Goal: Task Accomplishment & Management: Use online tool/utility

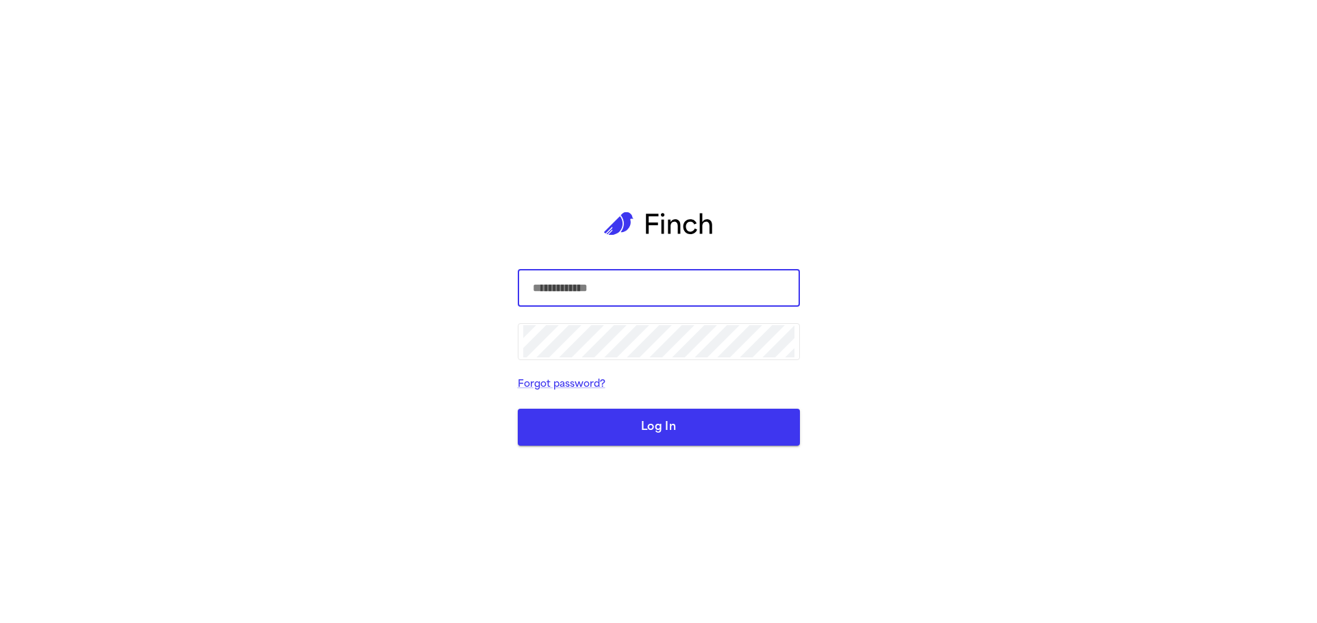
type input "**********"
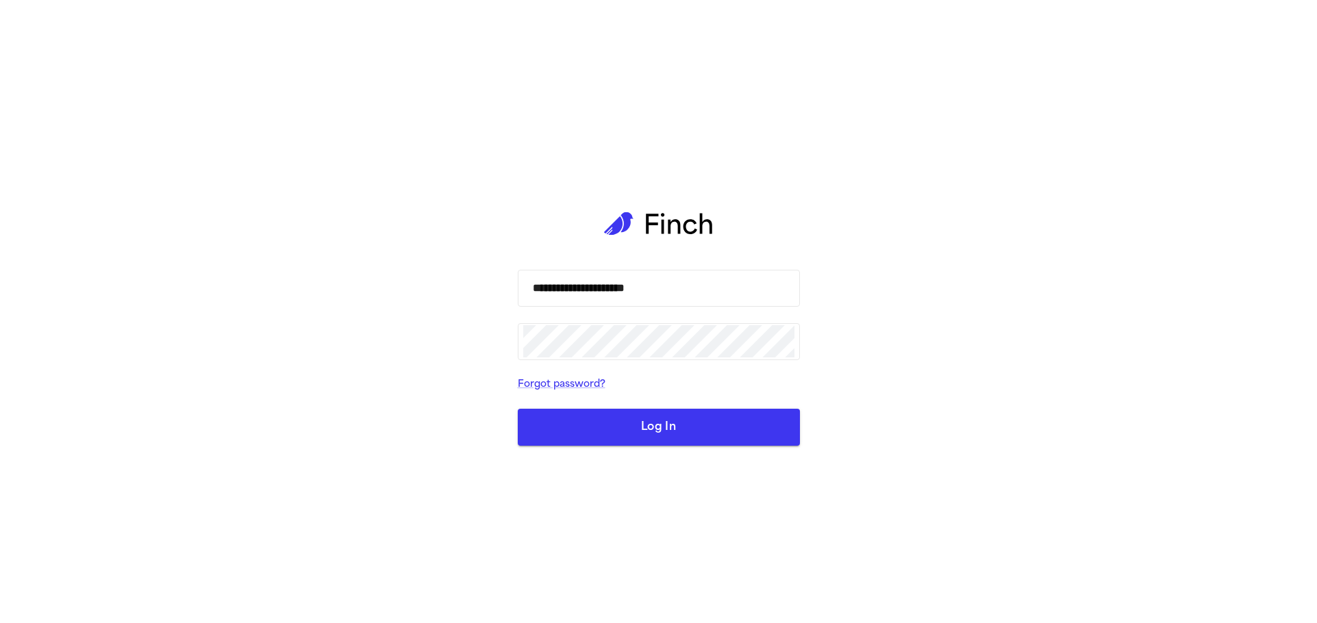
click at [685, 422] on button "Log In" at bounding box center [659, 427] width 282 height 37
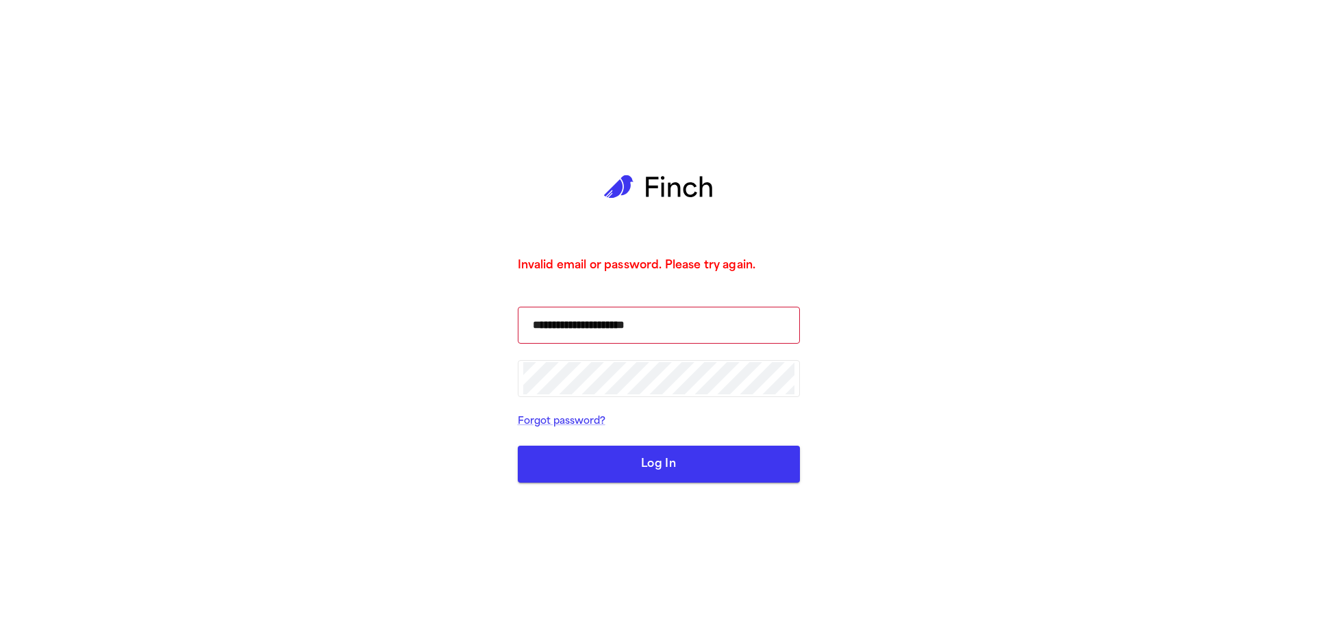
click at [722, 112] on div "**********" at bounding box center [659, 311] width 282 height 623
click at [710, 447] on button "Log In" at bounding box center [659, 464] width 282 height 37
click at [679, 458] on button "Log In" at bounding box center [659, 464] width 282 height 37
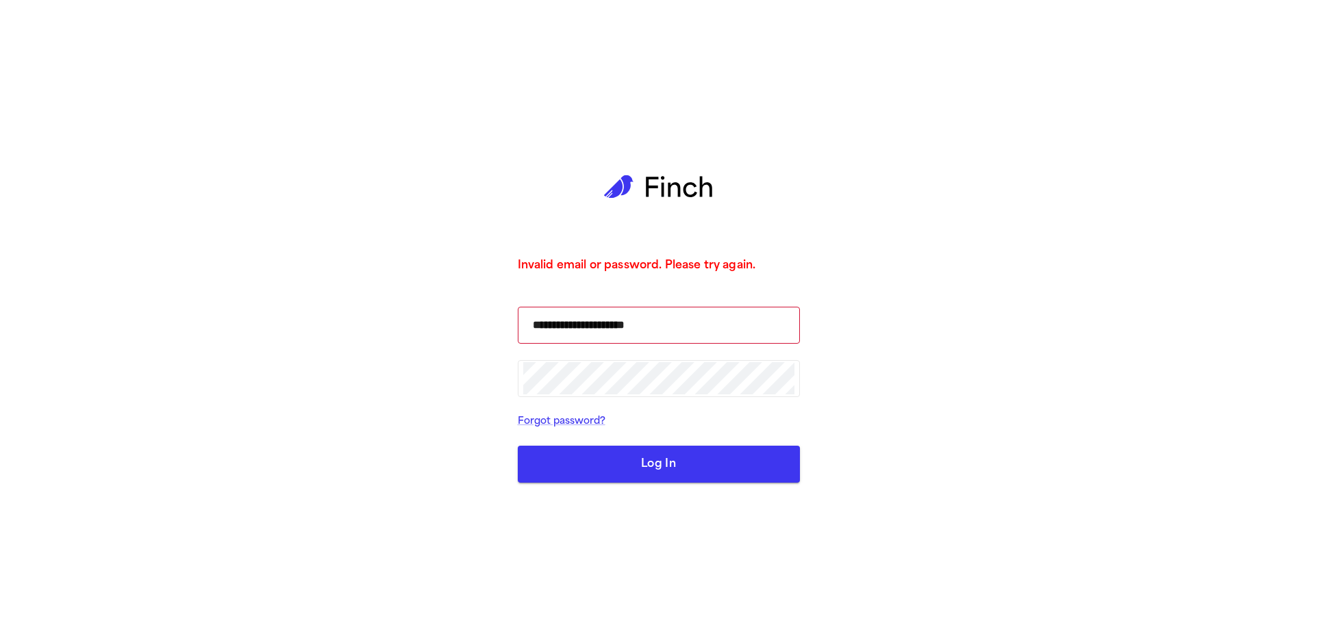
click at [679, 458] on button "Log In" at bounding box center [659, 464] width 282 height 37
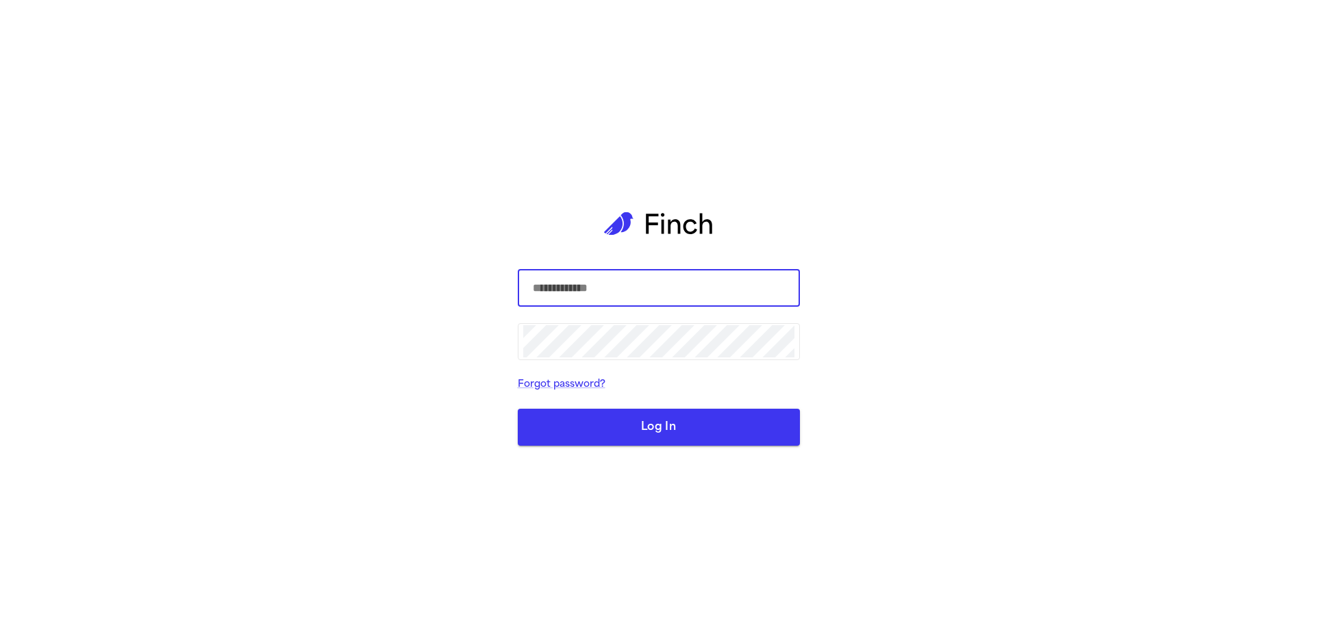
type input "**********"
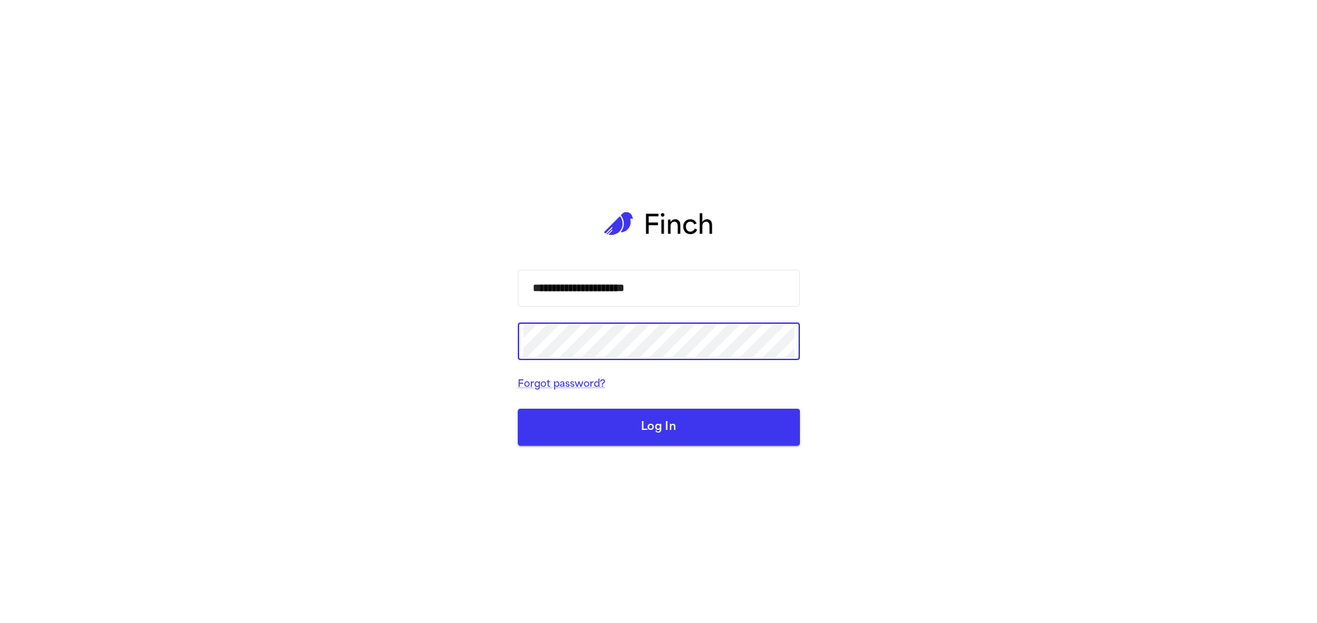
click at [621, 424] on button "Log In" at bounding box center [659, 427] width 282 height 37
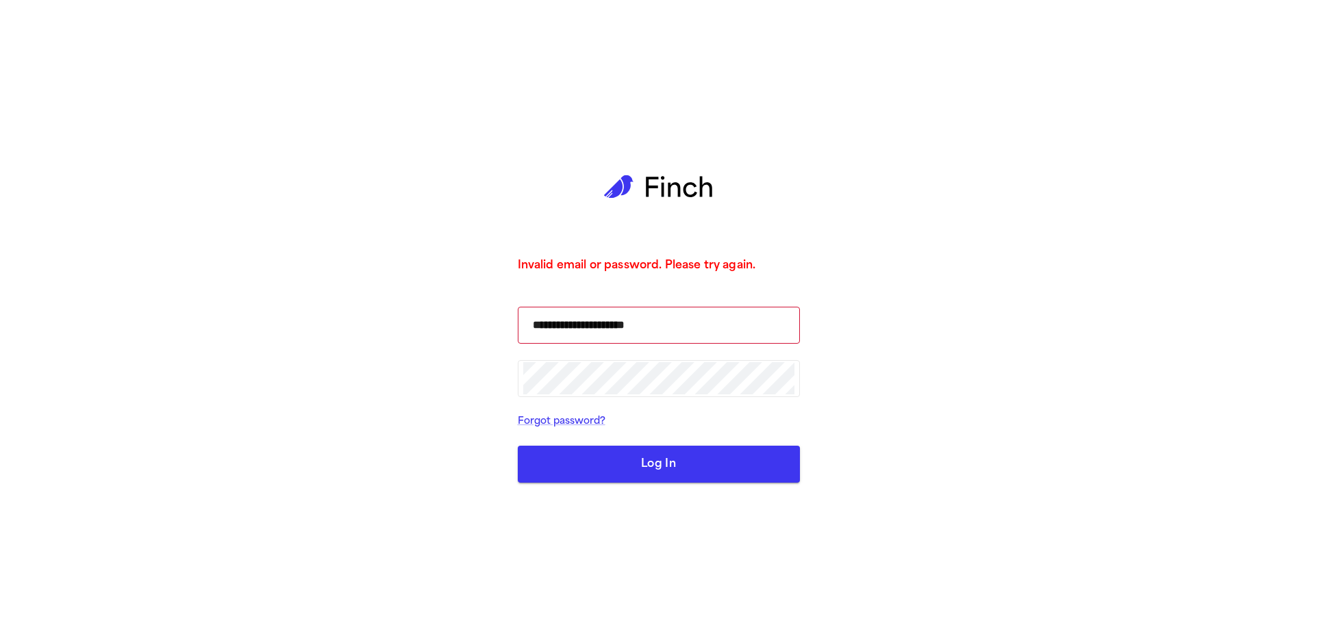
click at [691, 455] on button "Log In" at bounding box center [659, 464] width 282 height 37
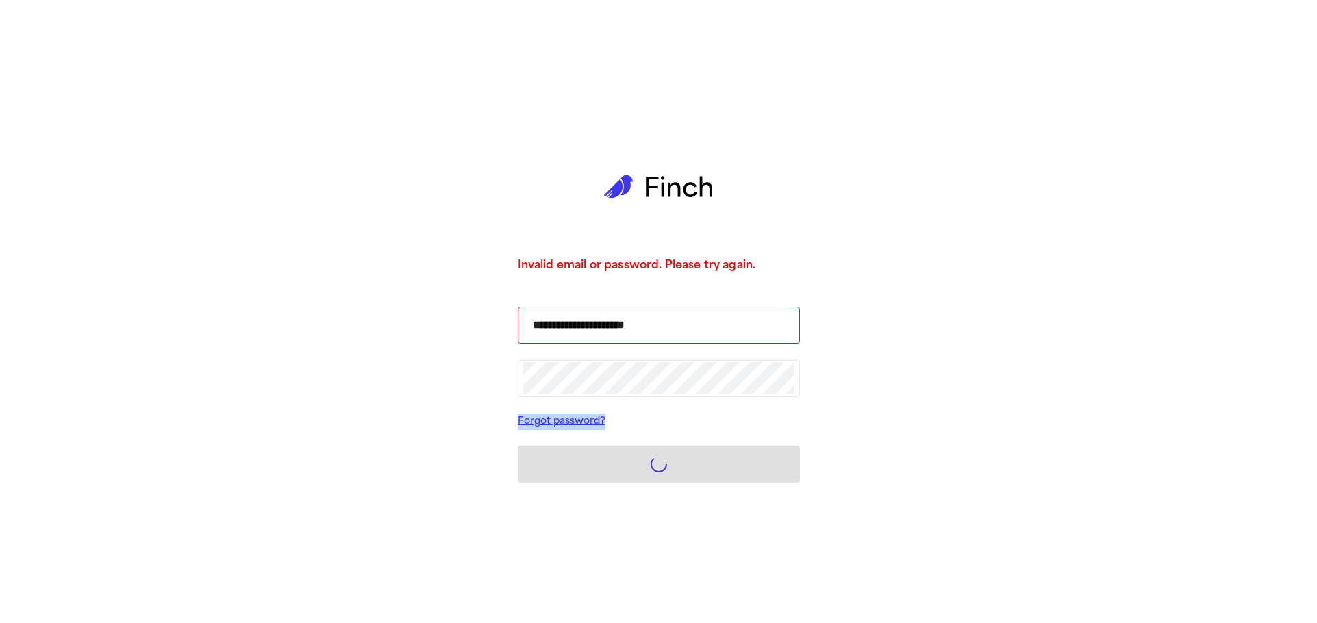
click at [691, 455] on form "**********" at bounding box center [659, 395] width 282 height 177
click at [691, 455] on button "submit" at bounding box center [659, 464] width 282 height 37
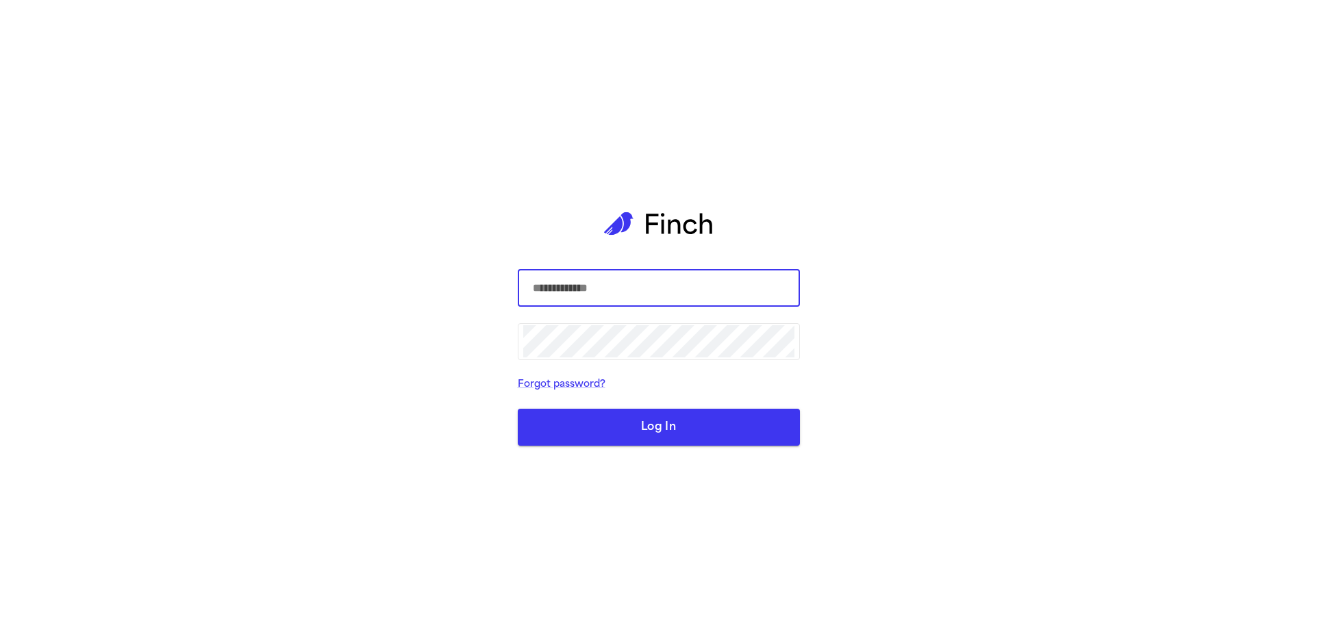
type input "**********"
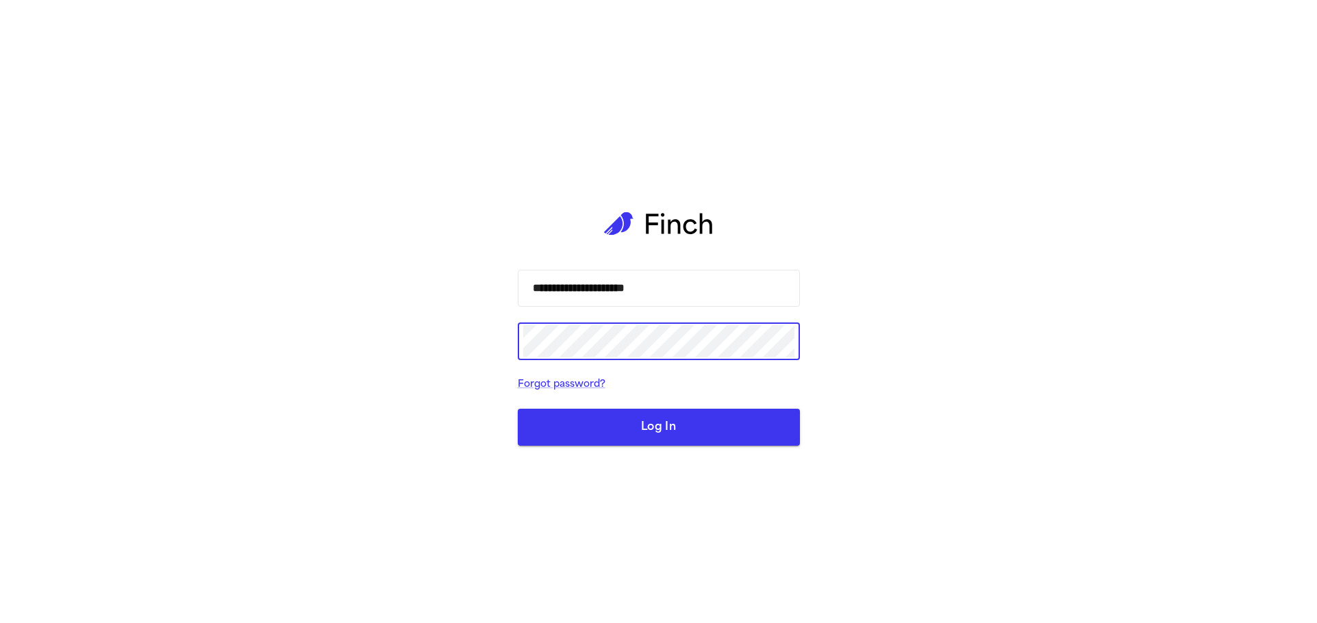
click at [658, 425] on button "Log In" at bounding box center [659, 427] width 282 height 37
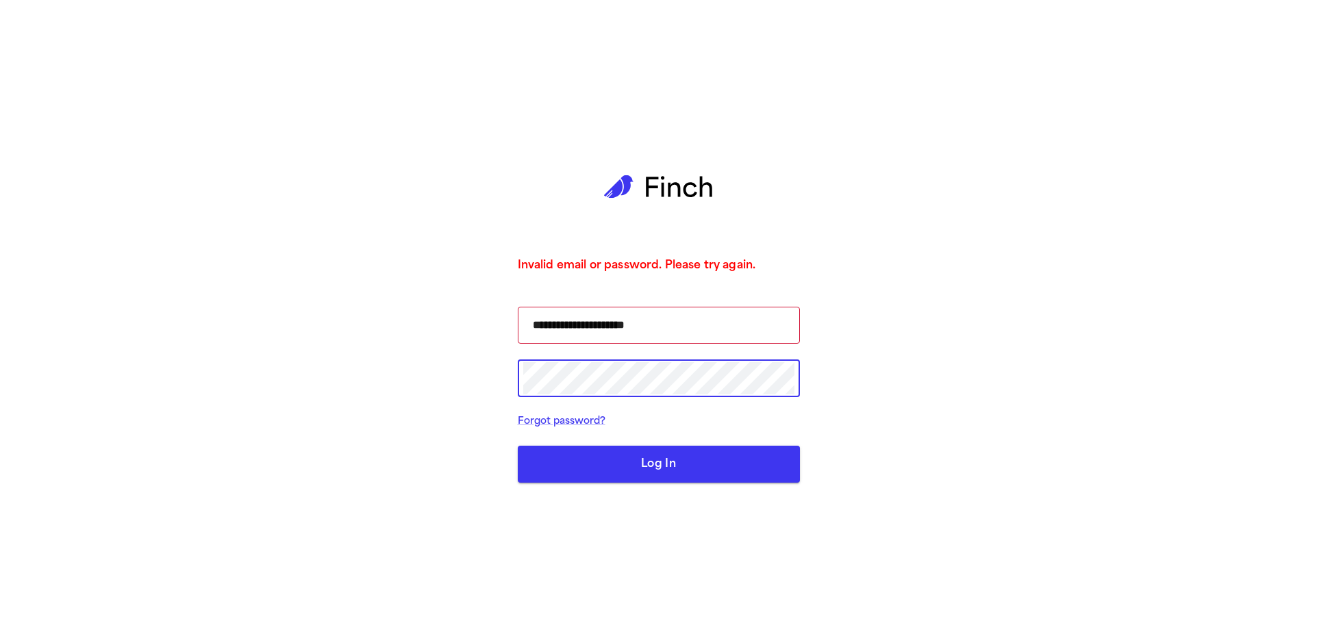
click at [658, 458] on button "Log In" at bounding box center [659, 464] width 282 height 37
click at [644, 451] on button "Log In" at bounding box center [659, 464] width 282 height 37
click at [647, 455] on button "Log In" at bounding box center [659, 464] width 282 height 37
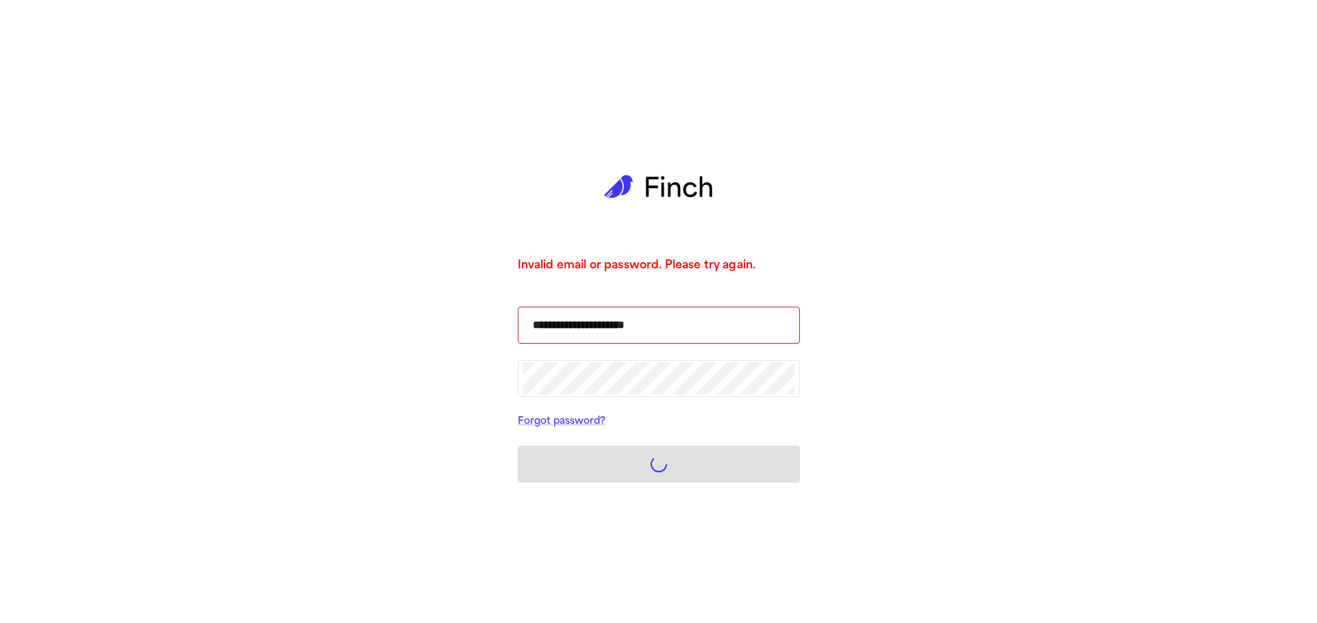
click at [647, 455] on button "submit" at bounding box center [659, 464] width 282 height 37
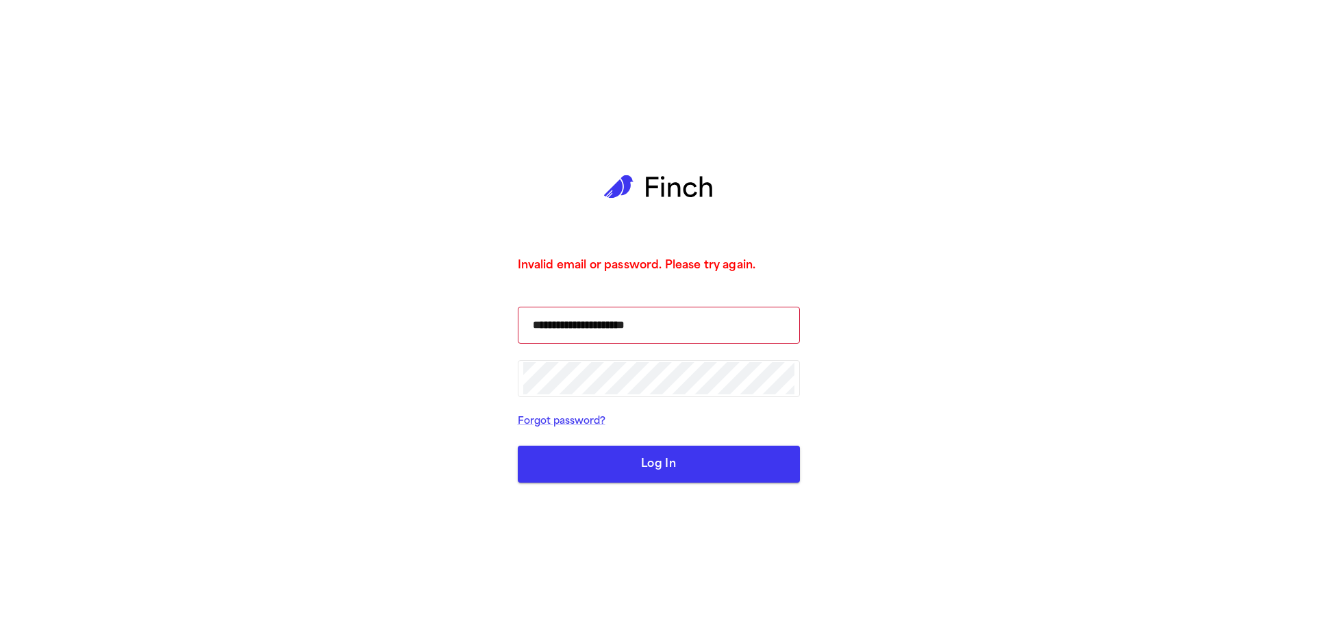
click at [647, 455] on button "Log In" at bounding box center [659, 464] width 282 height 37
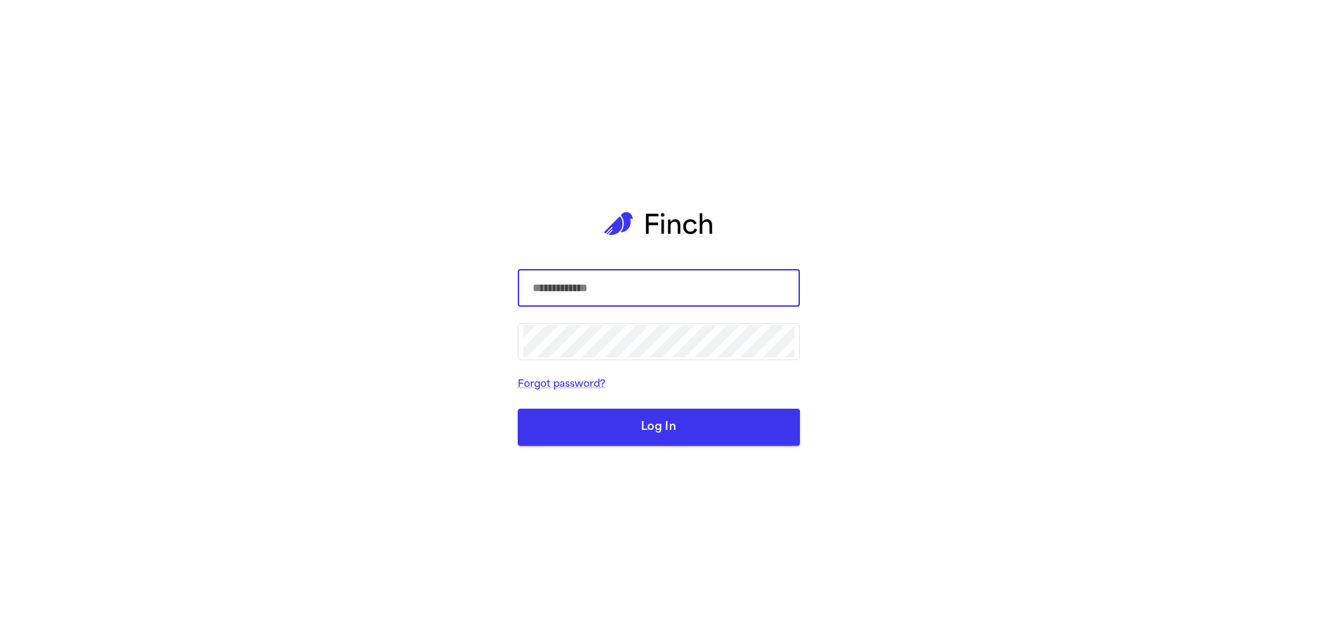
type input "**********"
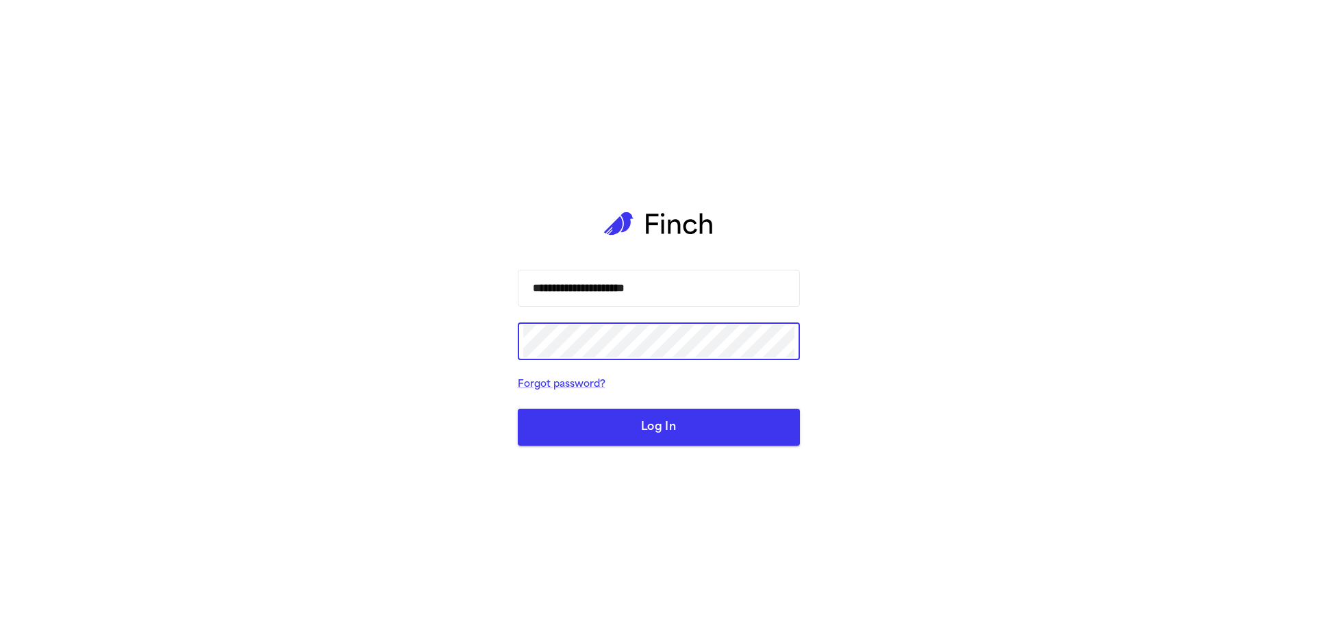
click at [642, 432] on button "Log In" at bounding box center [659, 427] width 282 height 37
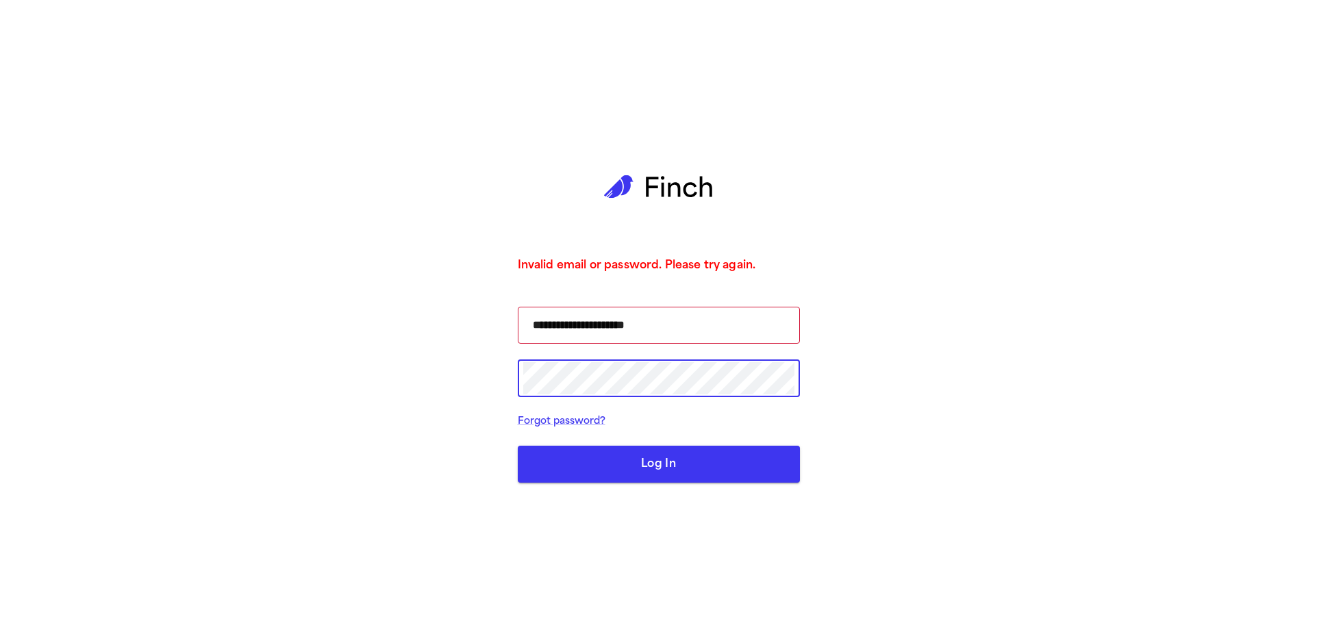
click at [469, 379] on div "**********" at bounding box center [658, 311] width 1317 height 623
click at [658, 458] on button "Log In" at bounding box center [659, 464] width 282 height 37
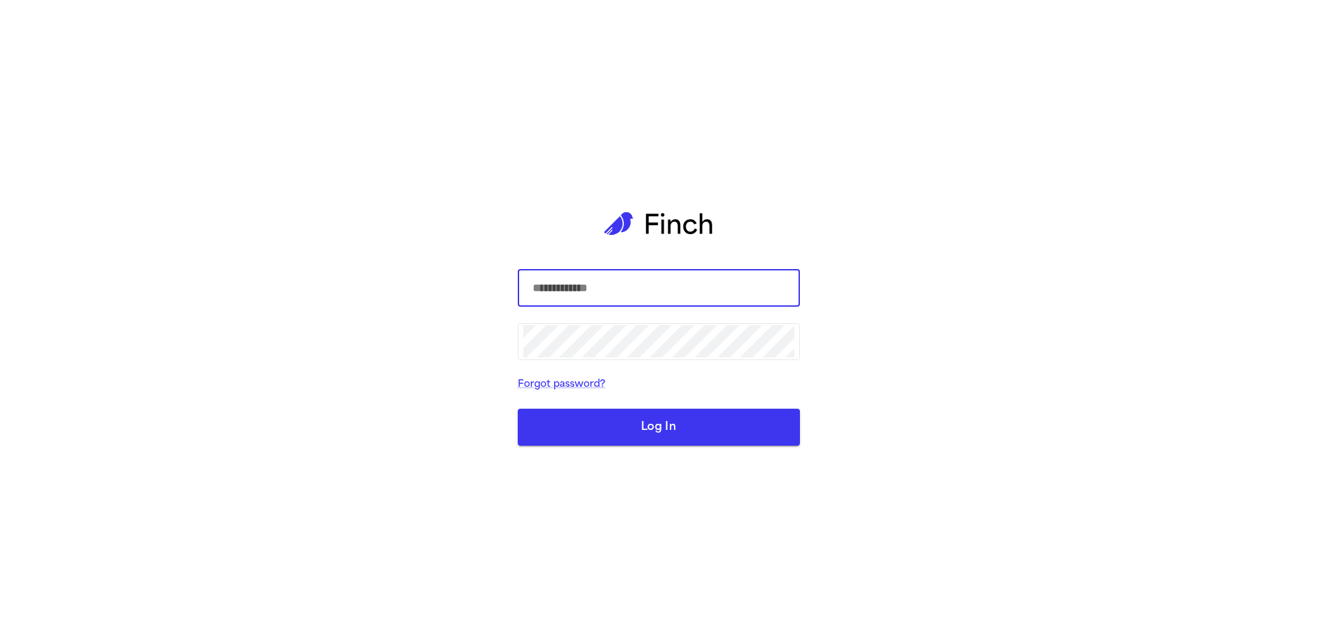
type input "**********"
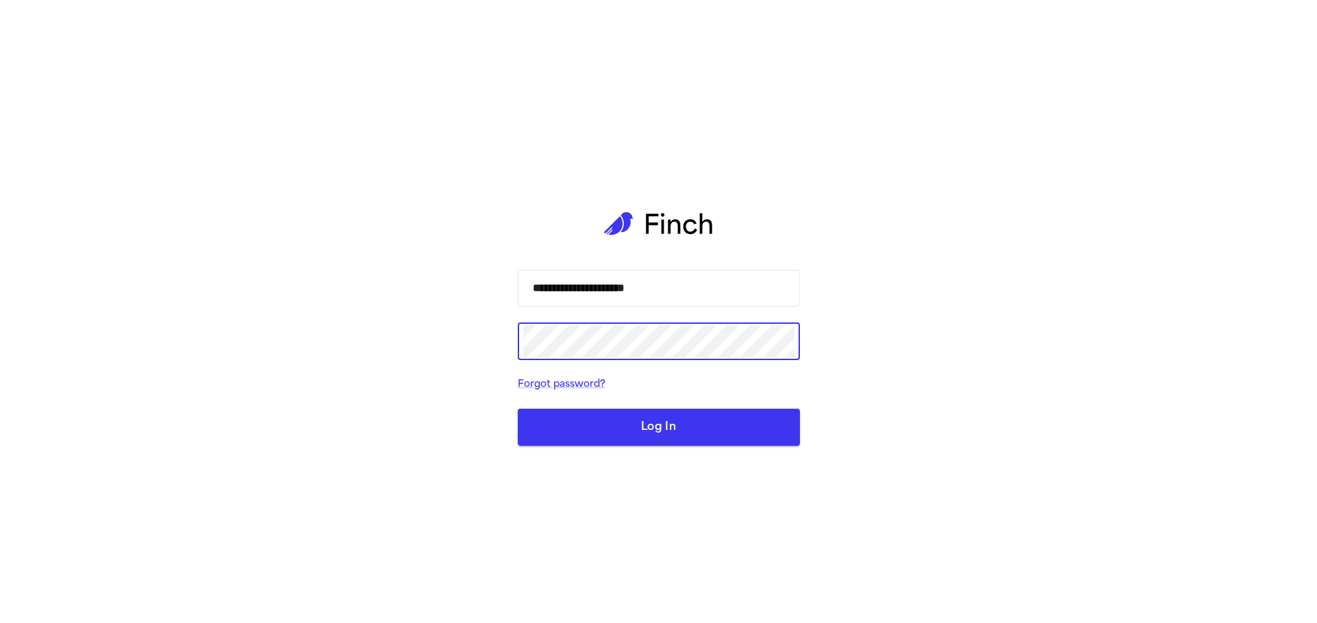
click at [642, 428] on button "Log In" at bounding box center [659, 427] width 282 height 37
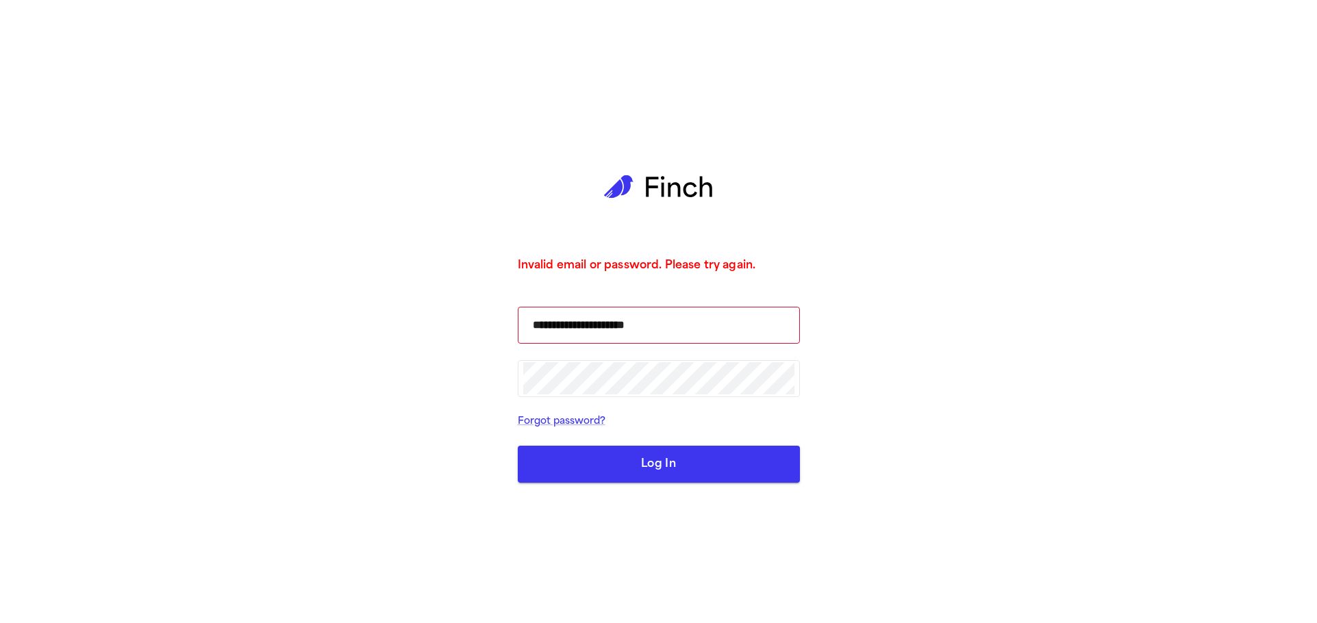
click at [645, 467] on button "Log In" at bounding box center [659, 464] width 282 height 37
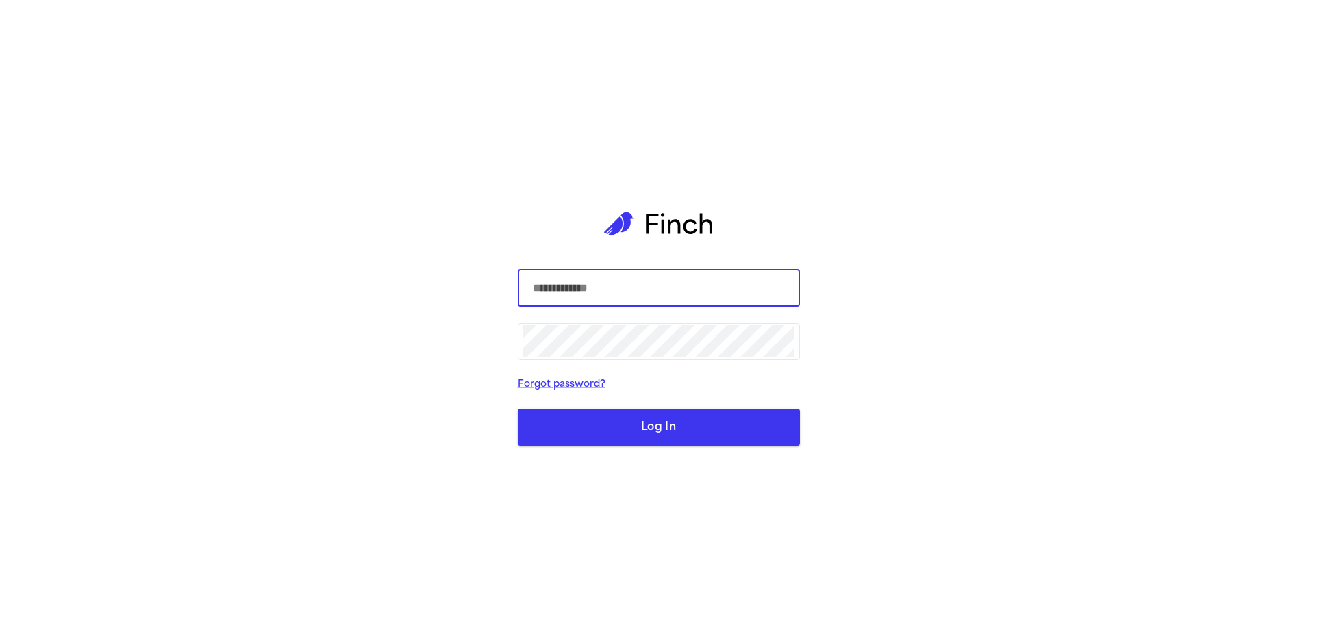
type input "**********"
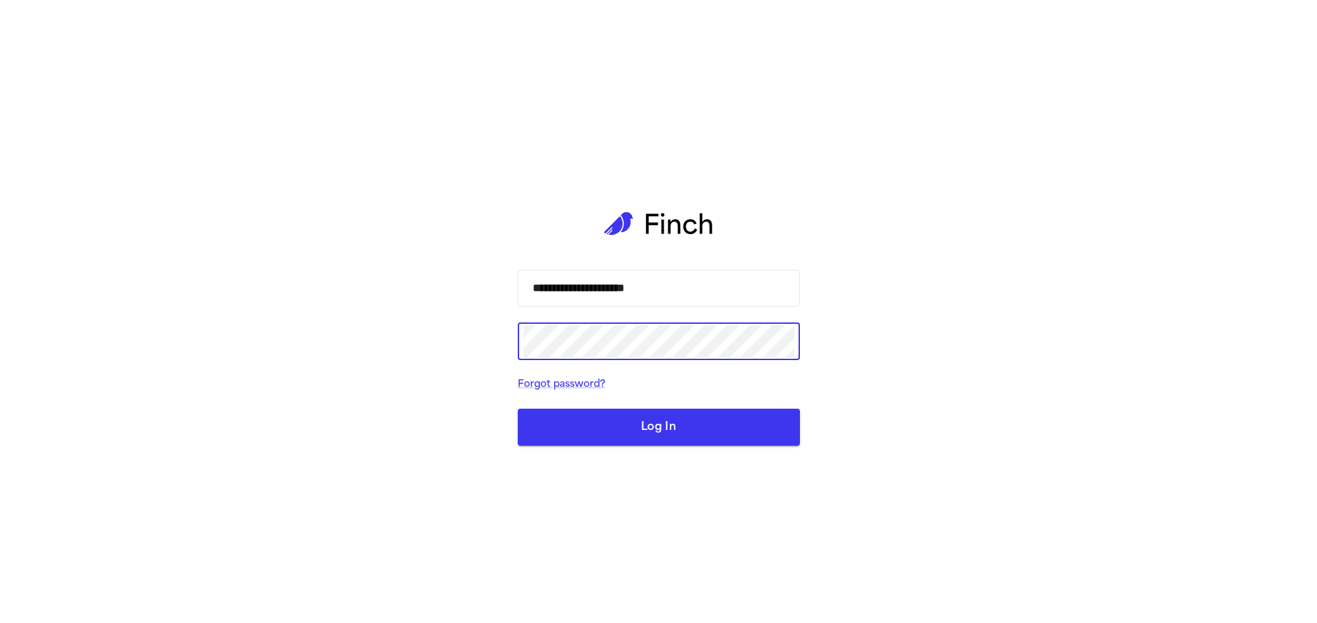
click at [668, 442] on button "Log In" at bounding box center [659, 427] width 282 height 37
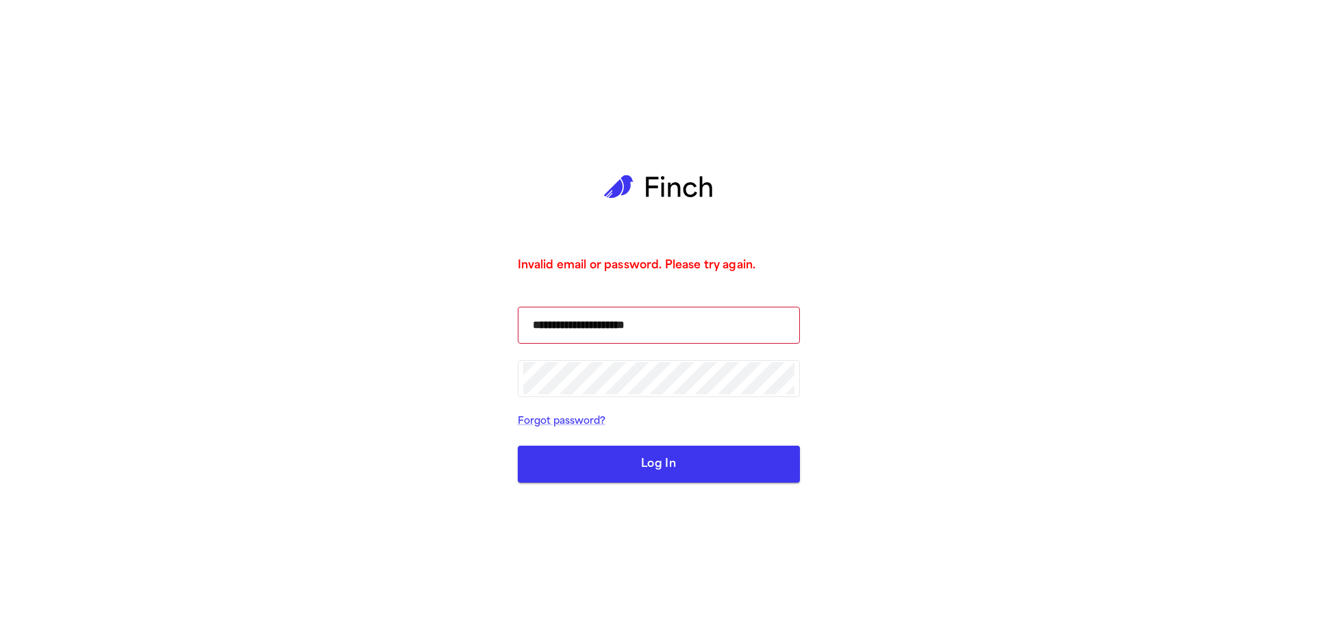
click at [395, 382] on div "**********" at bounding box center [658, 311] width 1317 height 623
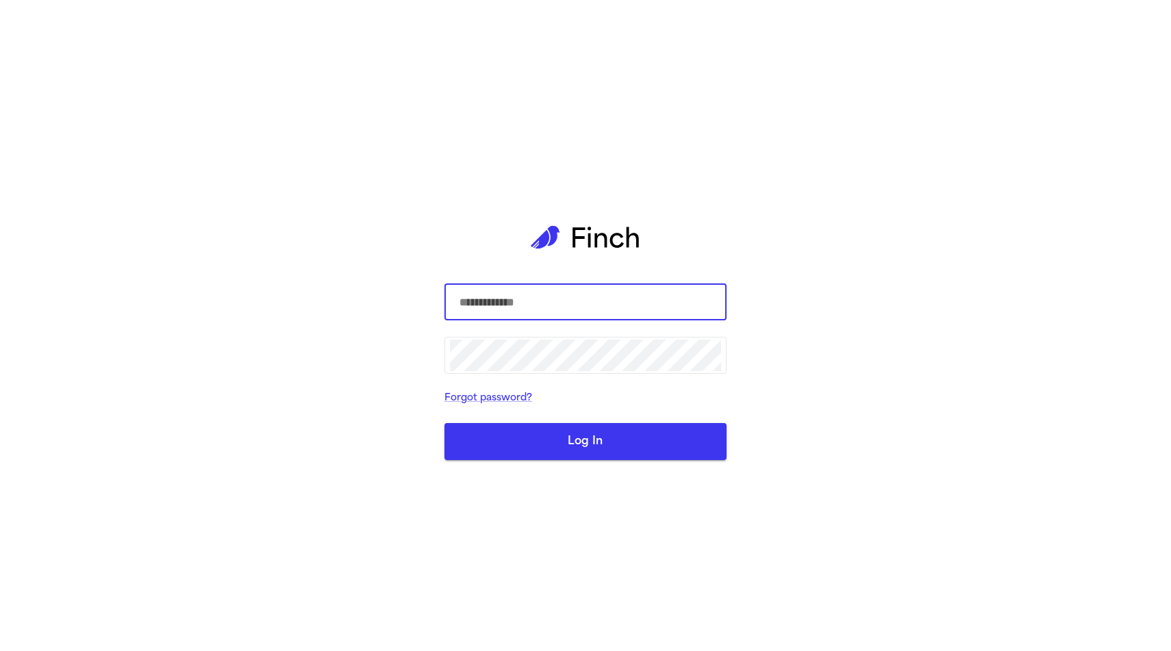
type input "**********"
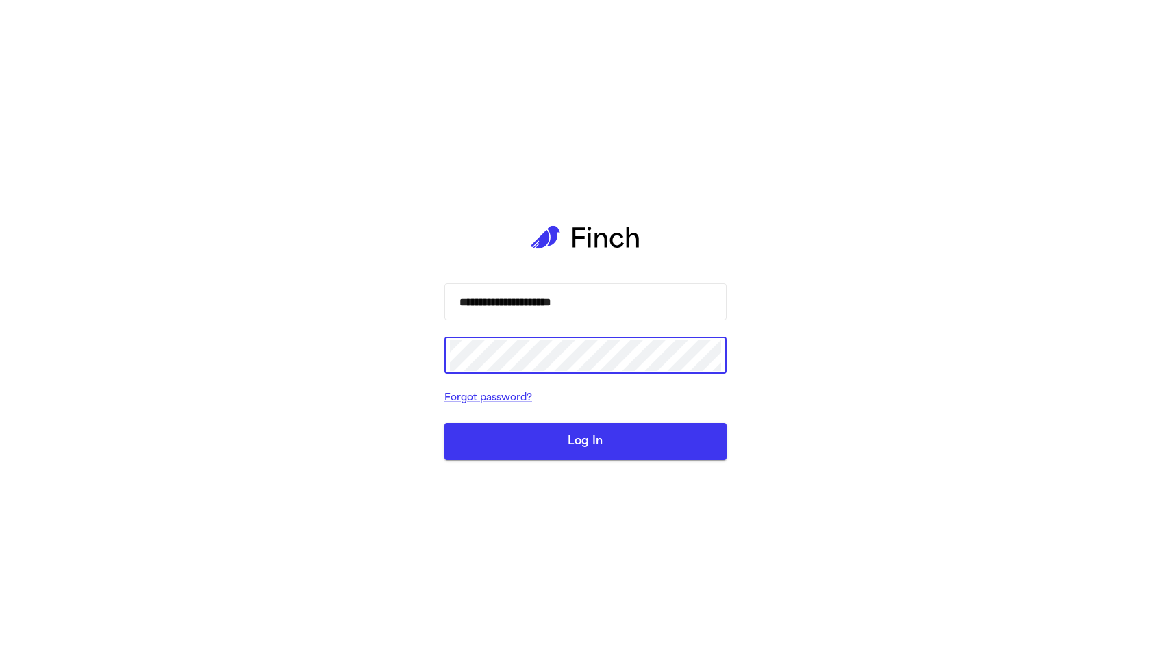
click at [586, 438] on button "Log In" at bounding box center [586, 441] width 282 height 37
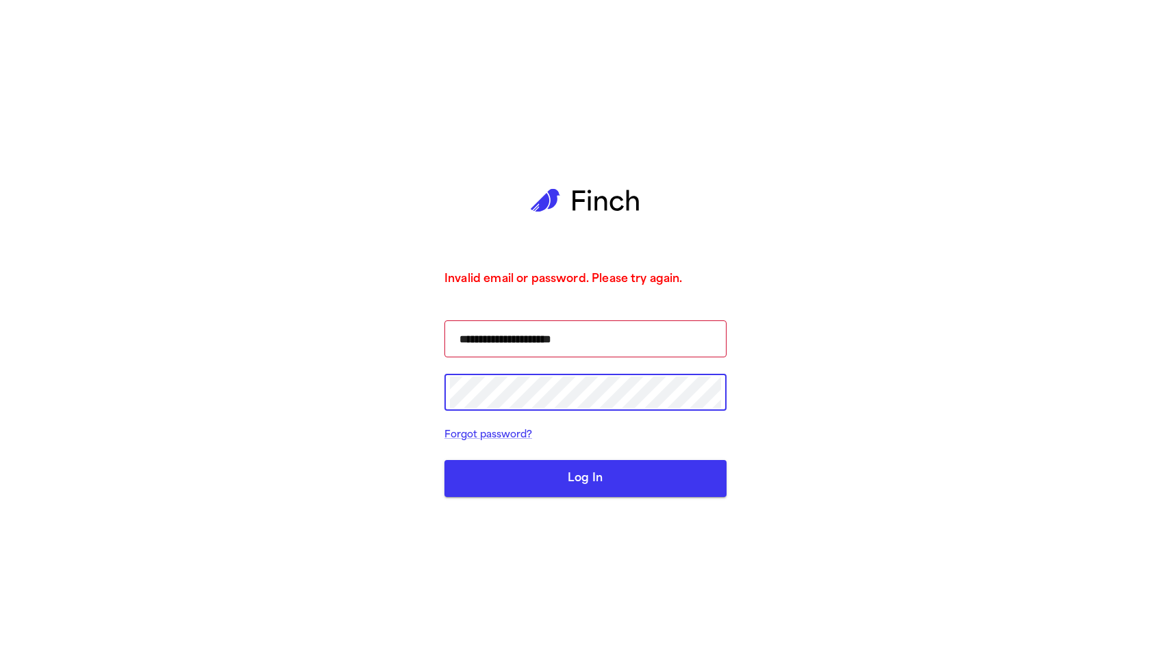
click at [586, 472] on button "Log In" at bounding box center [586, 478] width 282 height 37
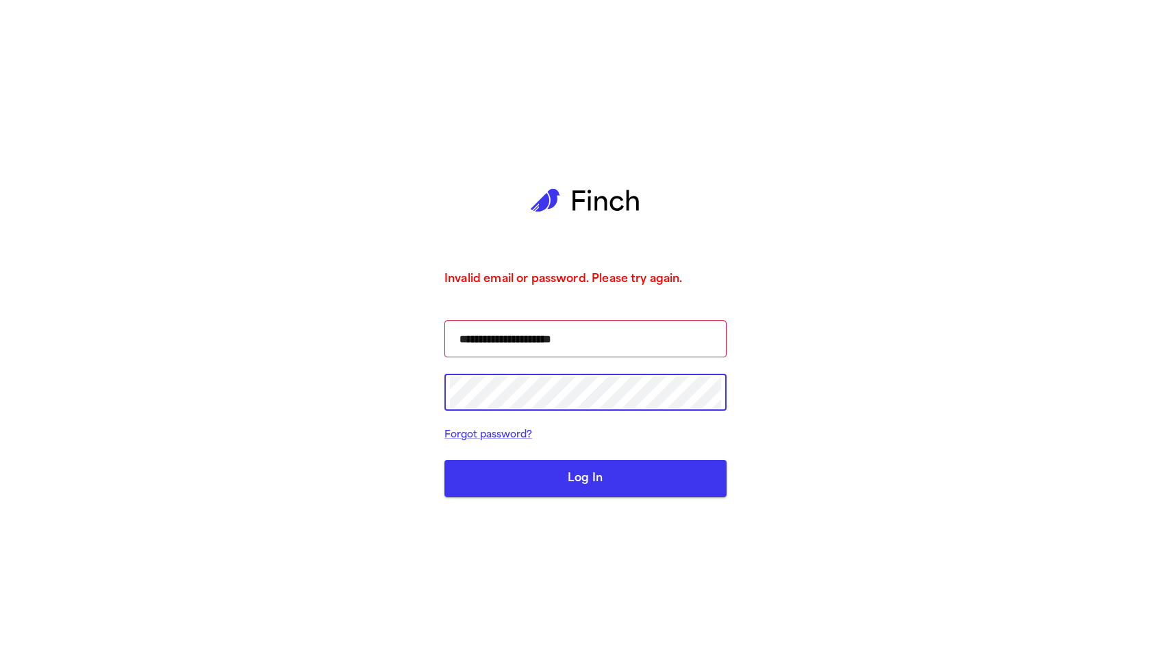
click at [664, 472] on button "Log In" at bounding box center [586, 478] width 282 height 37
click at [664, 471] on button "Log In" at bounding box center [586, 478] width 282 height 37
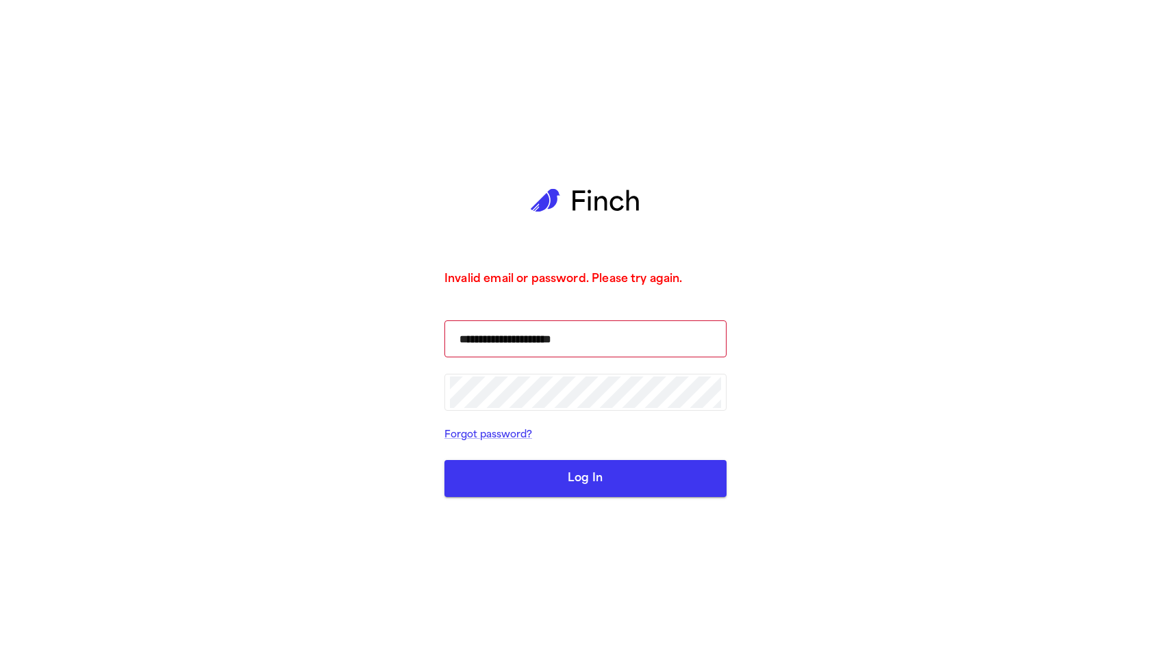
click at [662, 474] on button "Log In" at bounding box center [586, 478] width 282 height 37
click at [658, 472] on button "Log In" at bounding box center [586, 478] width 282 height 37
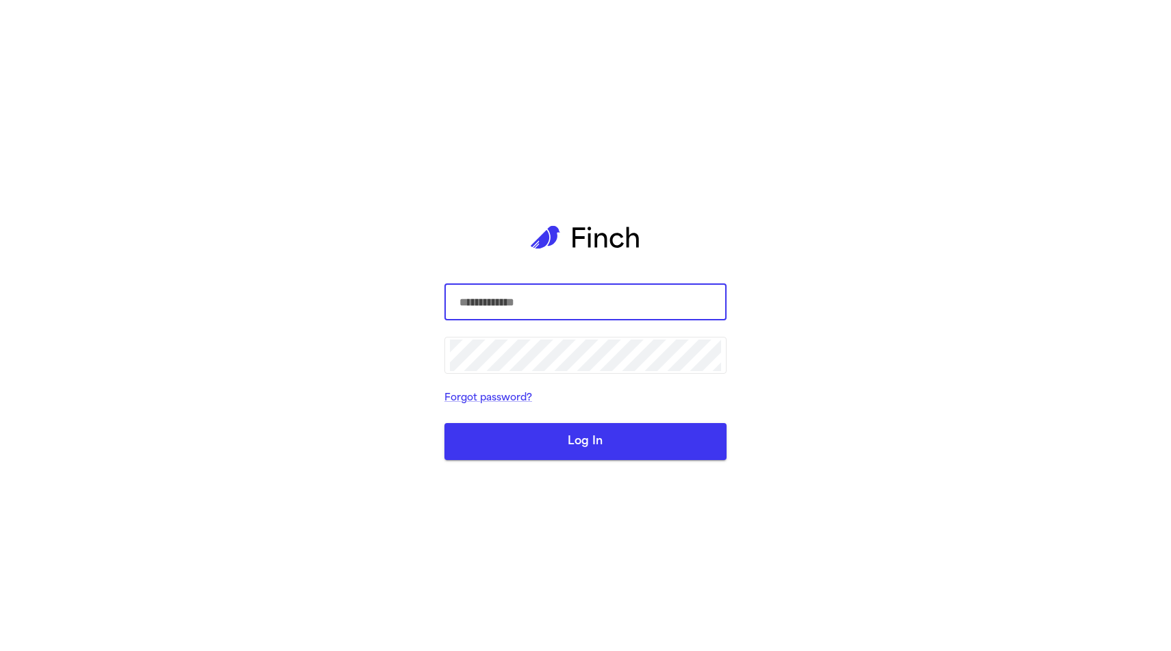
click at [598, 431] on button "Log In" at bounding box center [586, 441] width 282 height 37
type input "**********"
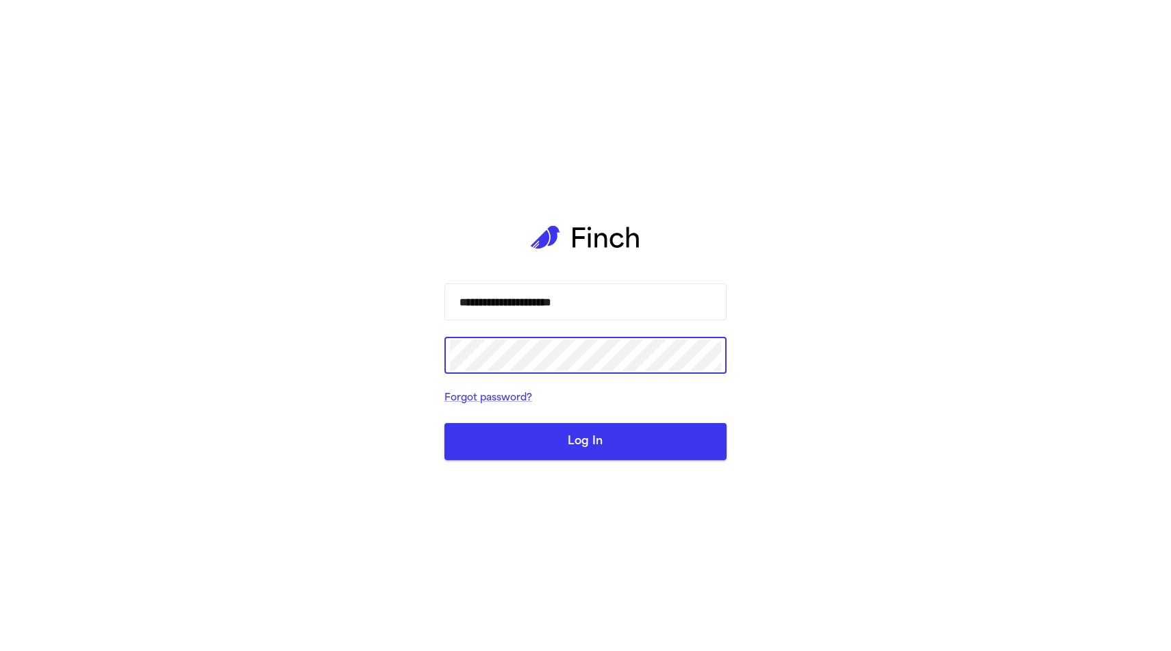
click at [589, 436] on button "Log In" at bounding box center [586, 441] width 282 height 37
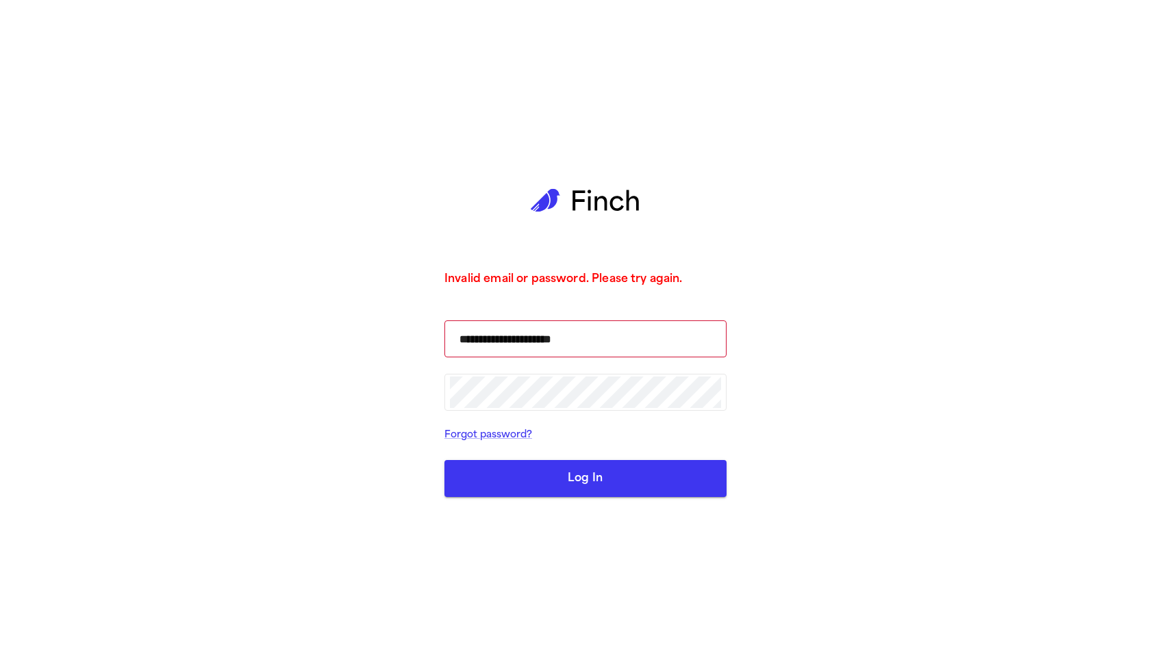
click at [852, 196] on div "**********" at bounding box center [585, 325] width 1171 height 651
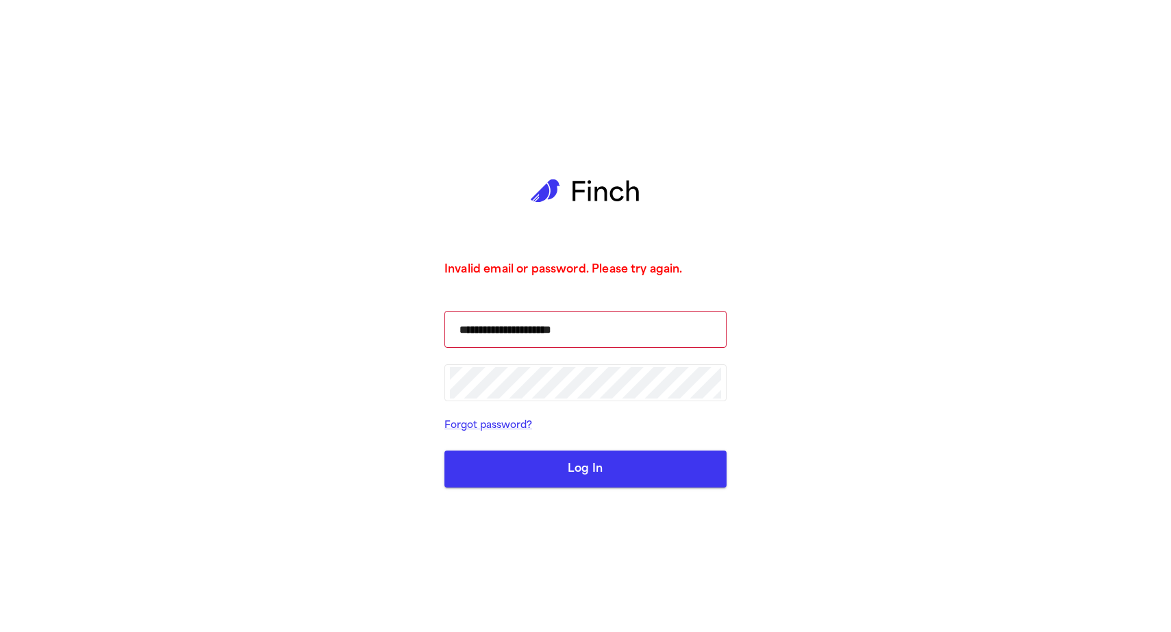
click at [645, 471] on button "Log In" at bounding box center [586, 469] width 282 height 37
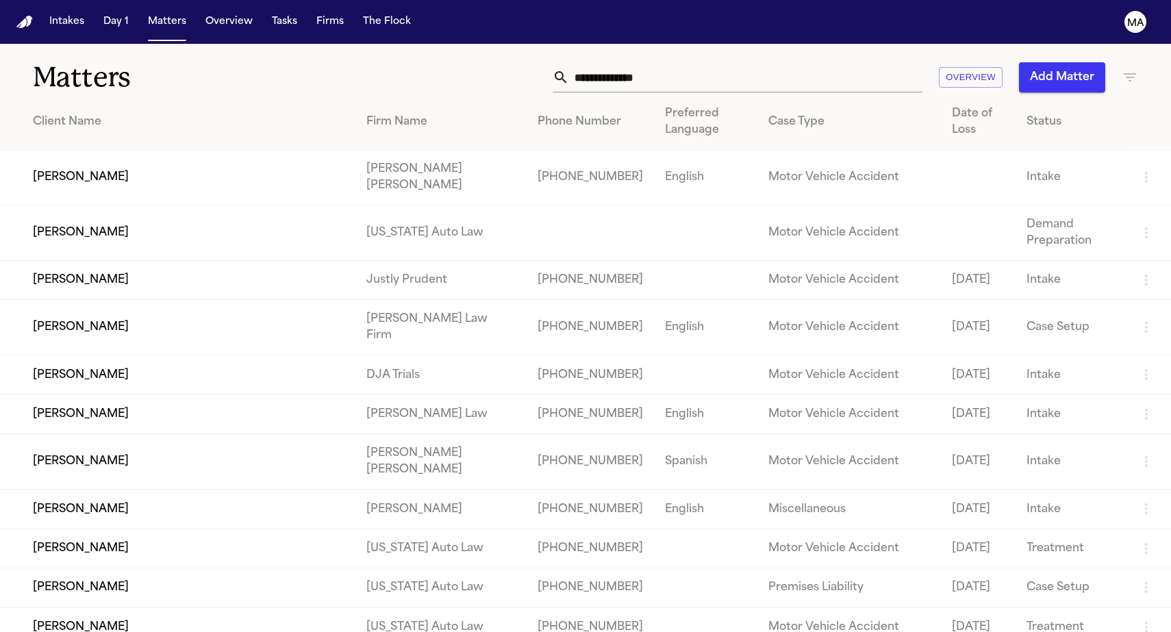
click at [816, 64] on input "text" at bounding box center [745, 77] width 353 height 30
click at [142, 13] on button "Matters" at bounding box center [166, 22] width 49 height 25
click at [808, 62] on input "text" at bounding box center [745, 77] width 353 height 30
click at [336, 60] on h1 "Matters" at bounding box center [191, 77] width 316 height 34
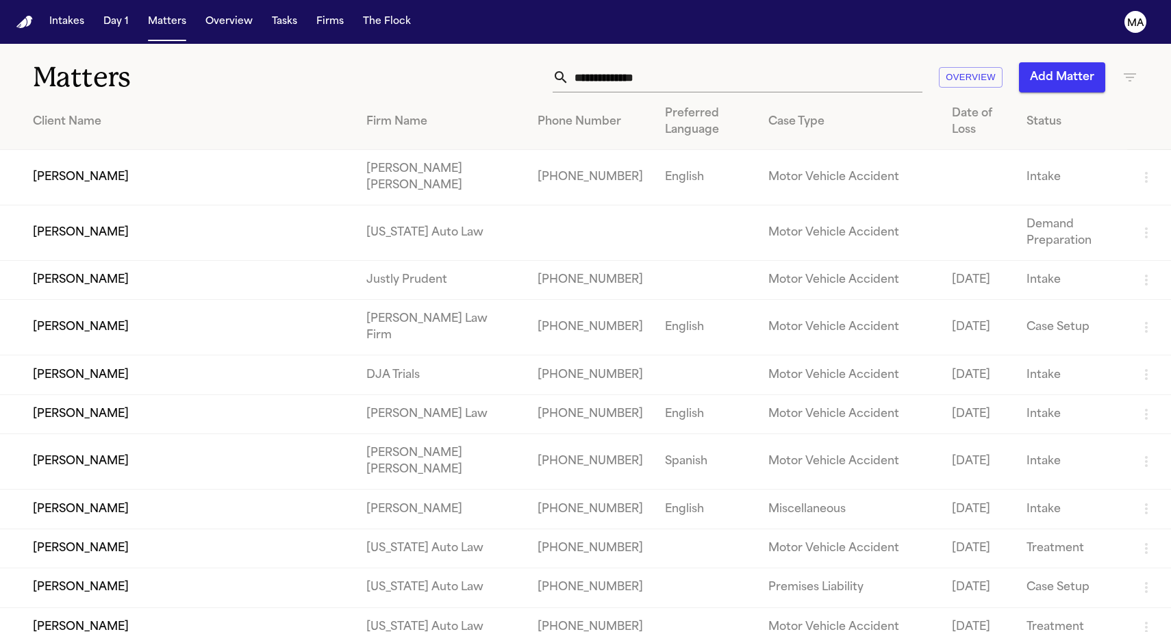
click at [1122, 69] on icon "button" at bounding box center [1130, 77] width 16 height 16
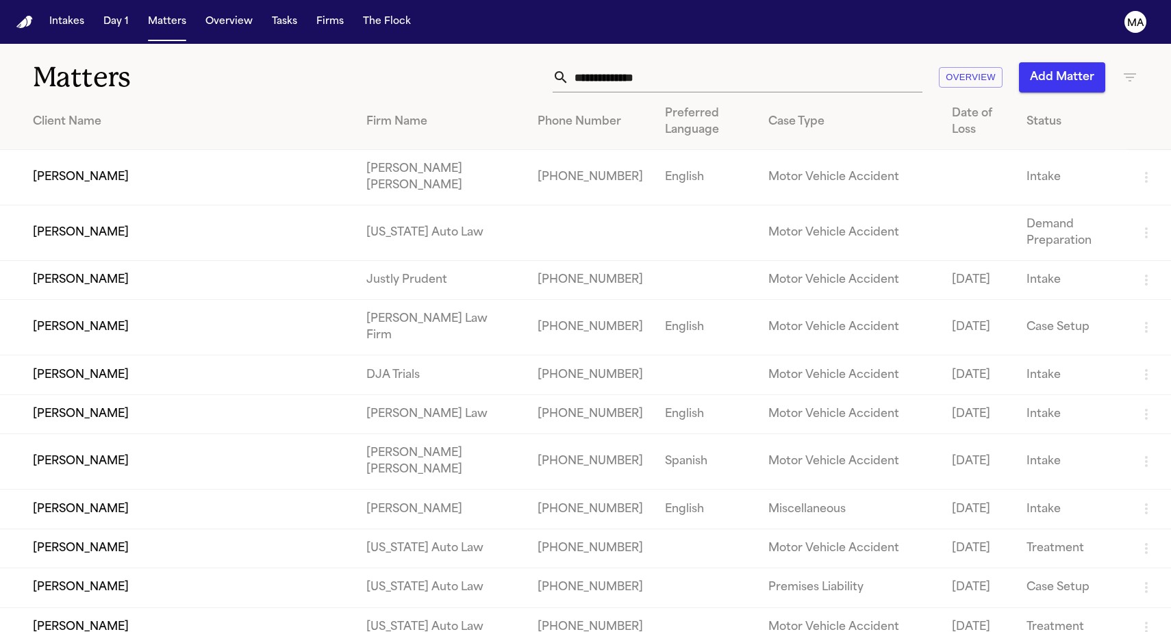
type input "****"
click at [1002, 146] on li "Yanni Law" at bounding box center [1055, 140] width 195 height 16
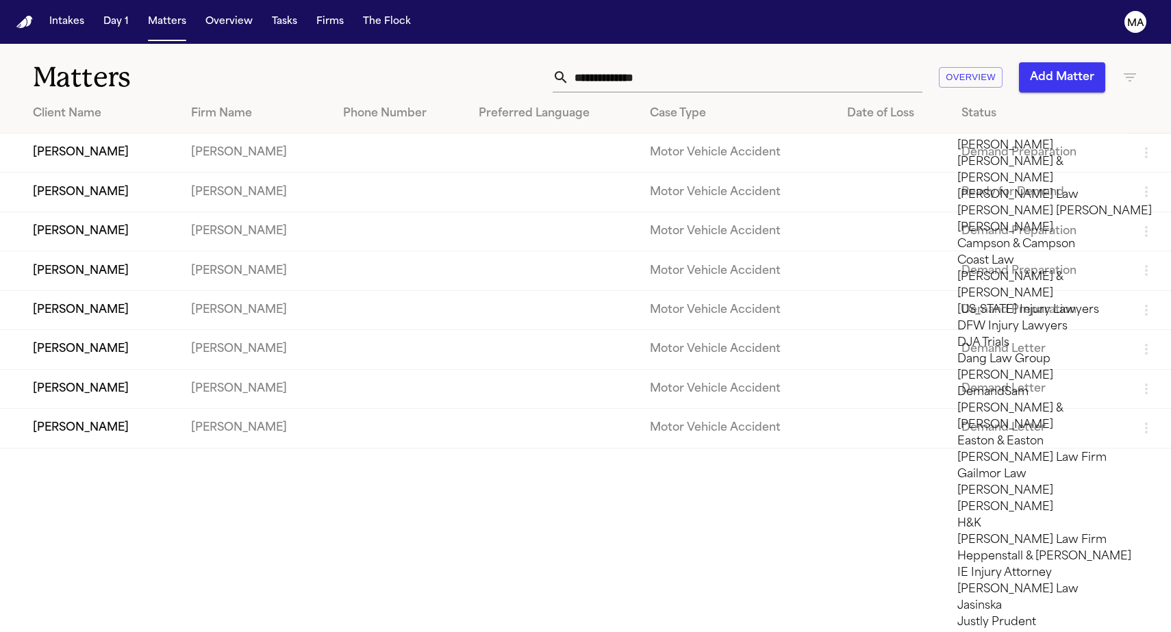
scroll to position [575, 0]
click at [498, 632] on div at bounding box center [585, 632] width 1171 height 0
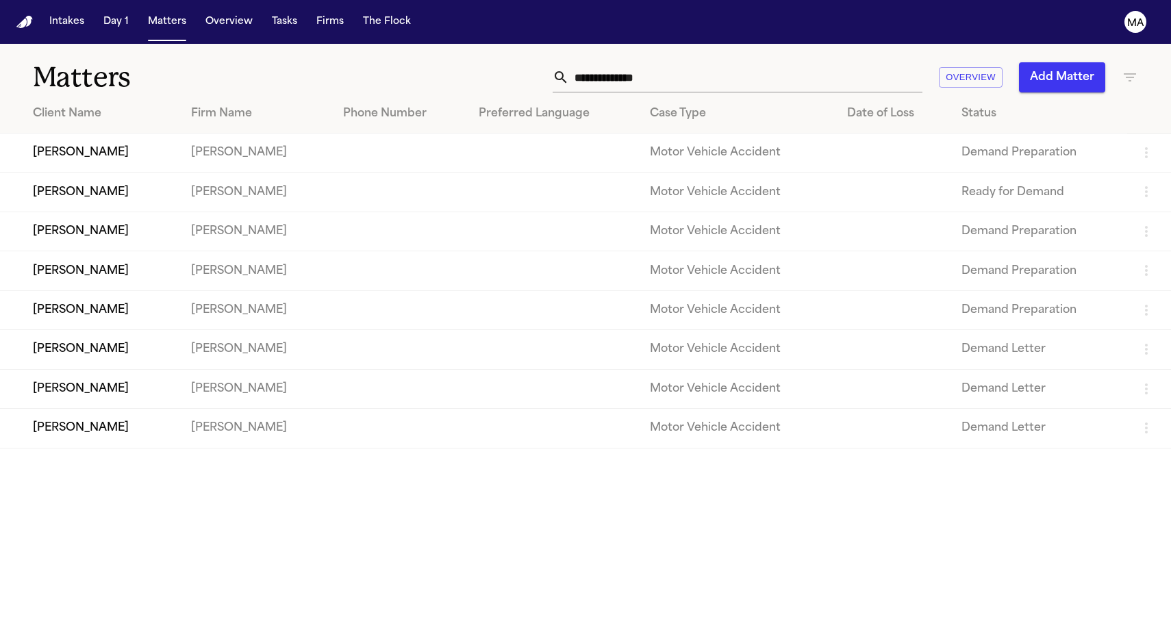
click at [71, 369] on td "Mansean Mack" at bounding box center [90, 388] width 180 height 39
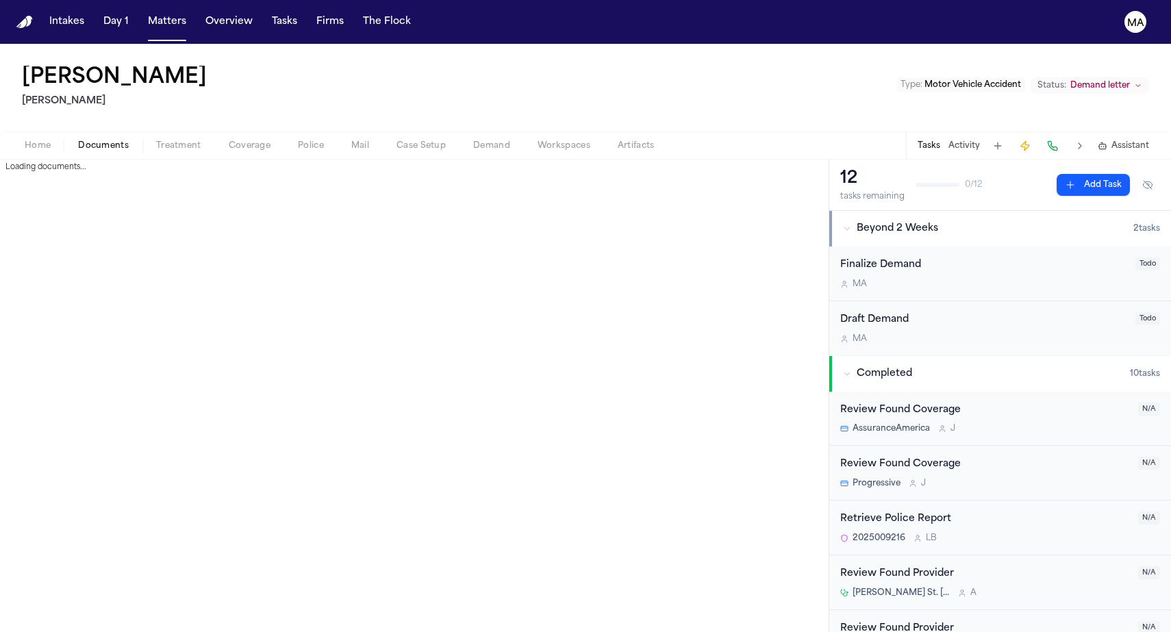
click at [78, 140] on span "Documents" at bounding box center [103, 145] width 51 height 11
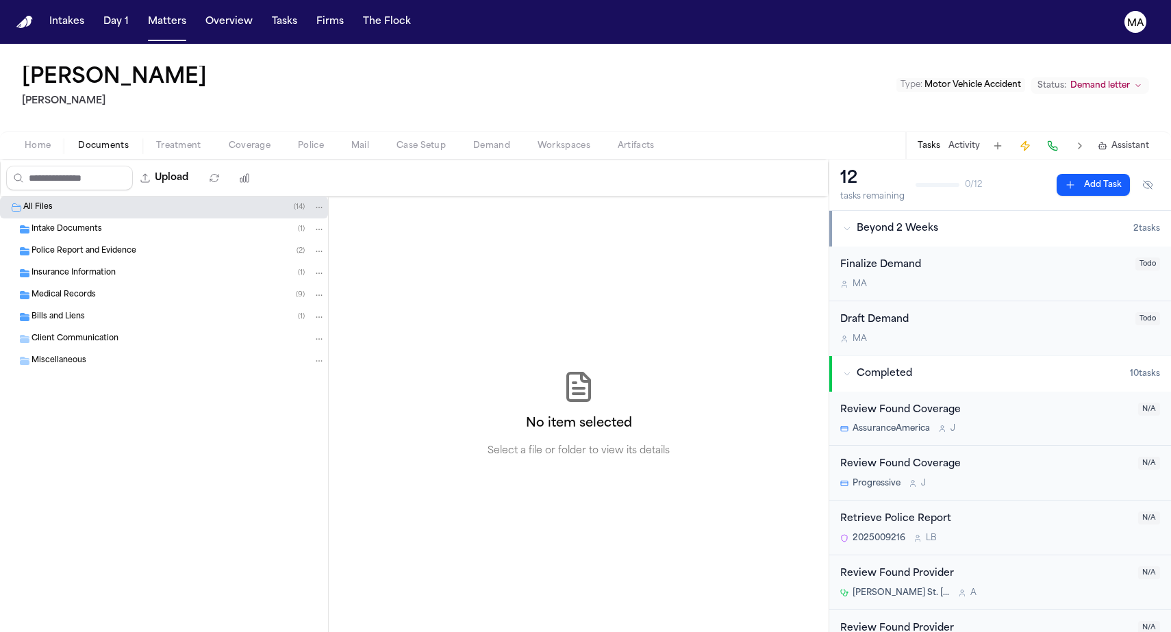
click at [97, 246] on span "Police Report and Evidence" at bounding box center [84, 252] width 105 height 12
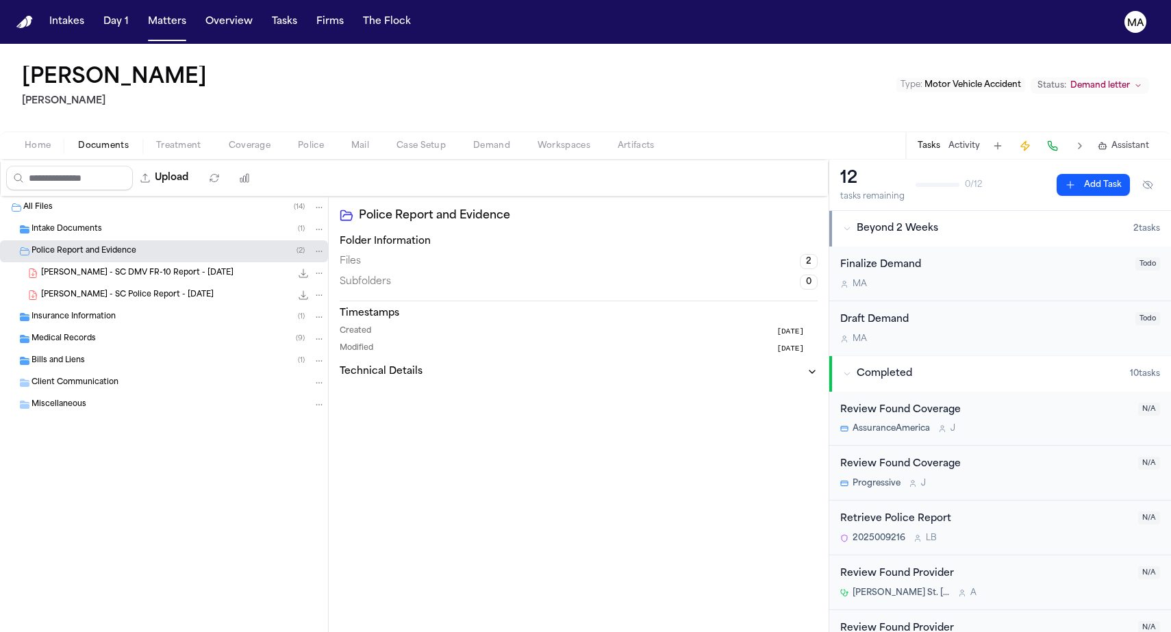
click at [97, 246] on span "Police Report and Evidence" at bounding box center [84, 252] width 105 height 12
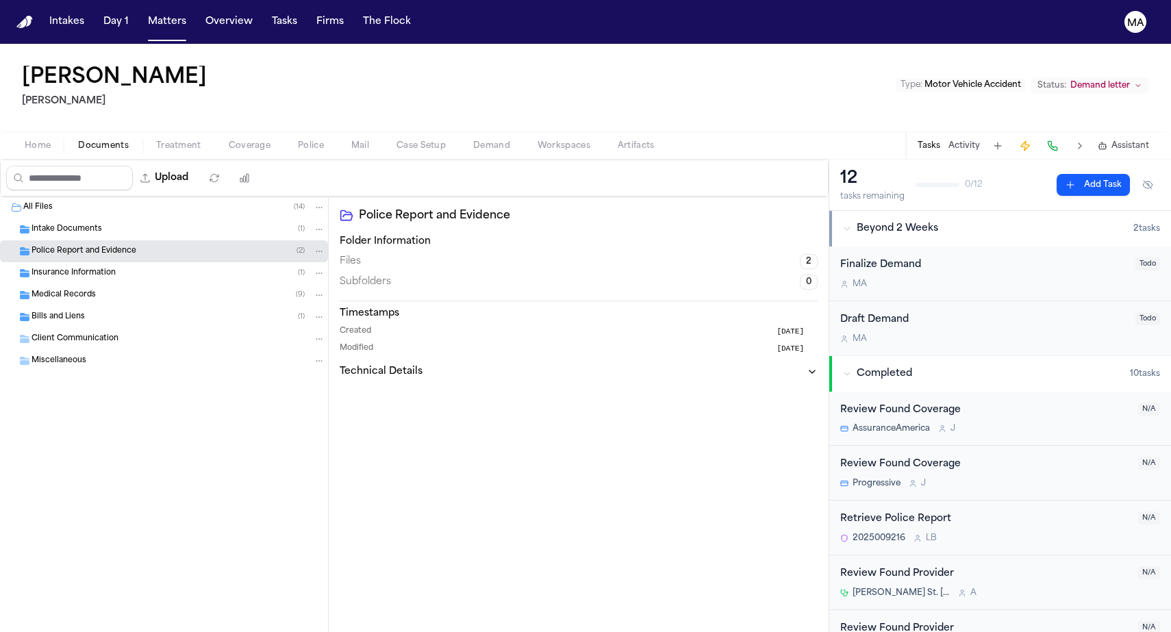
click at [92, 289] on div "Medical Records ( 9 )" at bounding box center [179, 295] width 294 height 12
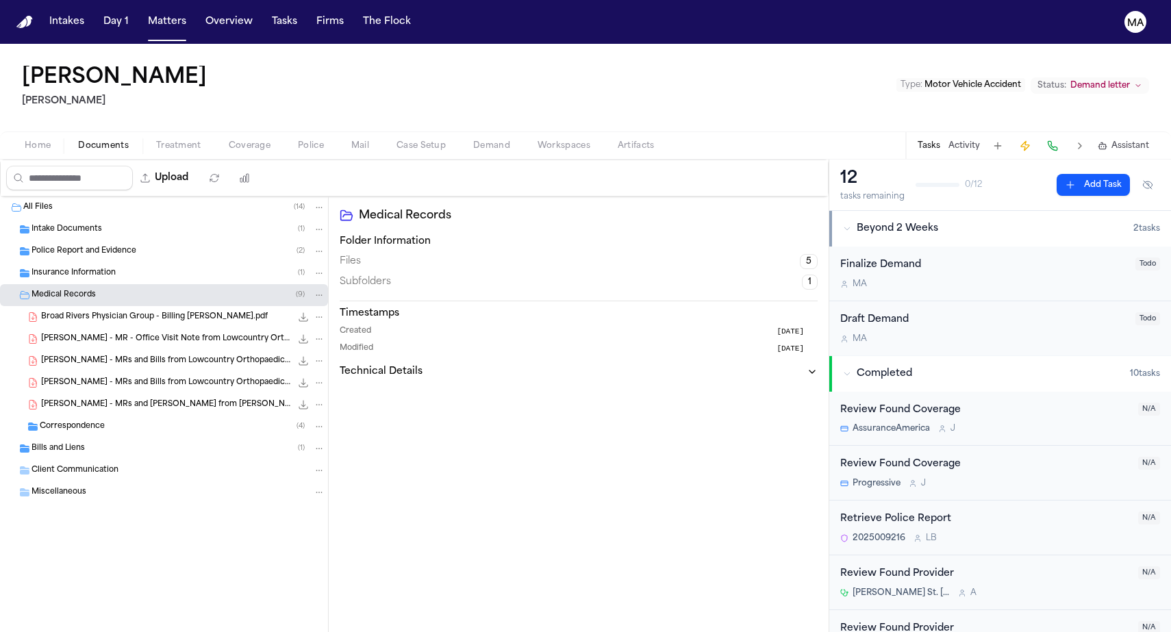
click at [63, 421] on span "Correspondence" at bounding box center [72, 427] width 65 height 12
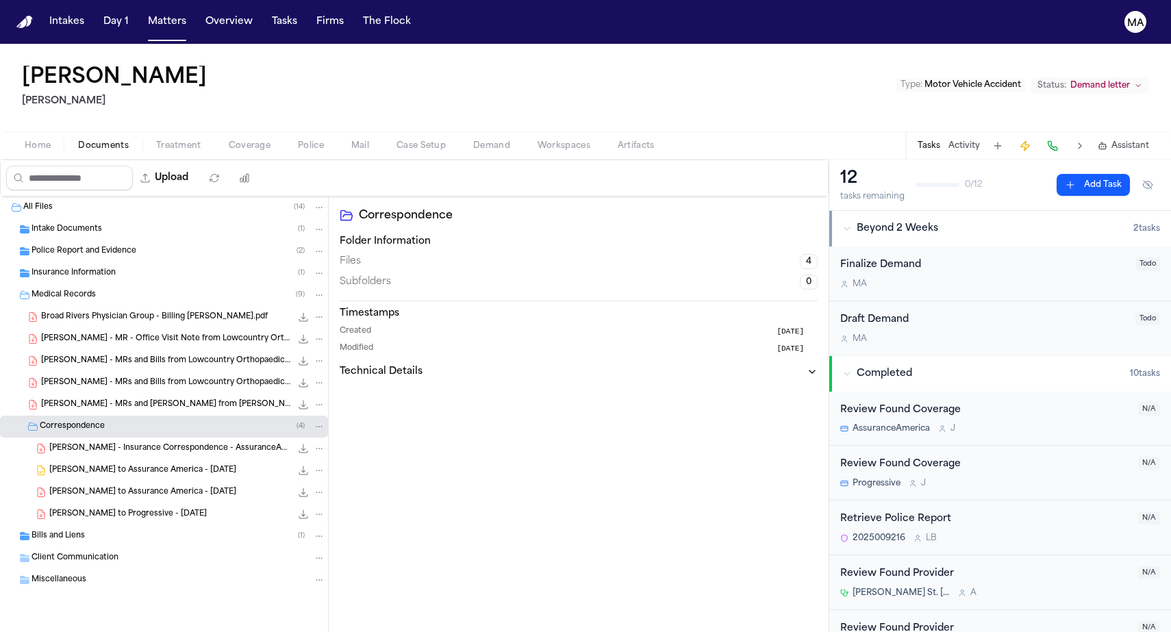
click at [73, 525] on div "Bills and Liens ( 1 )" at bounding box center [164, 536] width 328 height 22
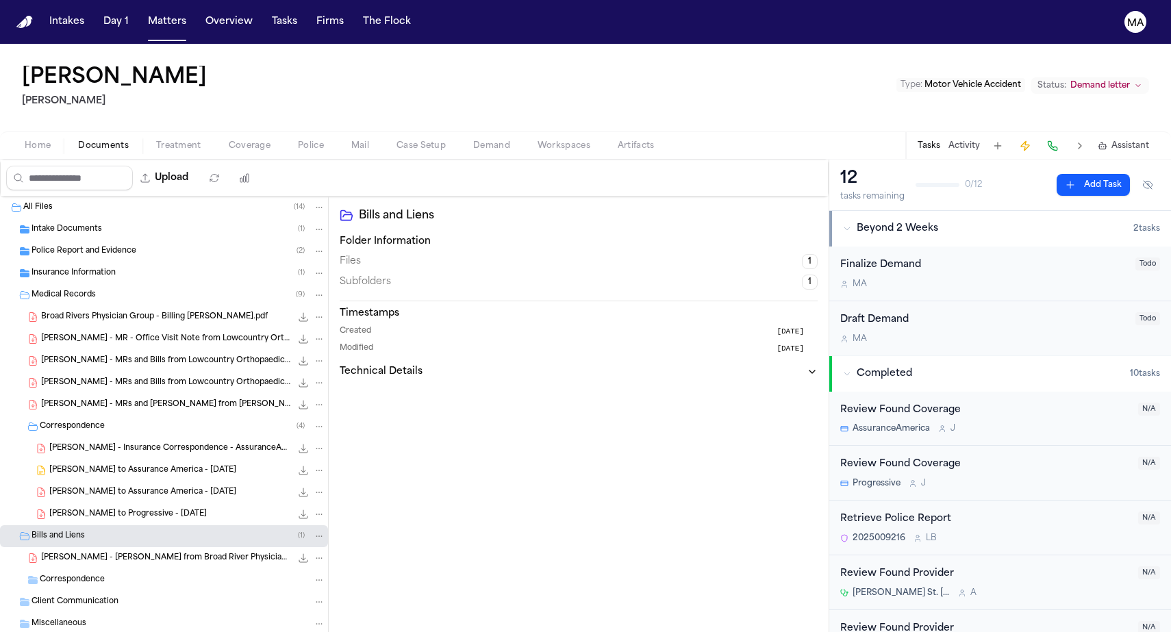
click at [92, 547] on div "M. Mack - Bill from Broad River Physicians Group - 4.19.25 9.8 KB • PDF" at bounding box center [164, 558] width 328 height 22
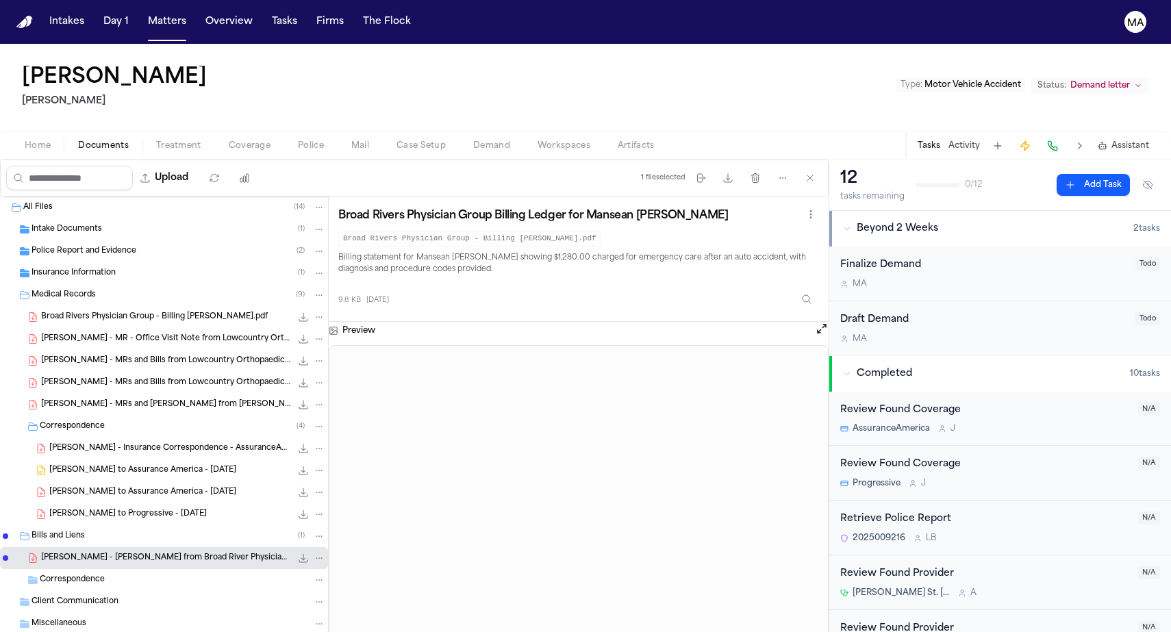
click at [713, 70] on div "Mansean Mack Yanni Law Type : Motor Vehicle Accident Status: Demand letter" at bounding box center [585, 88] width 1171 height 88
click at [1131, 140] on span "Assistant" at bounding box center [1131, 145] width 38 height 11
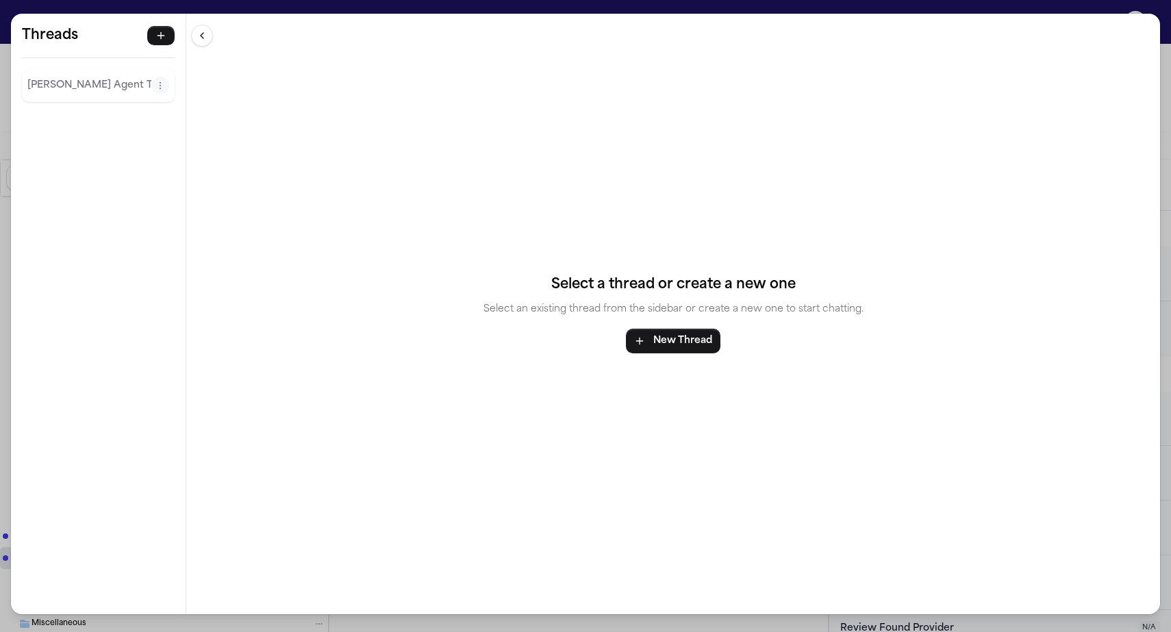
click at [616, 5] on div "Threads Finch Agent Thread Threads Finch Agent Thread Select a thread or create…" at bounding box center [585, 316] width 1171 height 632
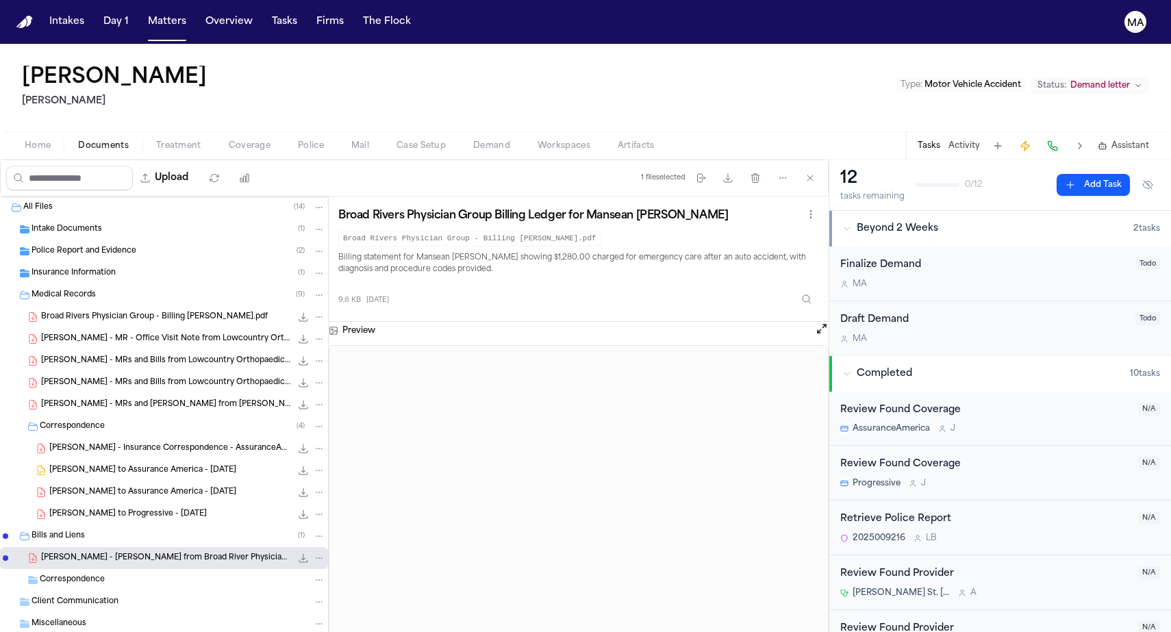
click at [538, 140] on span "Workspaces" at bounding box center [564, 145] width 53 height 11
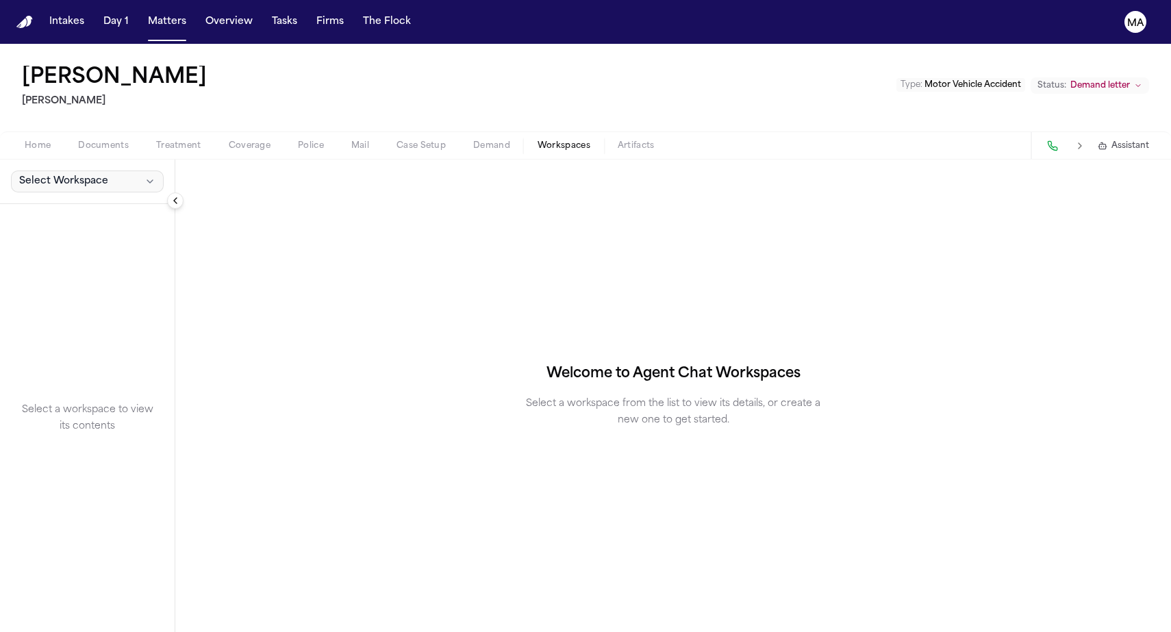
click at [44, 175] on span "Select Workspace" at bounding box center [63, 182] width 89 height 14
click at [160, 190] on div "Select Workspace Select a workspace to view its contents Welcome to Agent Chat …" at bounding box center [585, 396] width 1171 height 473
click at [142, 16] on button "Matters" at bounding box center [166, 22] width 49 height 25
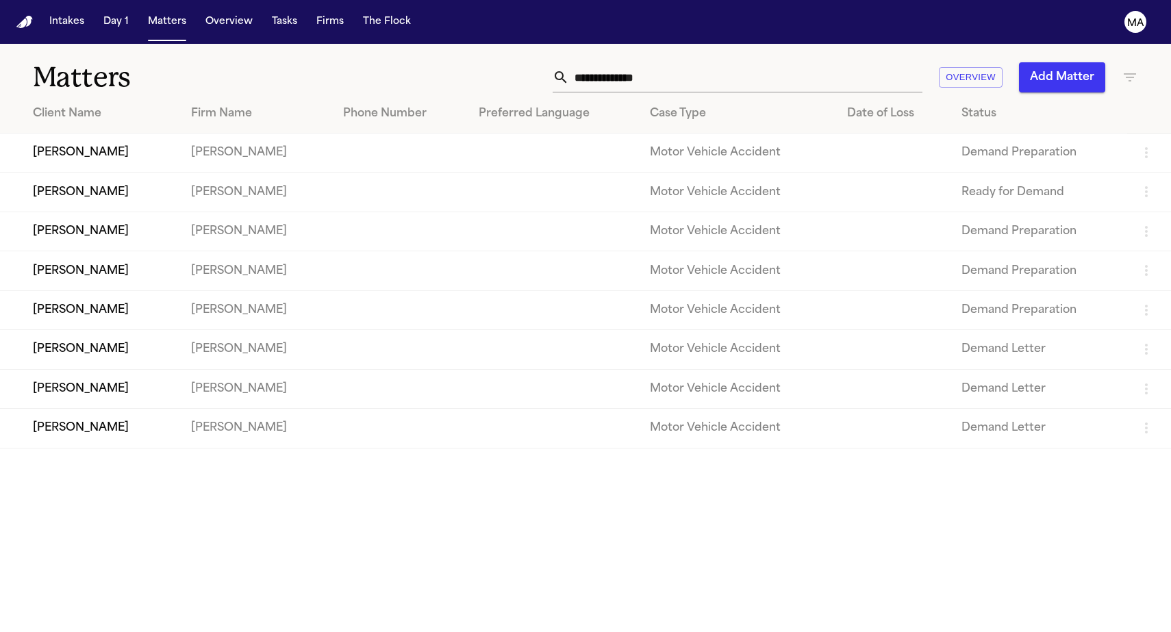
click at [1134, 69] on icon "button" at bounding box center [1130, 77] width 16 height 16
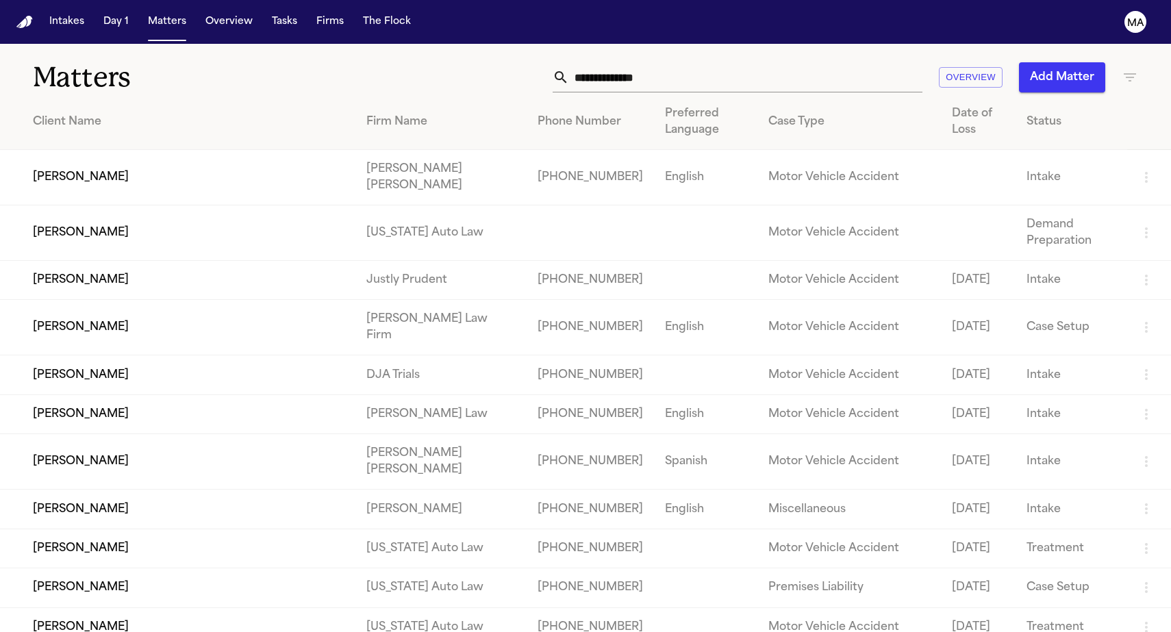
click at [1067, 632] on div at bounding box center [585, 632] width 1171 height 0
click at [1064, 62] on button "Add Matter" at bounding box center [1062, 77] width 86 height 30
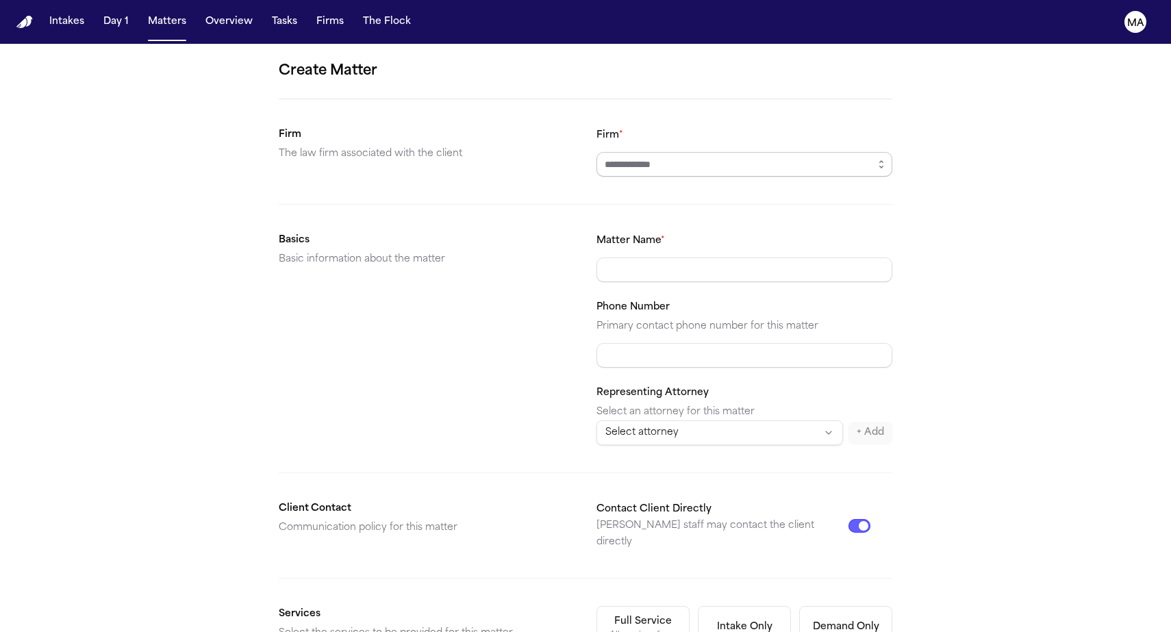
click at [671, 152] on input "Firm *" at bounding box center [745, 164] width 296 height 25
type input "*********"
type input "**********"
click at [957, 299] on div "**********" at bounding box center [585, 517] width 1171 height 947
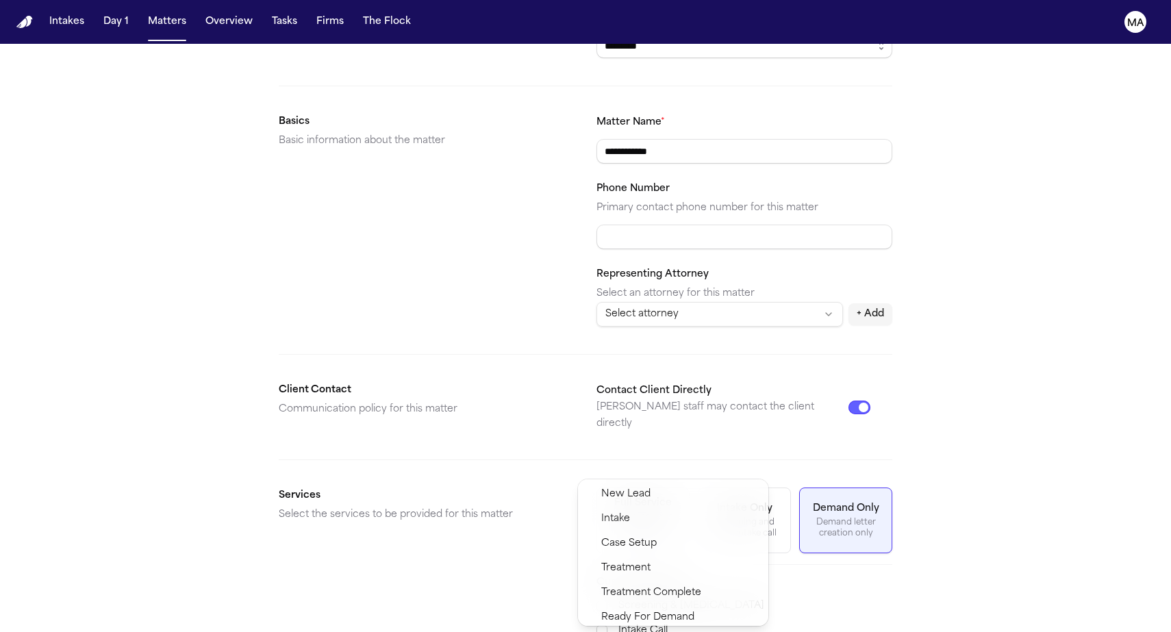
click at [641, 630] on div "Demand Preparation" at bounding box center [673, 642] width 185 height 25
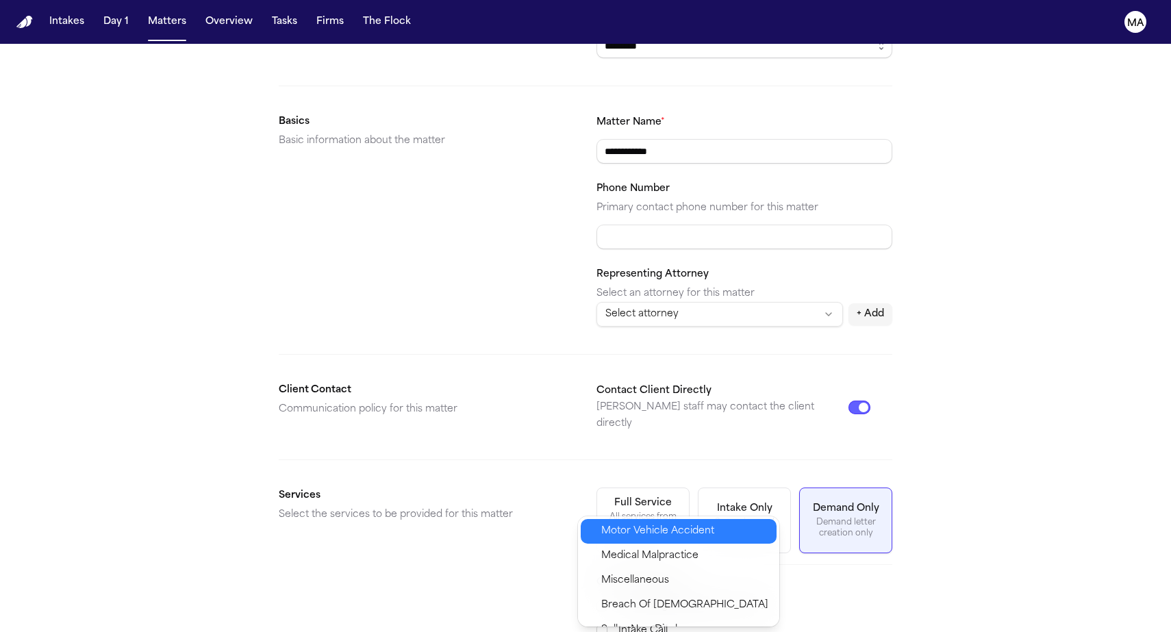
click at [634, 523] on span "Motor Vehicle Accident" at bounding box center [657, 531] width 113 height 16
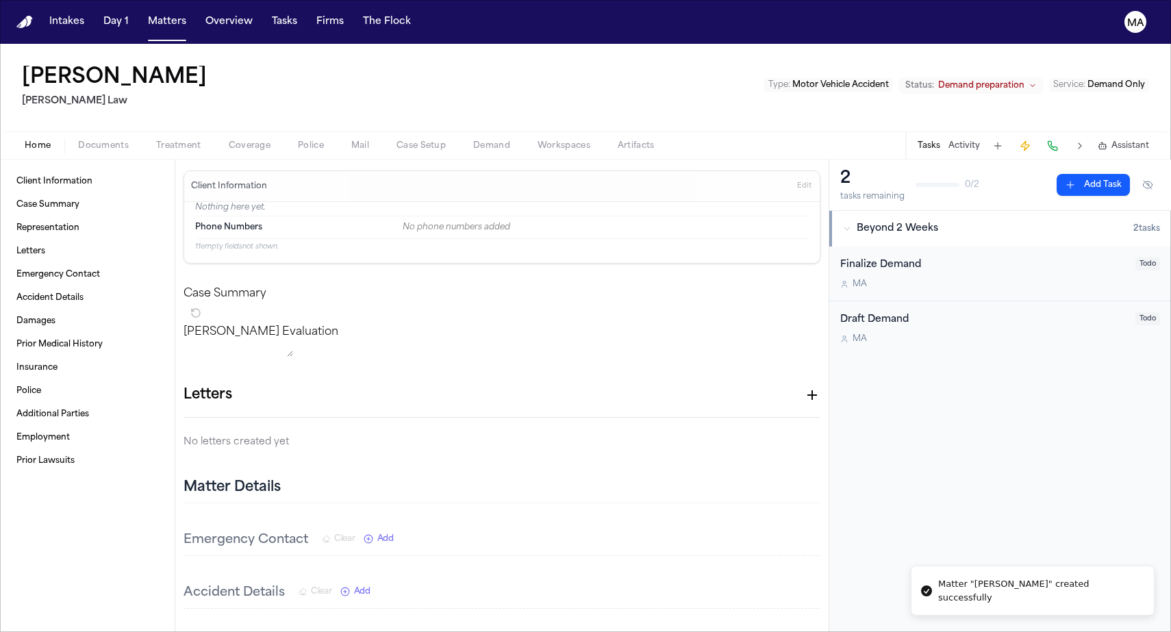
click at [86, 132] on div "Home Documents Treatment Coverage Police Mail Case Setup Demand Workspaces Arti…" at bounding box center [585, 145] width 1171 height 27
click at [84, 140] on span "Documents" at bounding box center [103, 145] width 51 height 11
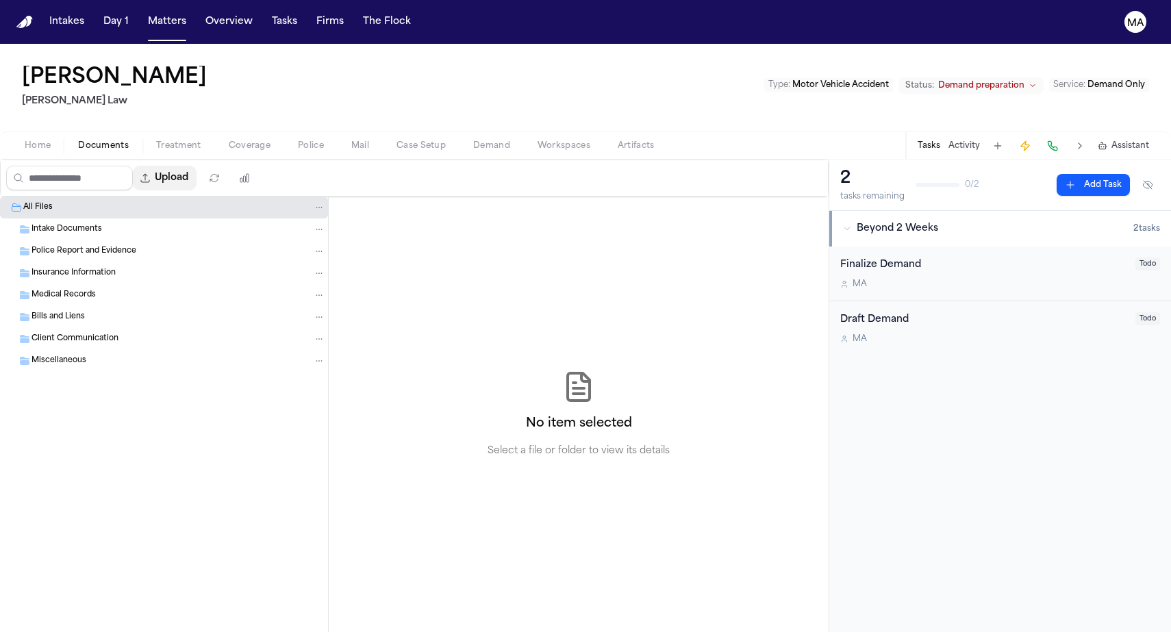
click at [133, 166] on button "Upload" at bounding box center [165, 178] width 64 height 25
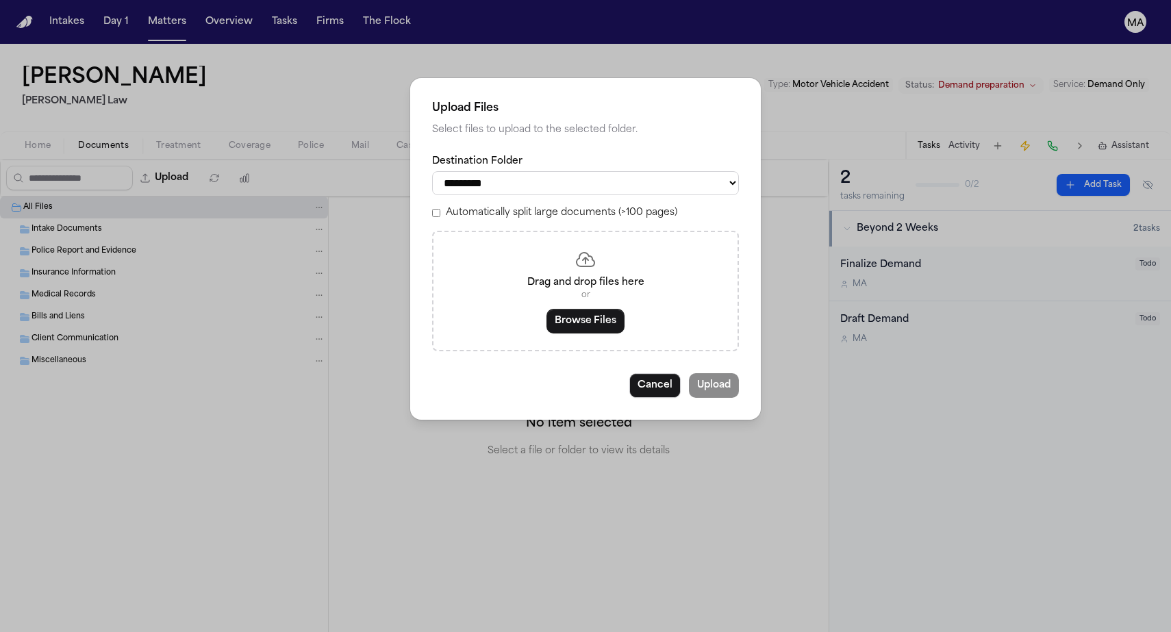
click at [510, 206] on label "Automatically split large documents (>100 pages)" at bounding box center [562, 213] width 232 height 14
click at [596, 309] on button "Browse Files" at bounding box center [586, 321] width 78 height 25
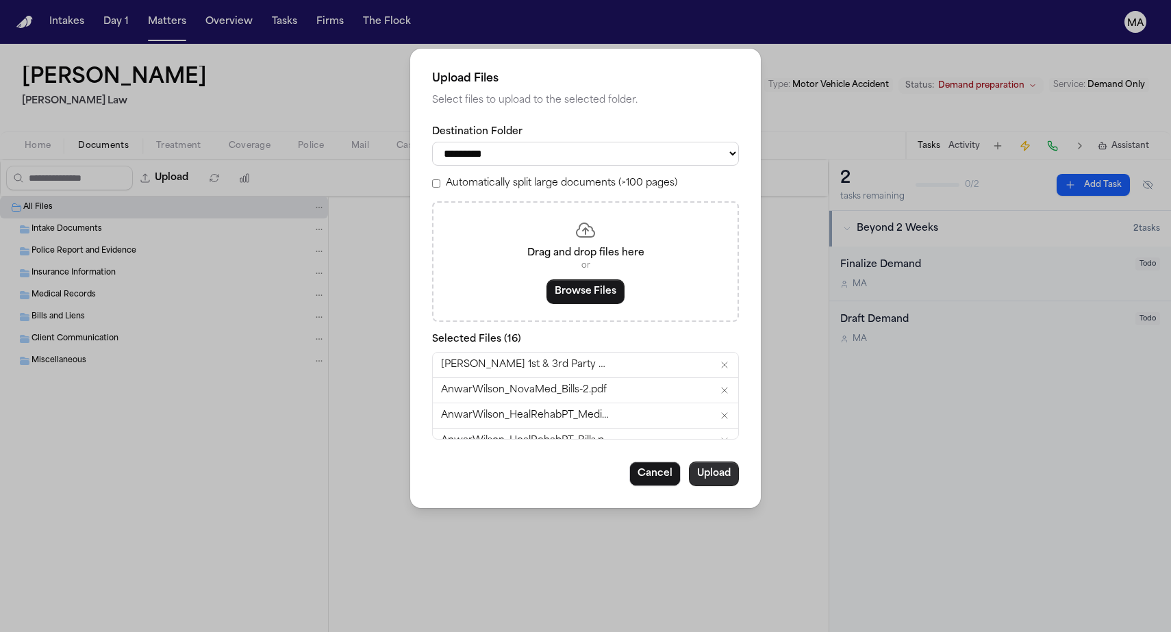
click at [689, 462] on button "Upload" at bounding box center [714, 474] width 50 height 25
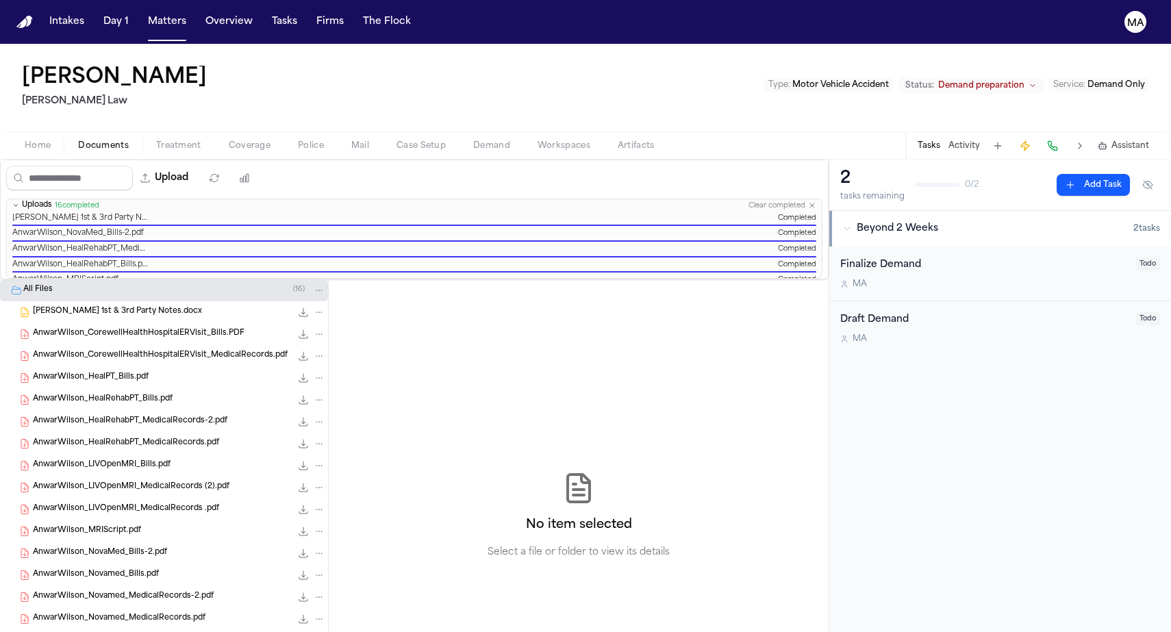
click at [392, 279] on div "No item selected Select a file or folder to view its details" at bounding box center [579, 515] width 500 height 473
click at [1001, 23] on nav "Intakes Day 1 Matters Overview Tasks Firms The Flock MA" at bounding box center [585, 22] width 1171 height 44
click at [142, 15] on button "Matters" at bounding box center [166, 22] width 49 height 25
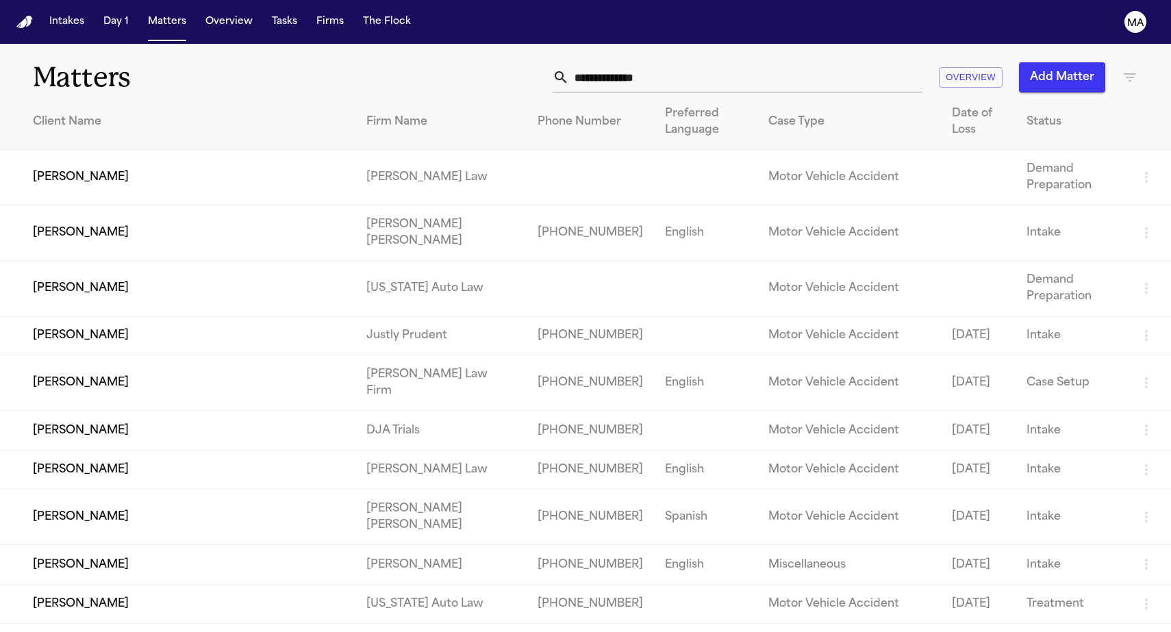
click at [1060, 62] on button "Add Matter" at bounding box center [1062, 77] width 86 height 30
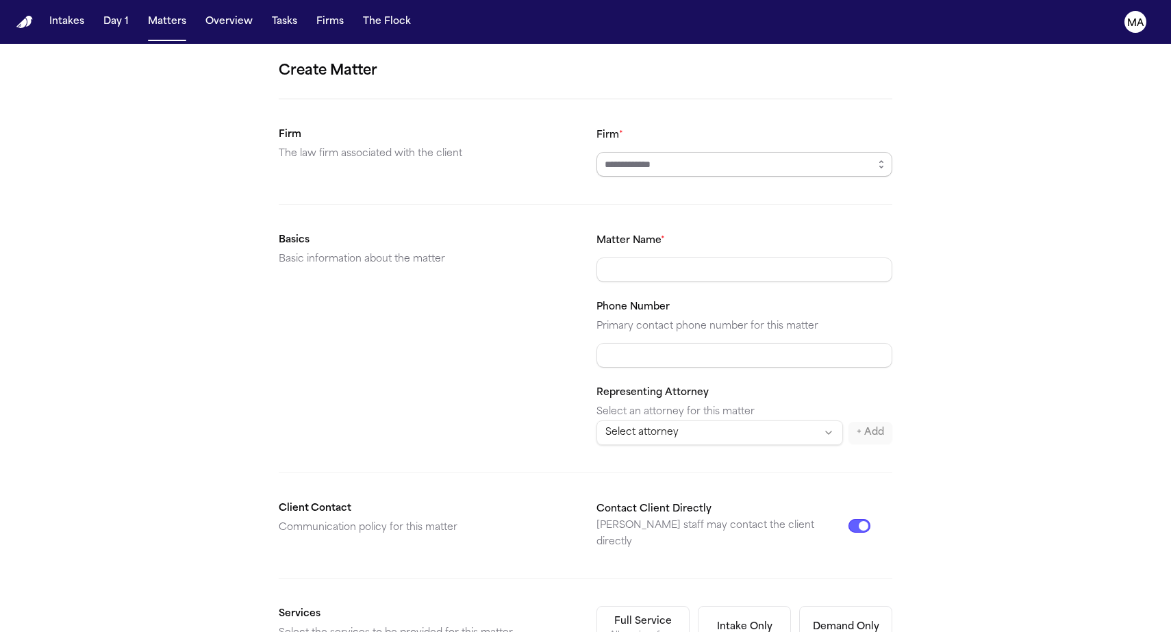
click at [628, 152] on input "Firm *" at bounding box center [745, 164] width 296 height 25
type input "*********"
type input "**********"
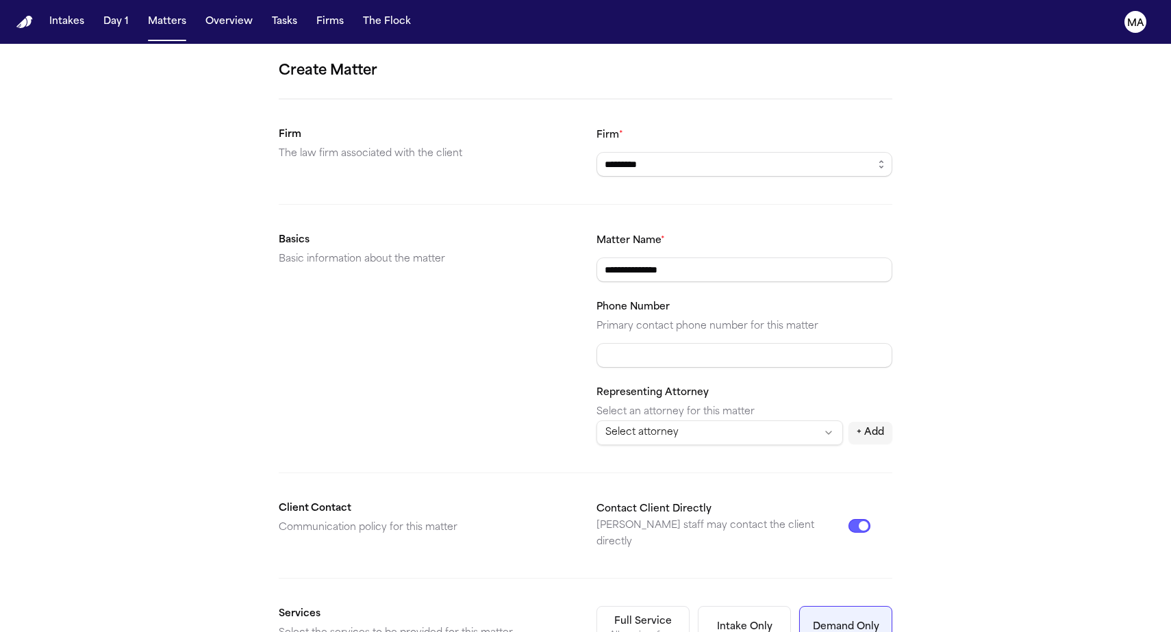
scroll to position [118, 0]
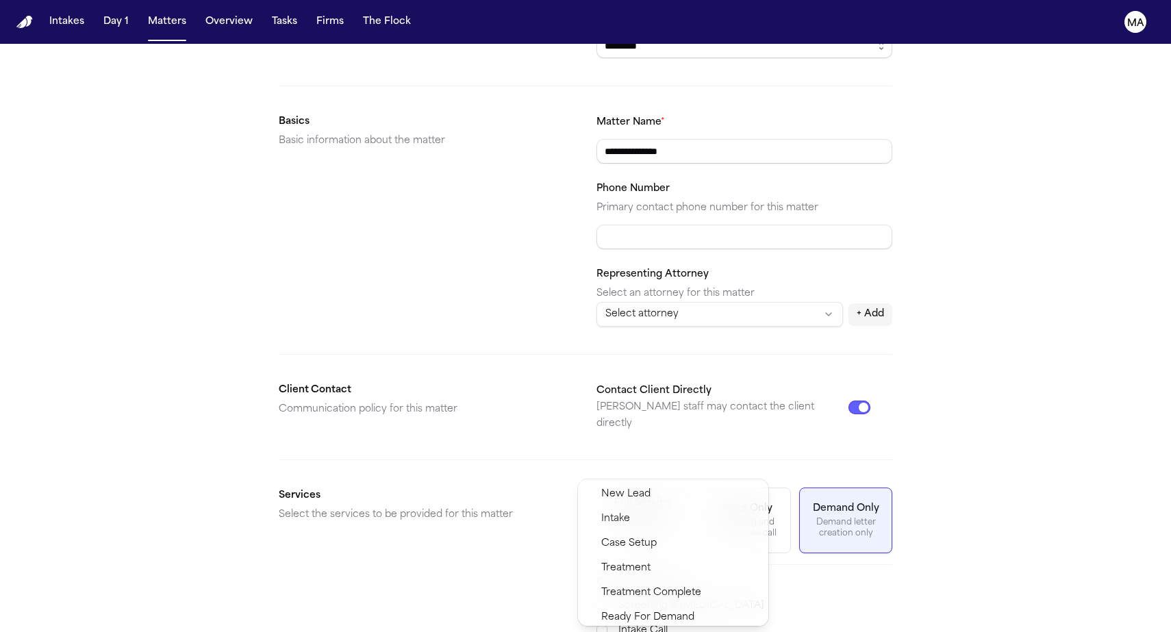
click at [644, 634] on span "Demand Preparation" at bounding box center [650, 642] width 99 height 16
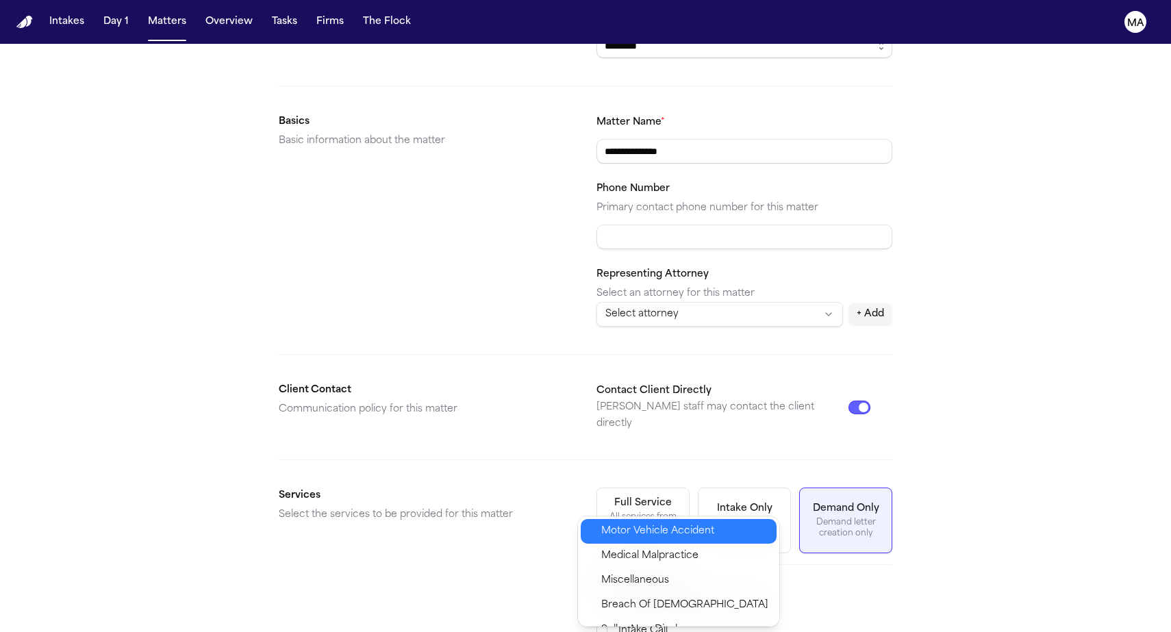
click at [629, 523] on span "Motor Vehicle Accident" at bounding box center [657, 531] width 113 height 16
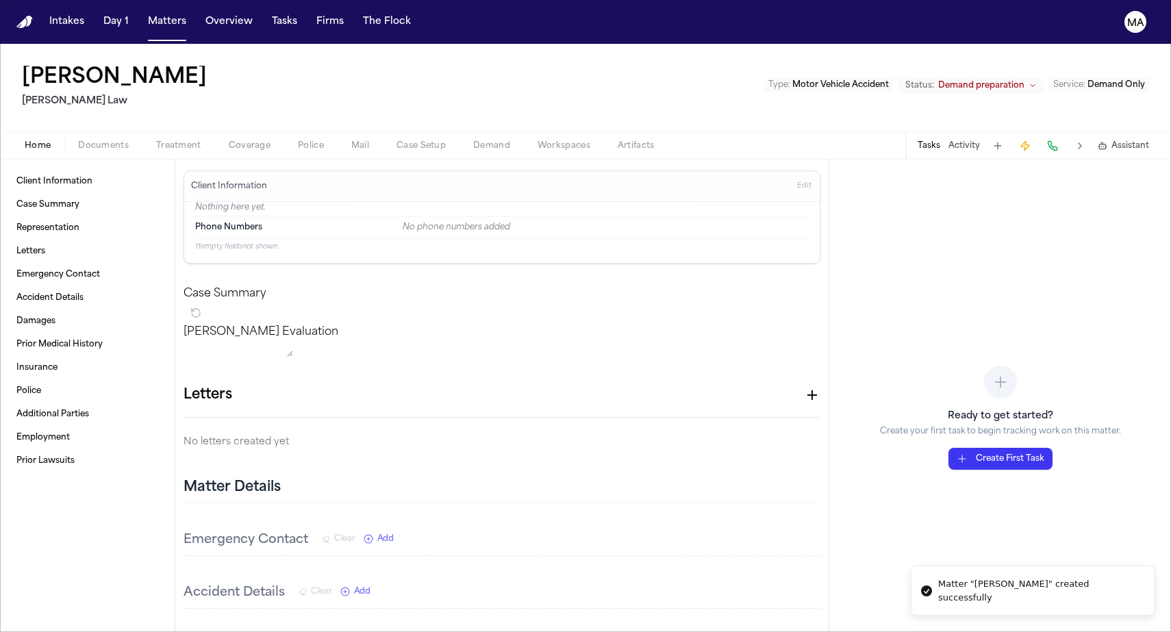
click at [78, 140] on span "Documents" at bounding box center [103, 145] width 51 height 11
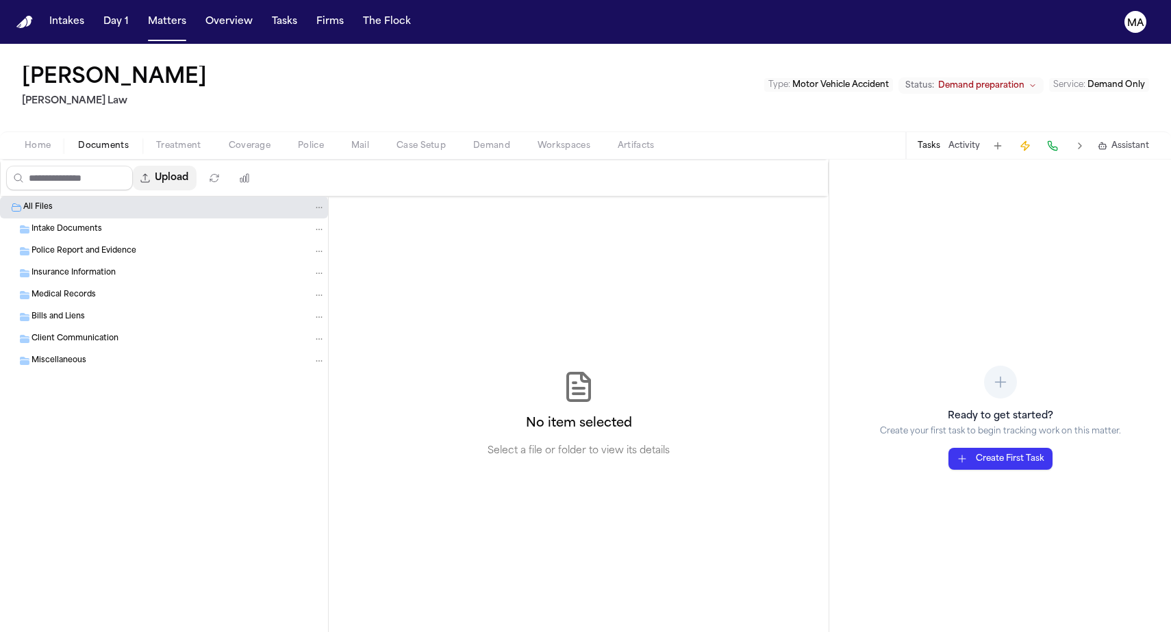
click at [133, 166] on button "Upload" at bounding box center [165, 178] width 64 height 25
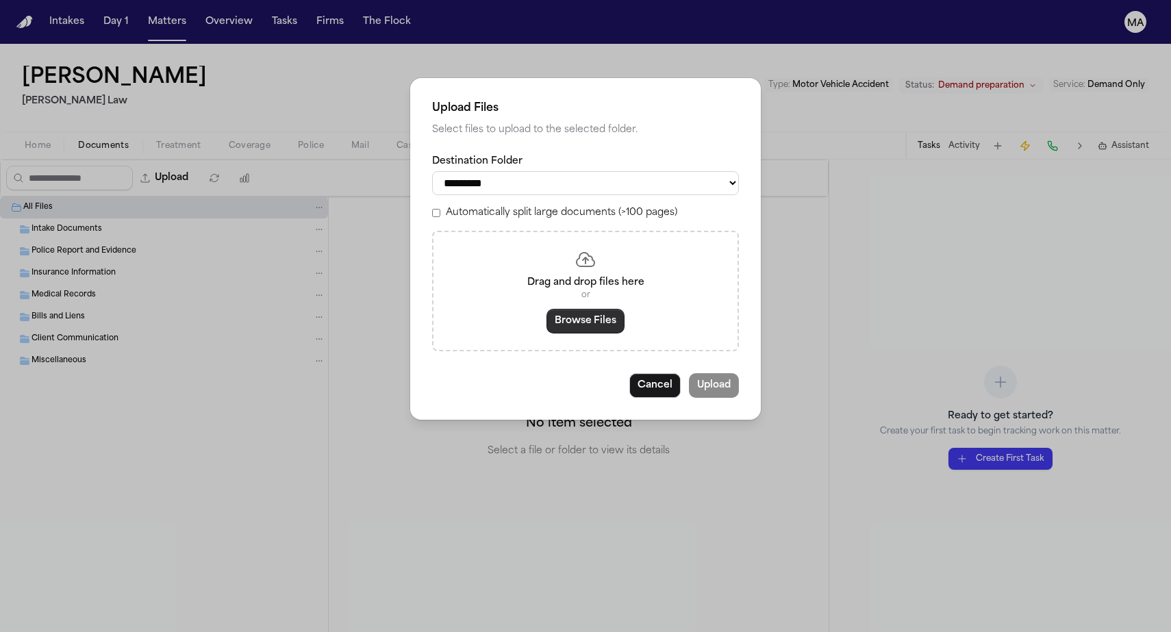
click at [597, 309] on button "Browse Files" at bounding box center [586, 321] width 78 height 25
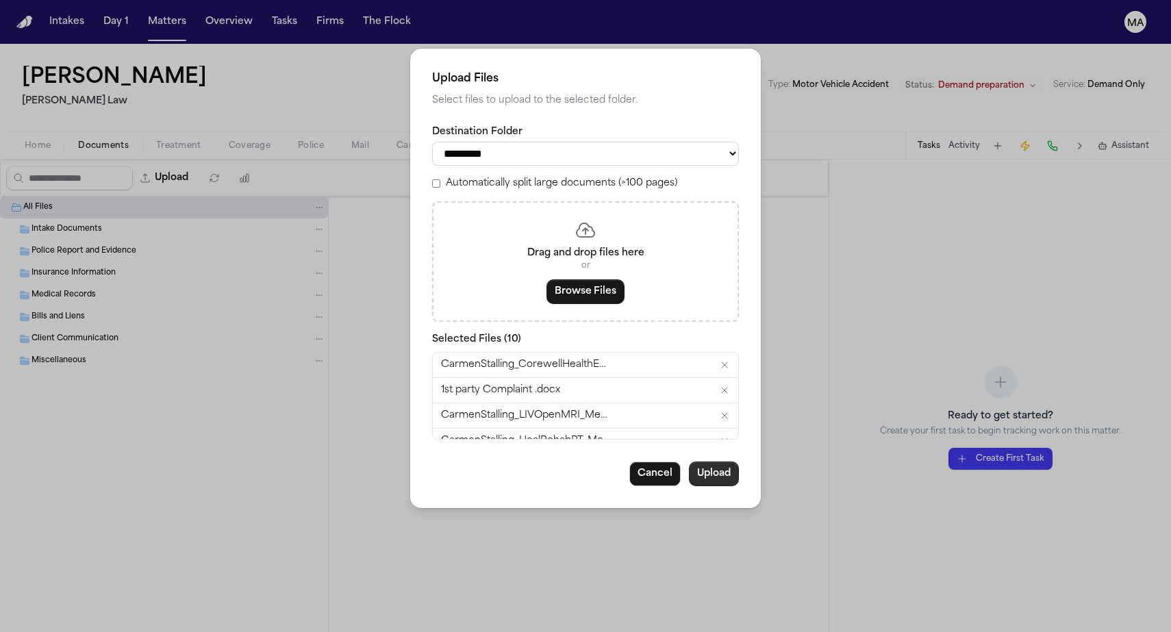
click at [689, 462] on button "Upload" at bounding box center [714, 474] width 50 height 25
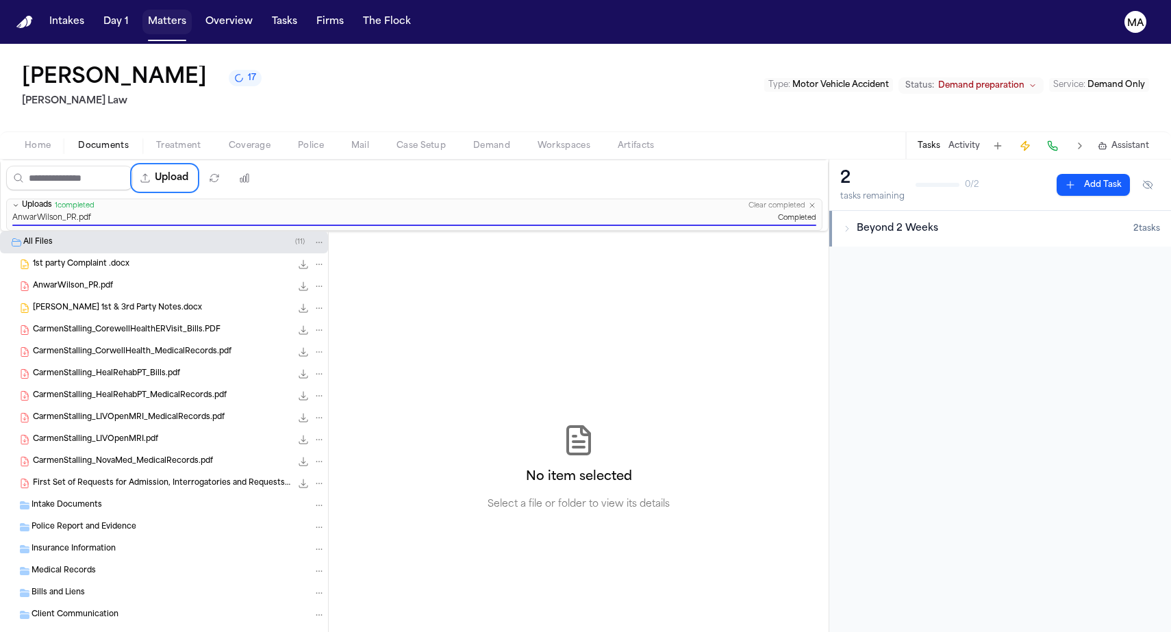
click at [142, 14] on button "Matters" at bounding box center [166, 22] width 49 height 25
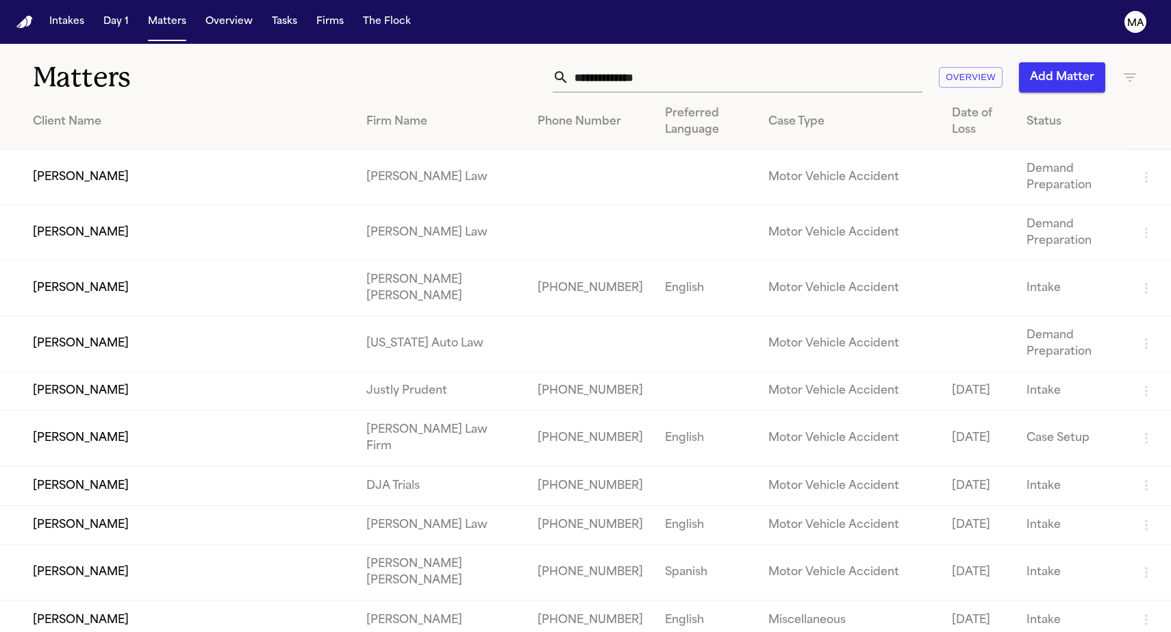
click at [97, 205] on td "Anwar Wilson" at bounding box center [177, 232] width 355 height 55
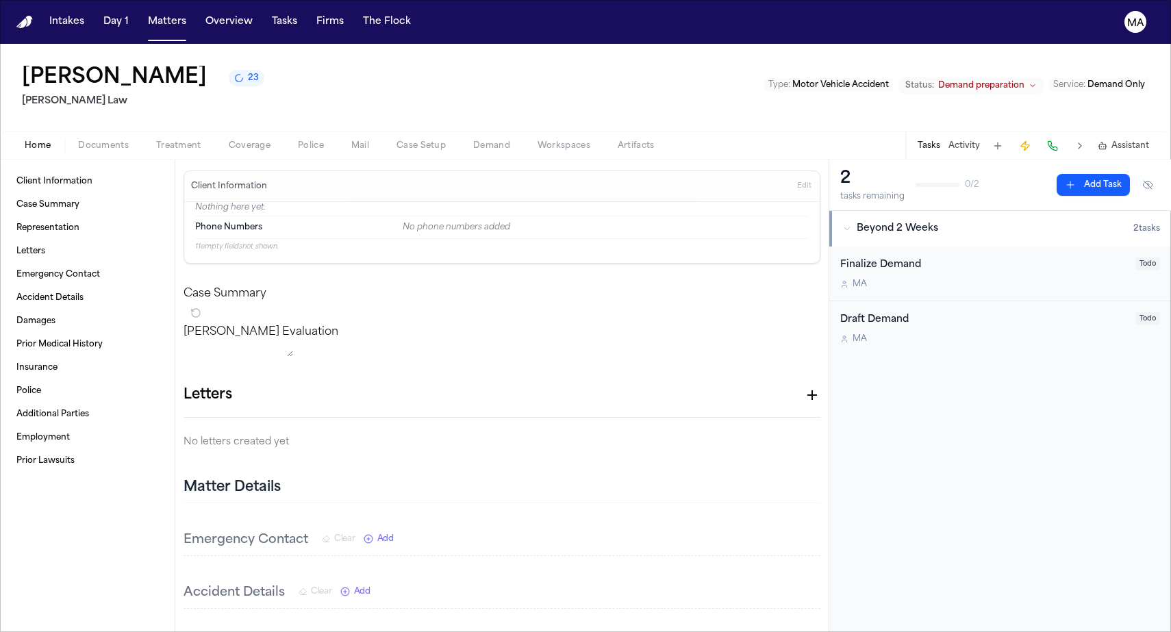
click at [78, 140] on span "Documents" at bounding box center [103, 145] width 51 height 11
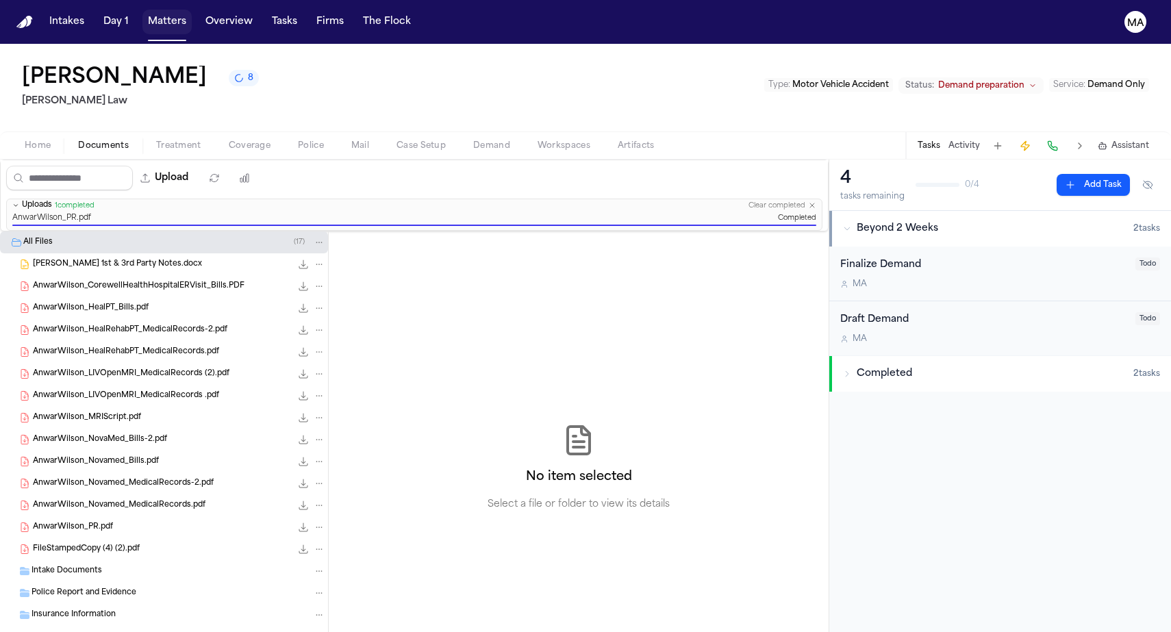
click at [142, 14] on button "Matters" at bounding box center [166, 22] width 49 height 25
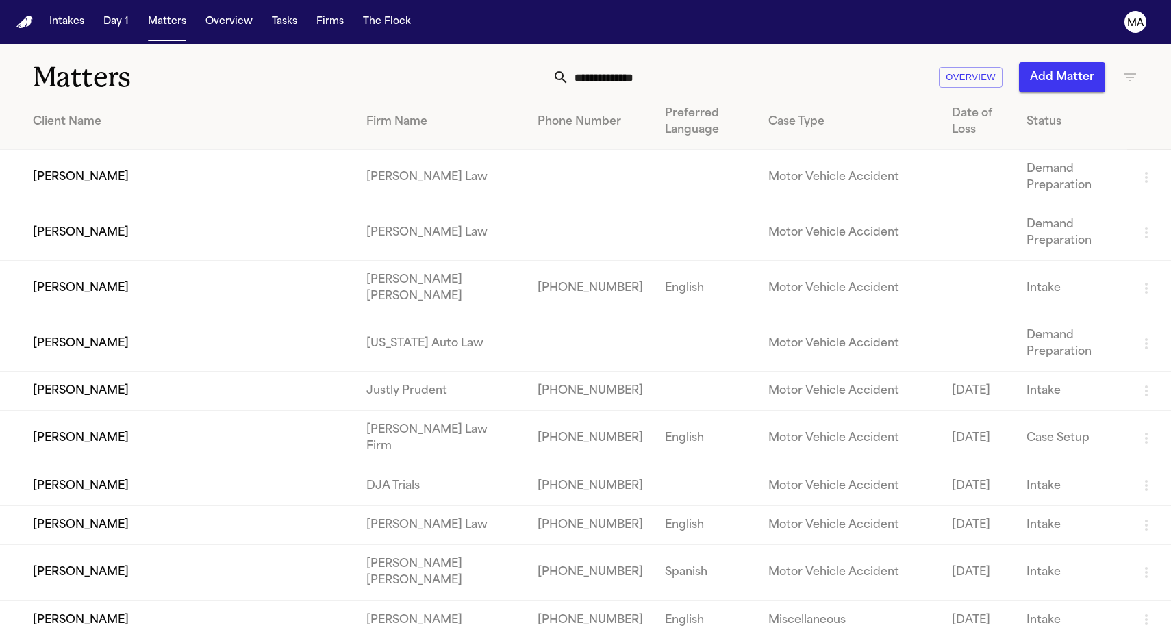
click at [1083, 62] on button "Add Matter" at bounding box center [1062, 77] width 86 height 30
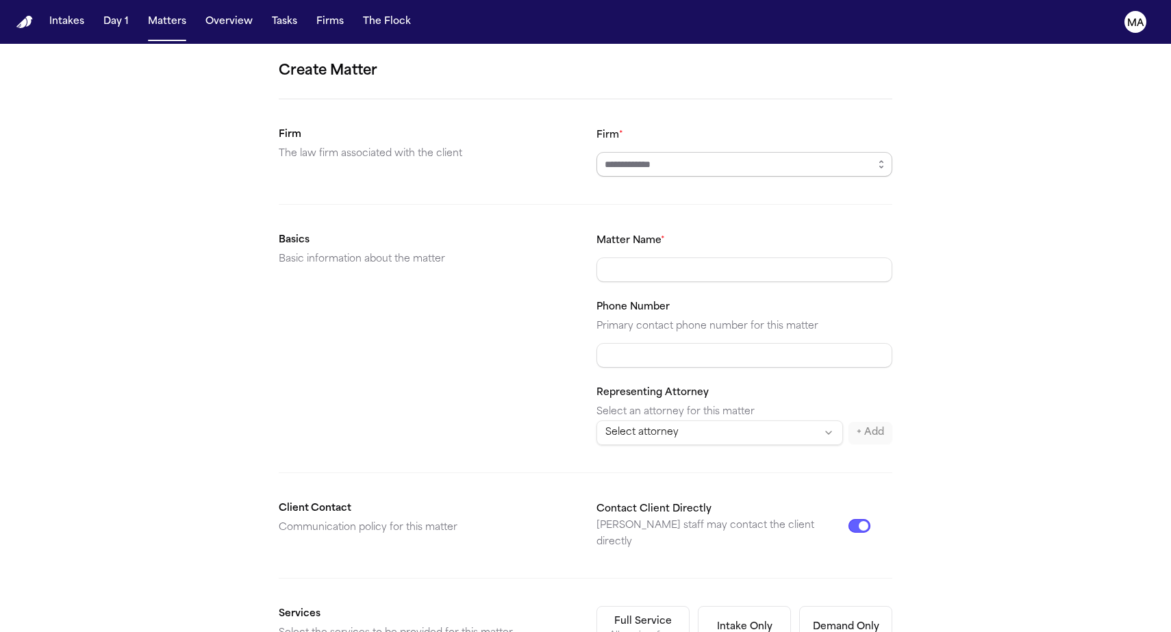
click at [645, 152] on input "Firm *" at bounding box center [745, 164] width 296 height 25
type input "*********"
click at [619, 258] on input "Matter Name *" at bounding box center [745, 270] width 296 height 25
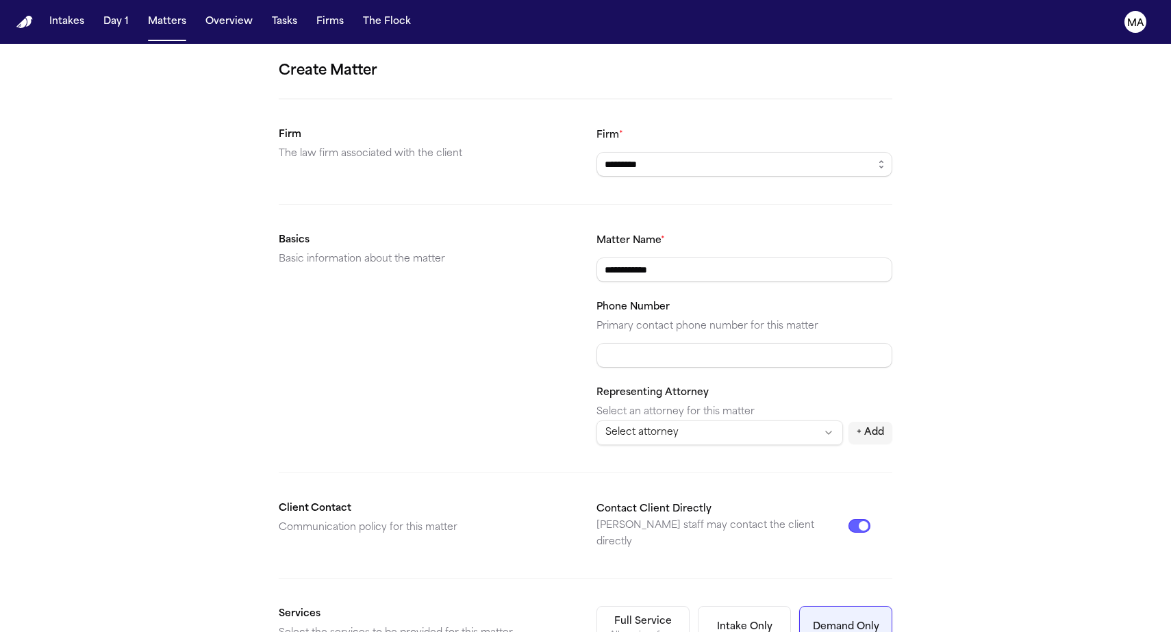
scroll to position [118, 0]
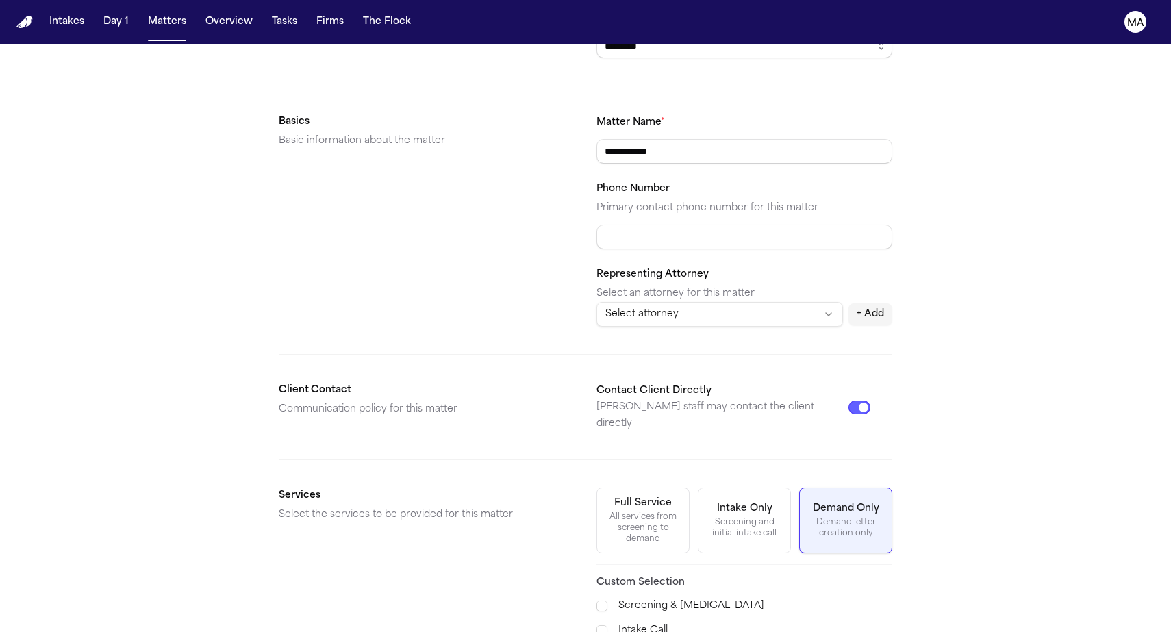
type input "**********"
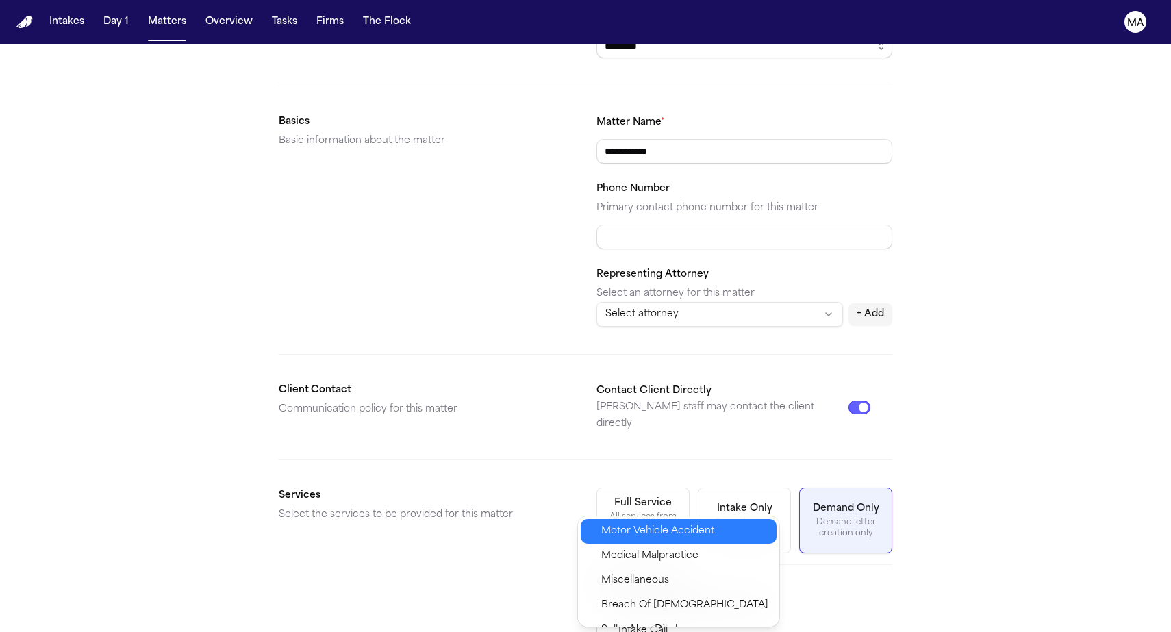
click at [629, 524] on span "Motor Vehicle Accident" at bounding box center [657, 531] width 113 height 16
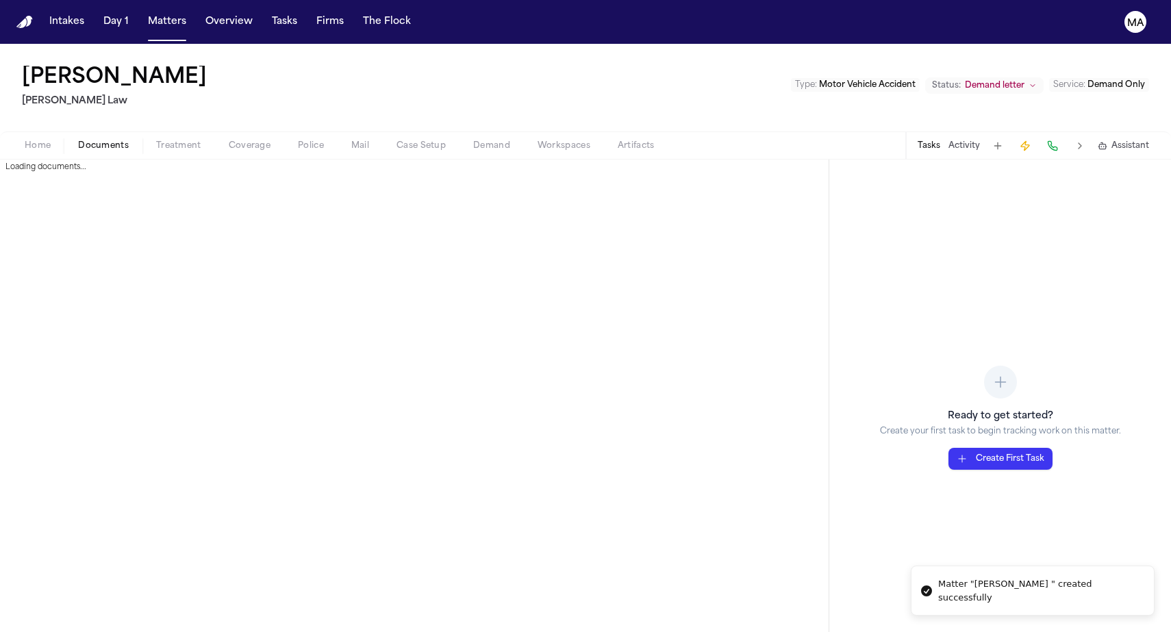
drag, startPoint x: 73, startPoint y: 77, endPoint x: 78, endPoint y: 91, distance: 14.8
click at [78, 140] on span "Documents" at bounding box center [103, 145] width 51 height 11
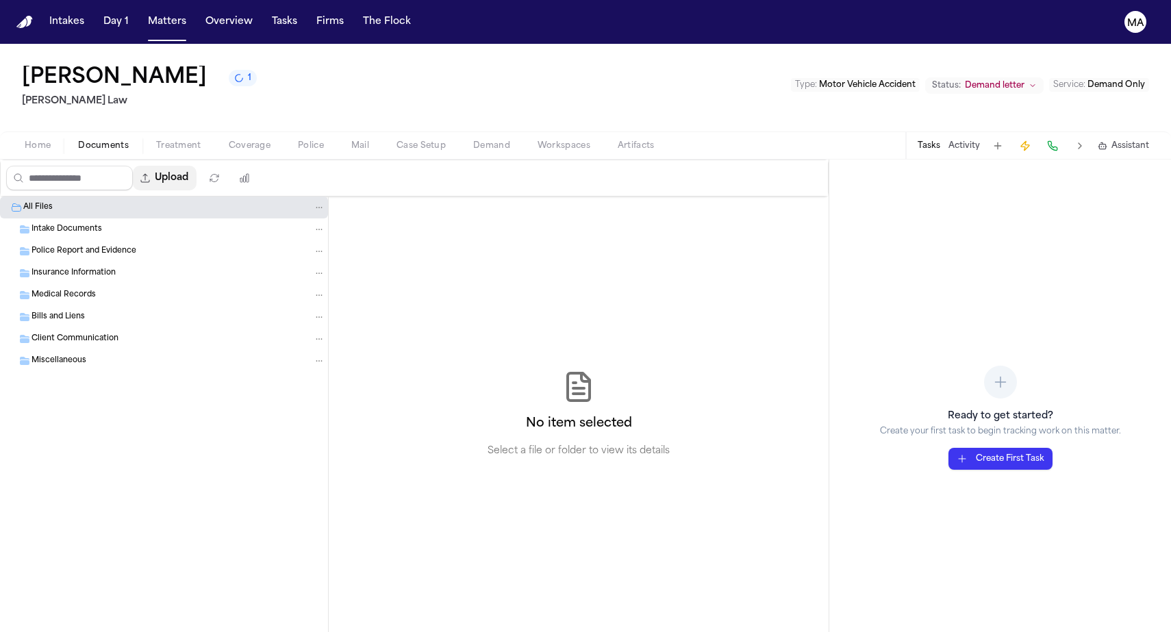
click at [133, 166] on button "Upload" at bounding box center [165, 178] width 64 height 25
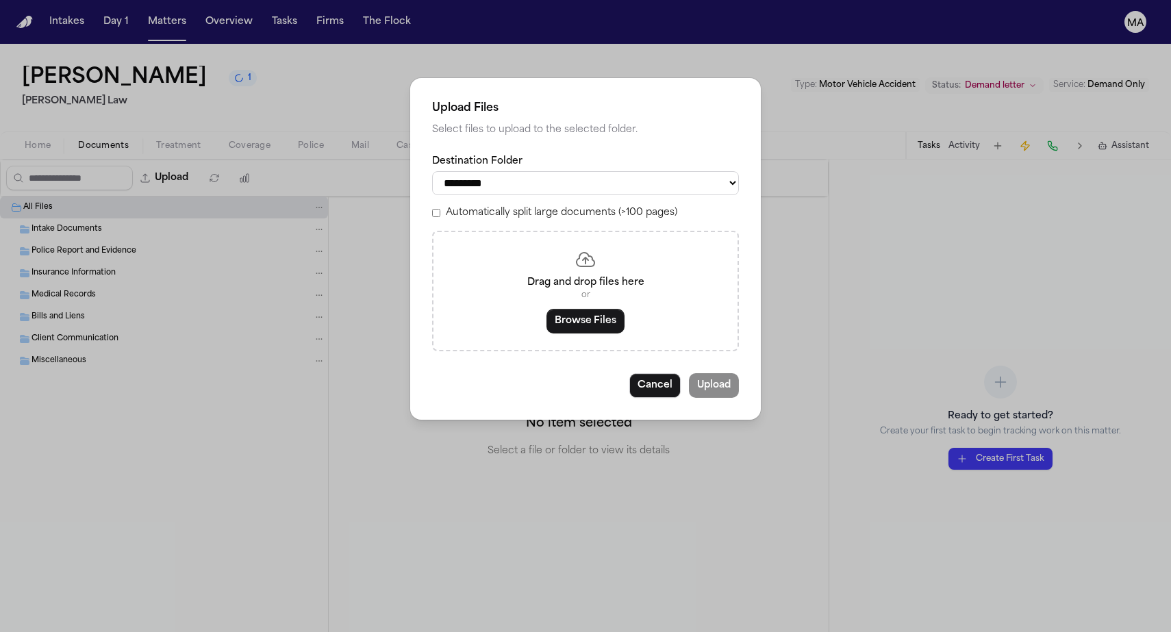
click at [523, 206] on label "Automatically split large documents (>100 pages)" at bounding box center [562, 213] width 232 height 14
click at [606, 309] on button "Browse Files" at bounding box center [586, 321] width 78 height 25
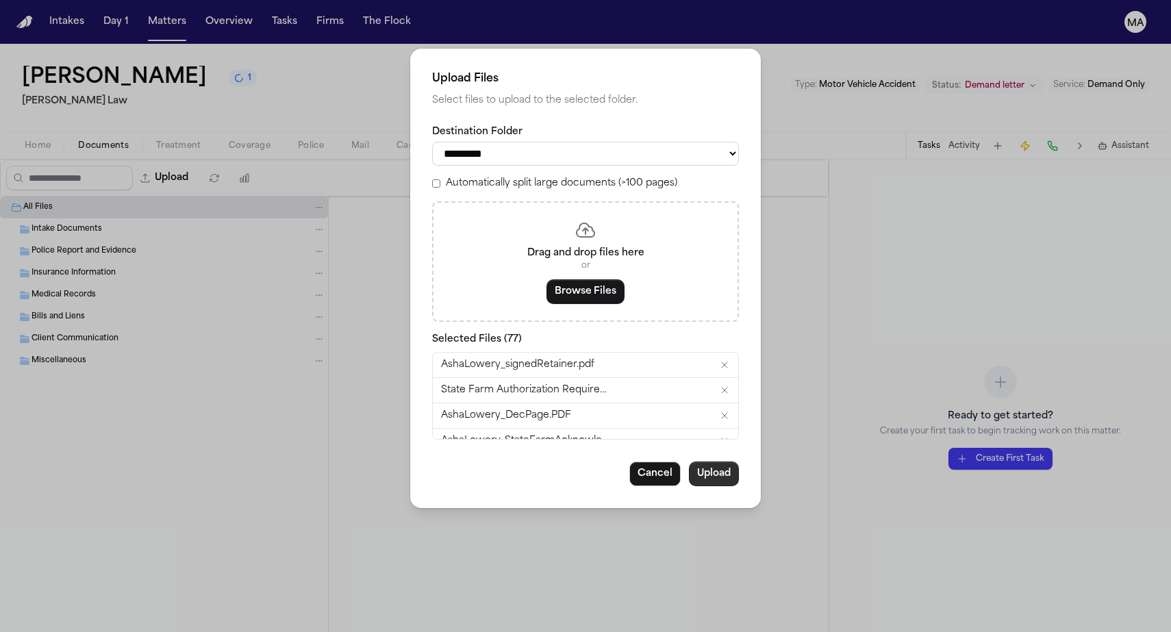
click at [689, 462] on button "Upload" at bounding box center [714, 474] width 50 height 25
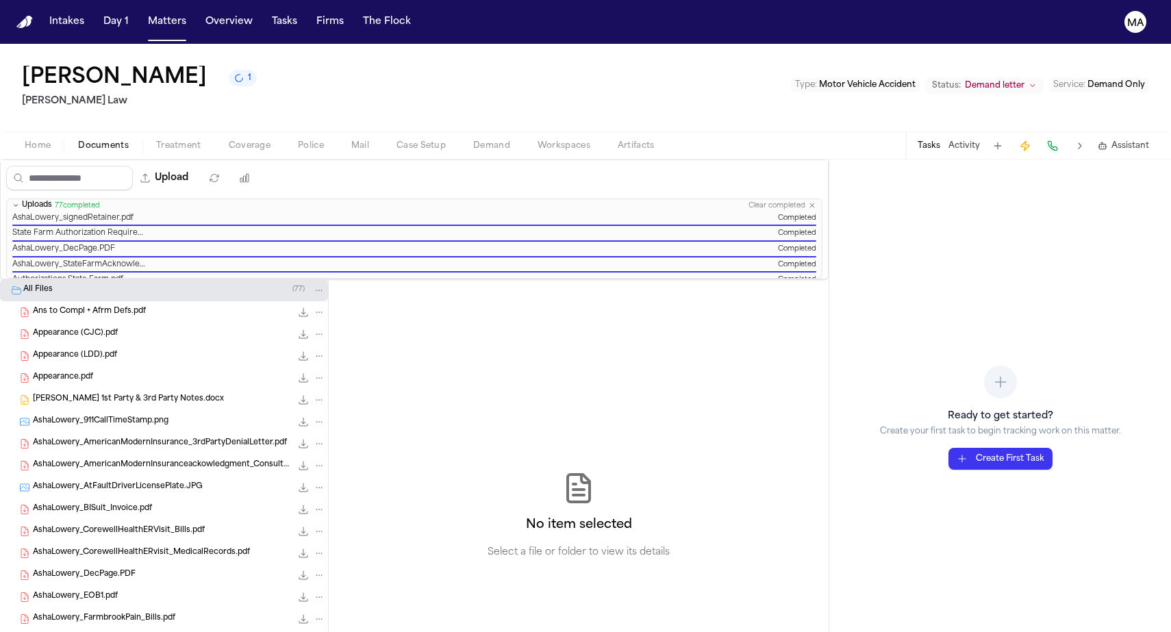
click at [441, 343] on div "No item selected Select a file or folder to view its details" at bounding box center [579, 515] width 500 height 473
click at [142, 12] on button "Matters" at bounding box center [166, 22] width 49 height 25
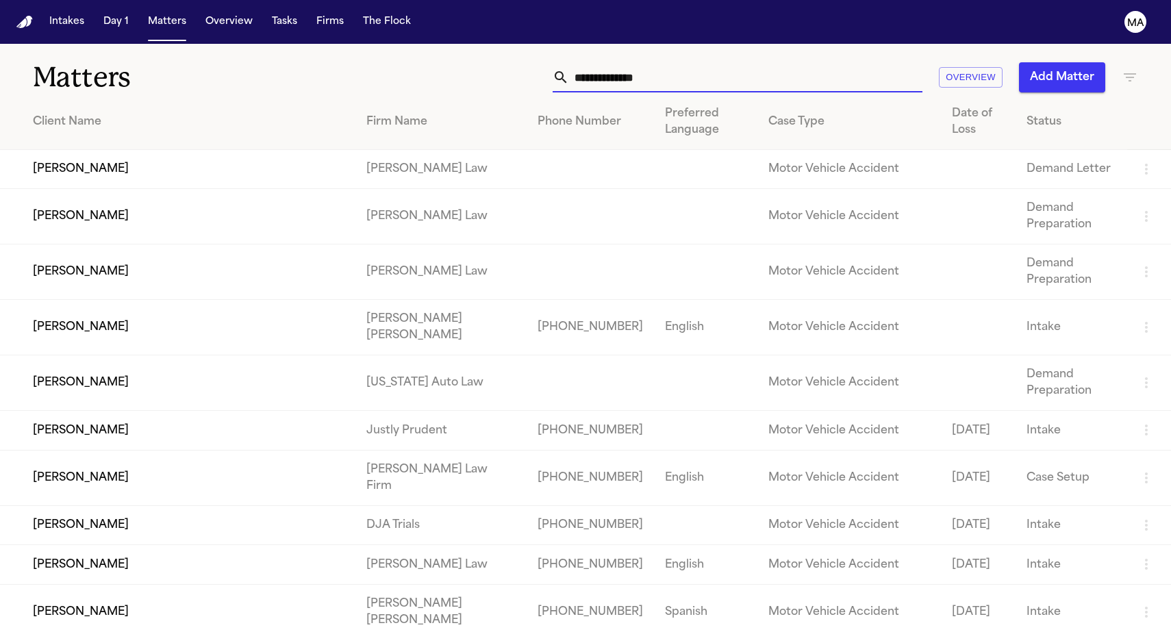
click at [788, 62] on input "text" at bounding box center [745, 77] width 353 height 30
click at [796, 62] on input "text" at bounding box center [745, 77] width 353 height 30
type input "****"
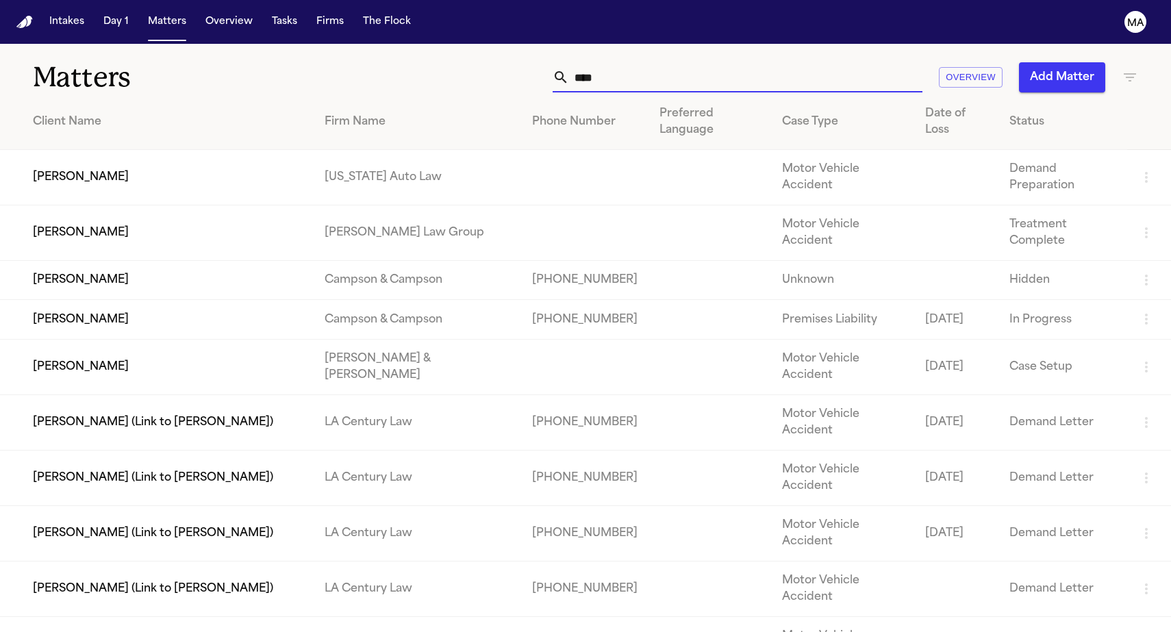
click at [198, 150] on td "Erica Sims" at bounding box center [157, 177] width 314 height 55
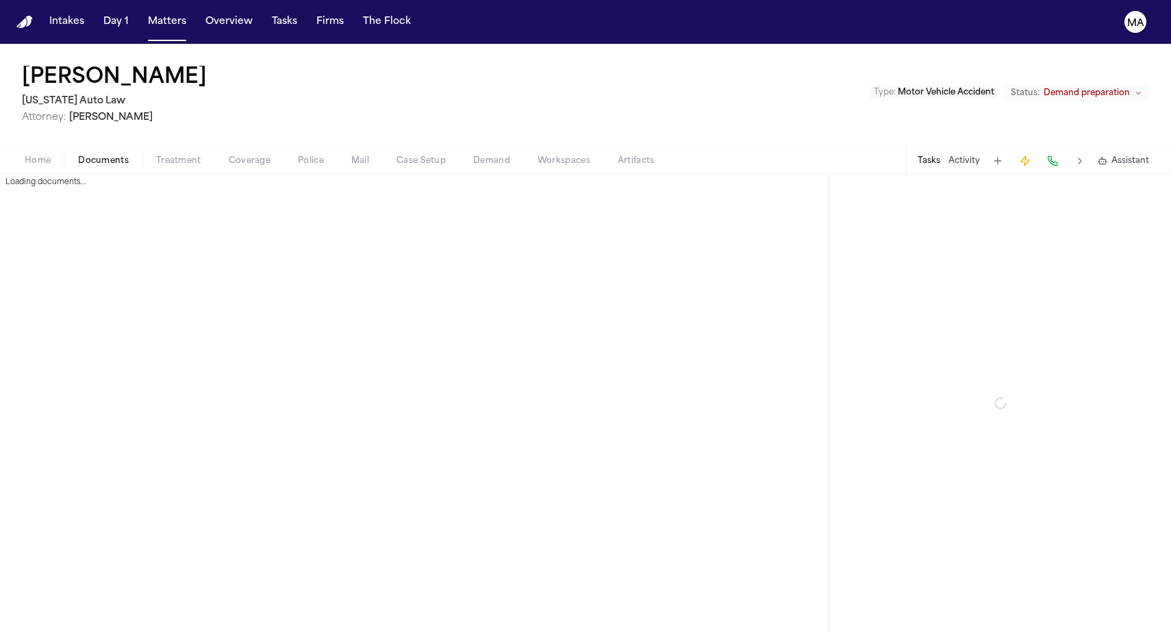
click at [78, 155] on span "Documents" at bounding box center [103, 160] width 51 height 11
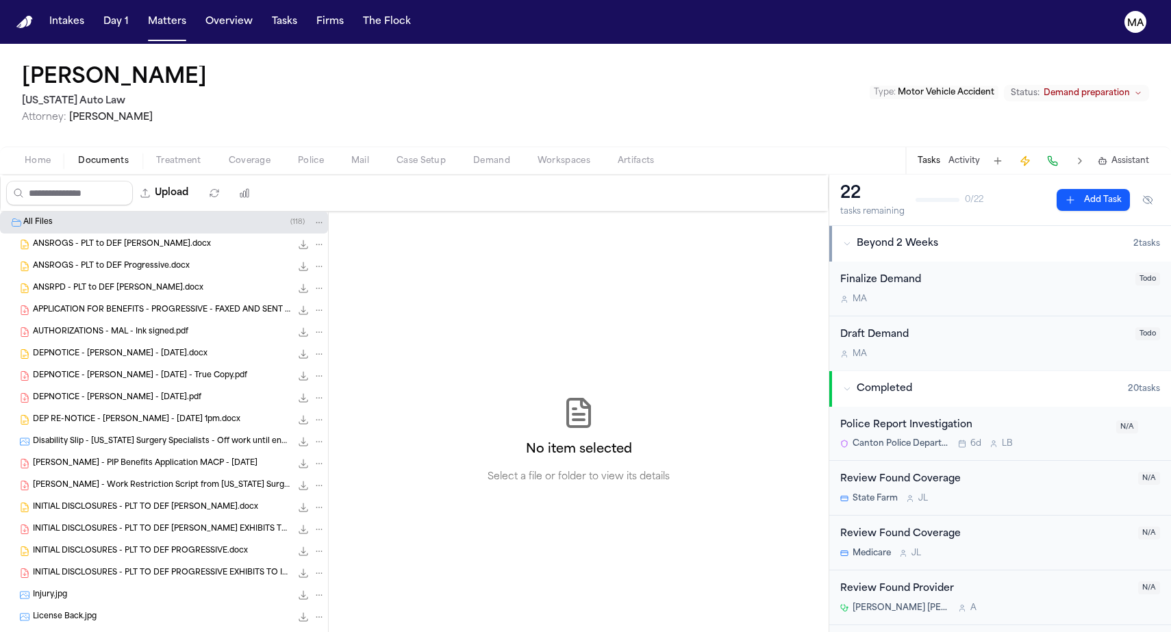
click at [473, 155] on span "Demand" at bounding box center [491, 160] width 37 height 11
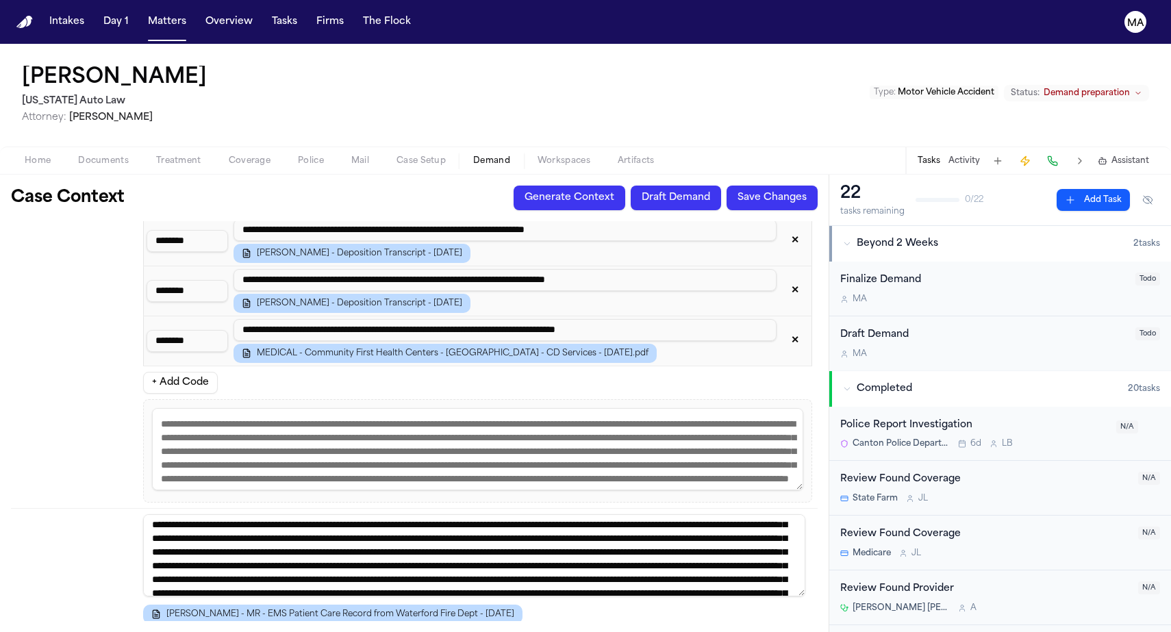
scroll to position [2274, 0]
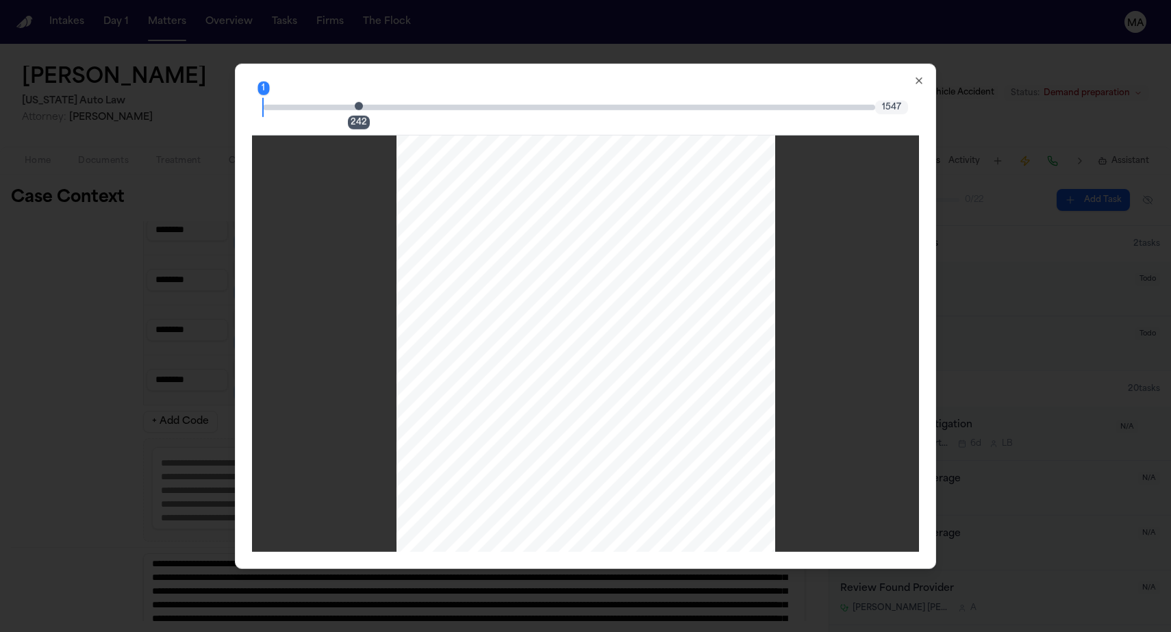
click at [370, 116] on div "242" at bounding box center [359, 123] width 22 height 14
click at [367, 99] on div "242" at bounding box center [363, 107] width 8 height 16
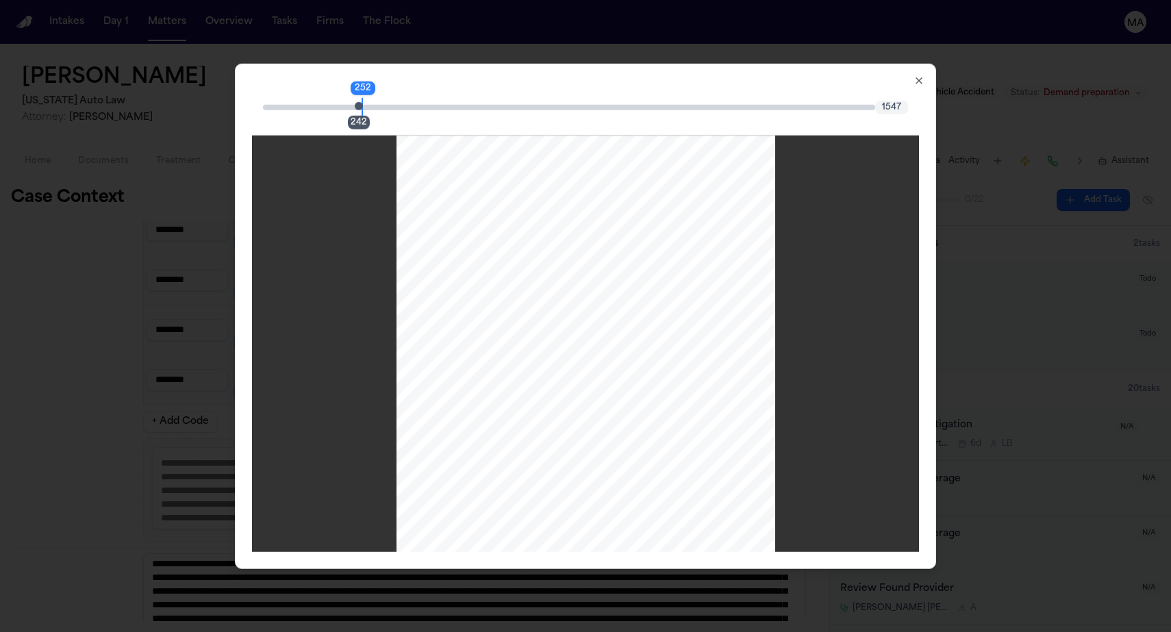
click at [363, 102] on span "Page 242 citation marker - 1 citation" at bounding box center [359, 106] width 8 height 8
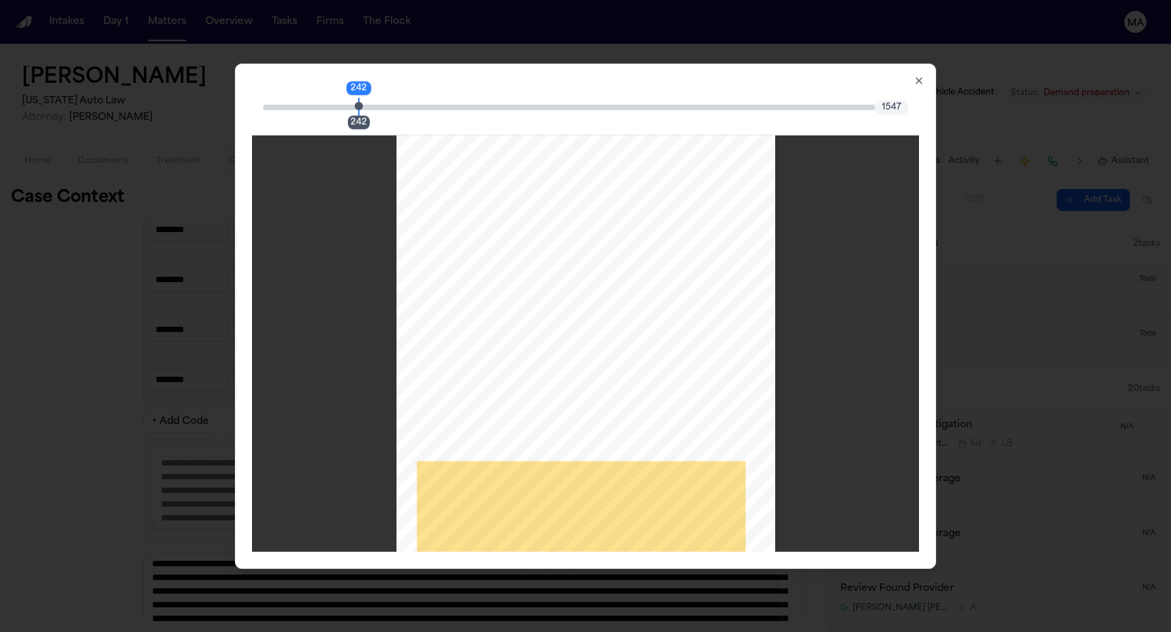
scroll to position [196662, 0]
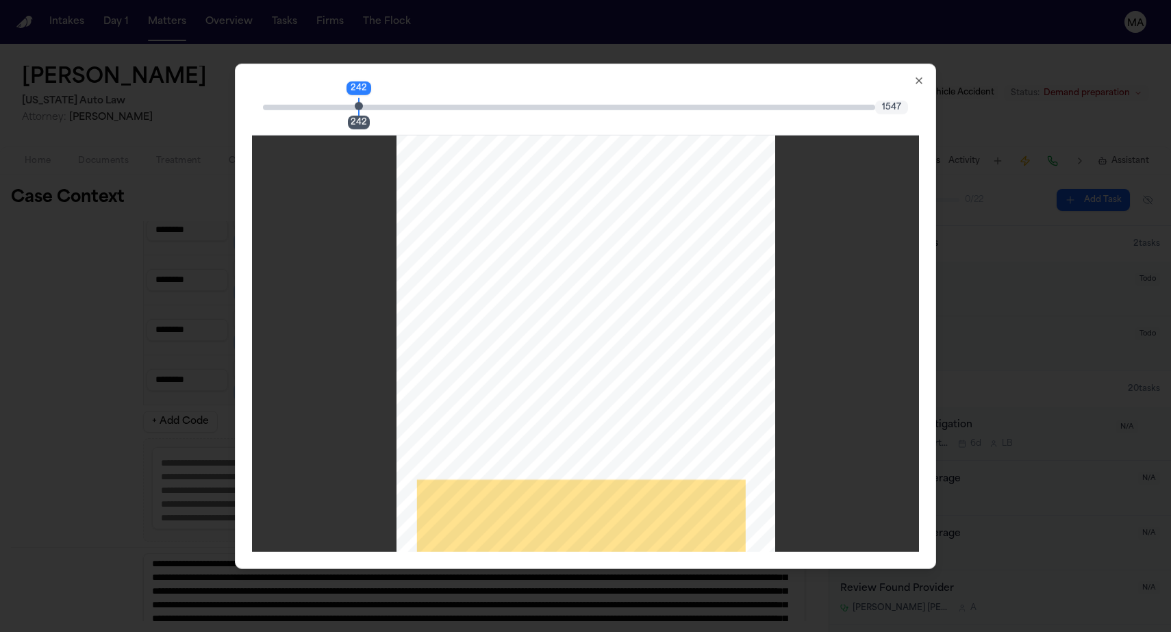
click at [575, 328] on div "HMUAFFIE655UETGQ4TXL7XPQSH GUIDWHITEFONT Z740 Claim Number: 24-631210528 Policy…" at bounding box center [586, 378] width 379 height 490
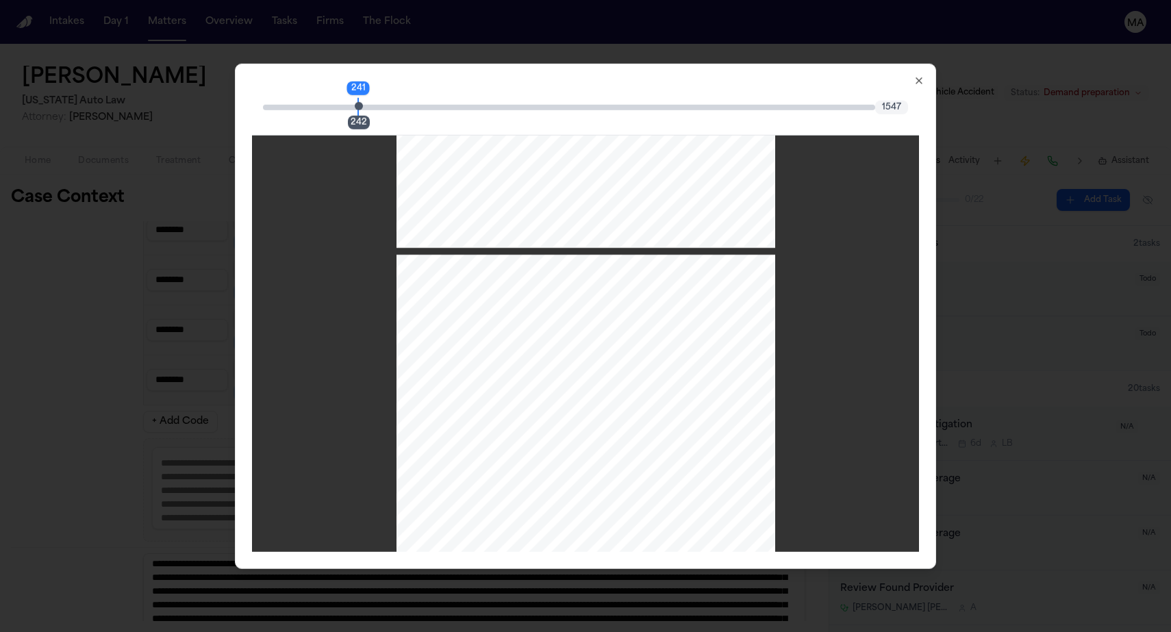
scroll to position [196256, 0]
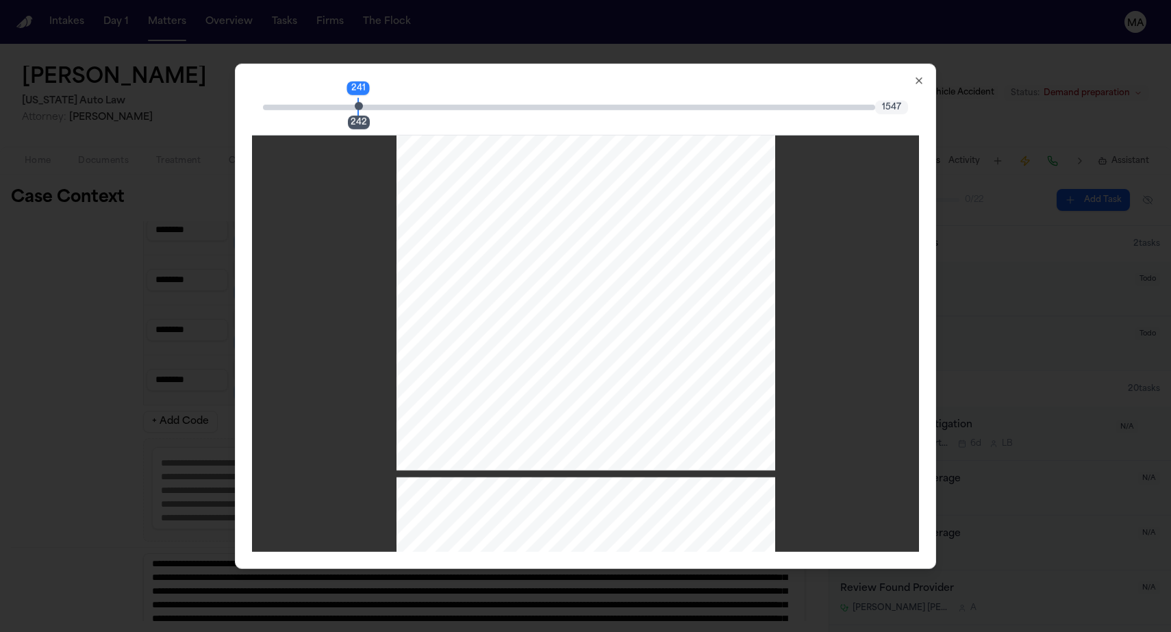
click at [673, 277] on div "HMUAFFIE655UETGQ4TXL7XPQSH GUIDWHITEFONT Z740 Claim Number: 24-631210528 Policy…" at bounding box center [586, 224] width 379 height 490
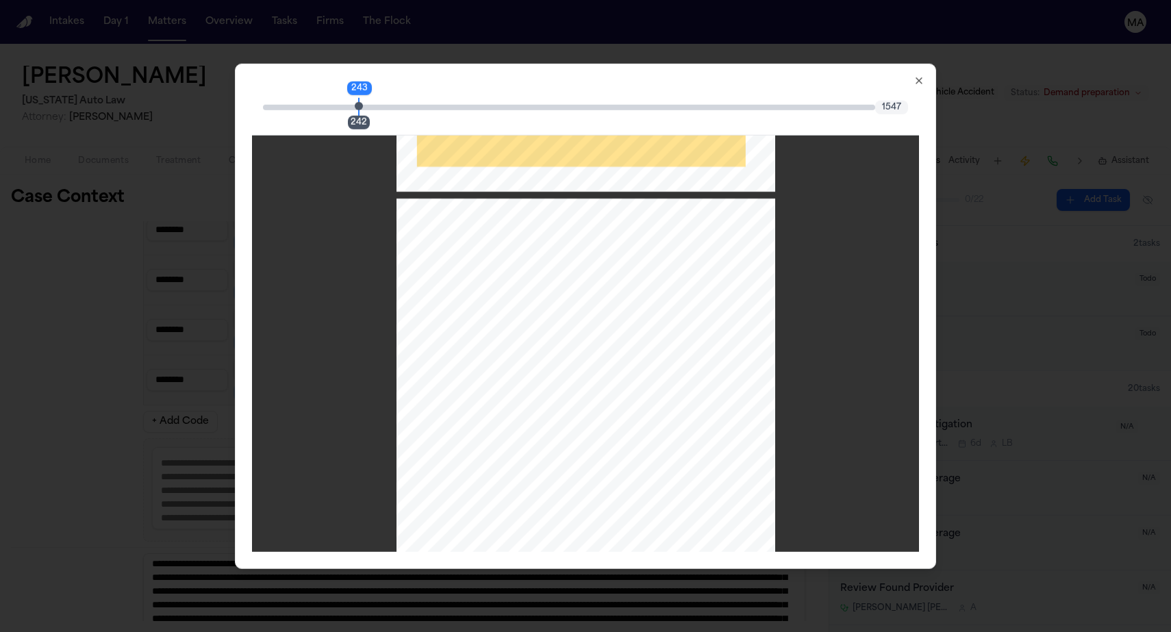
scroll to position [196870, 0]
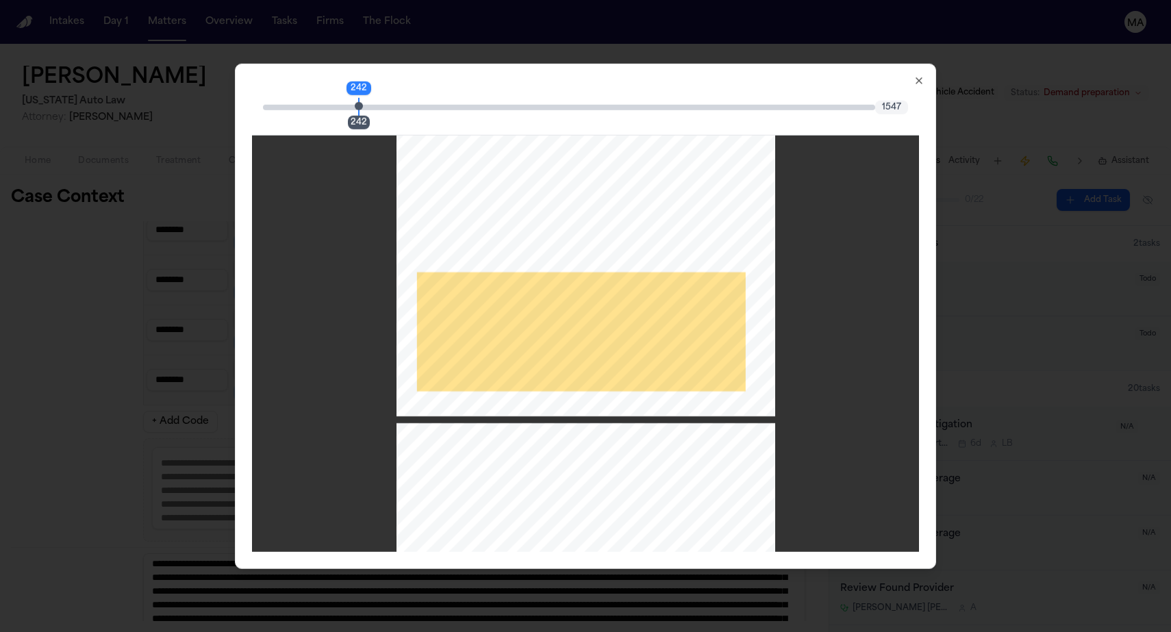
click at [914, 75] on icon "button" at bounding box center [919, 80] width 11 height 11
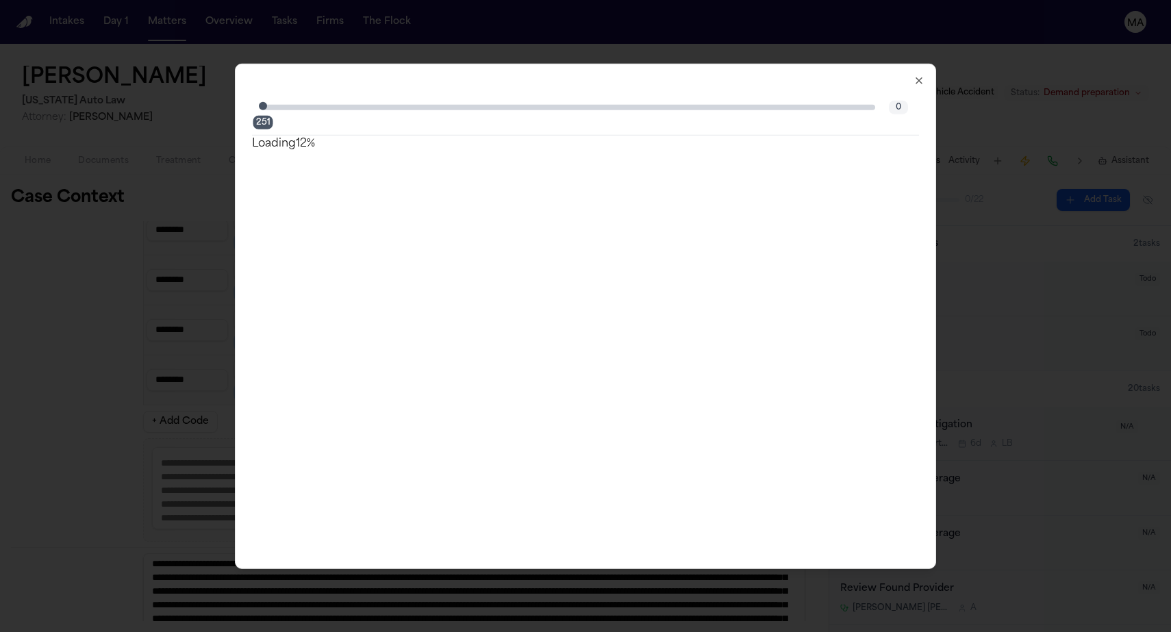
click at [914, 75] on icon "button" at bounding box center [919, 80] width 11 height 11
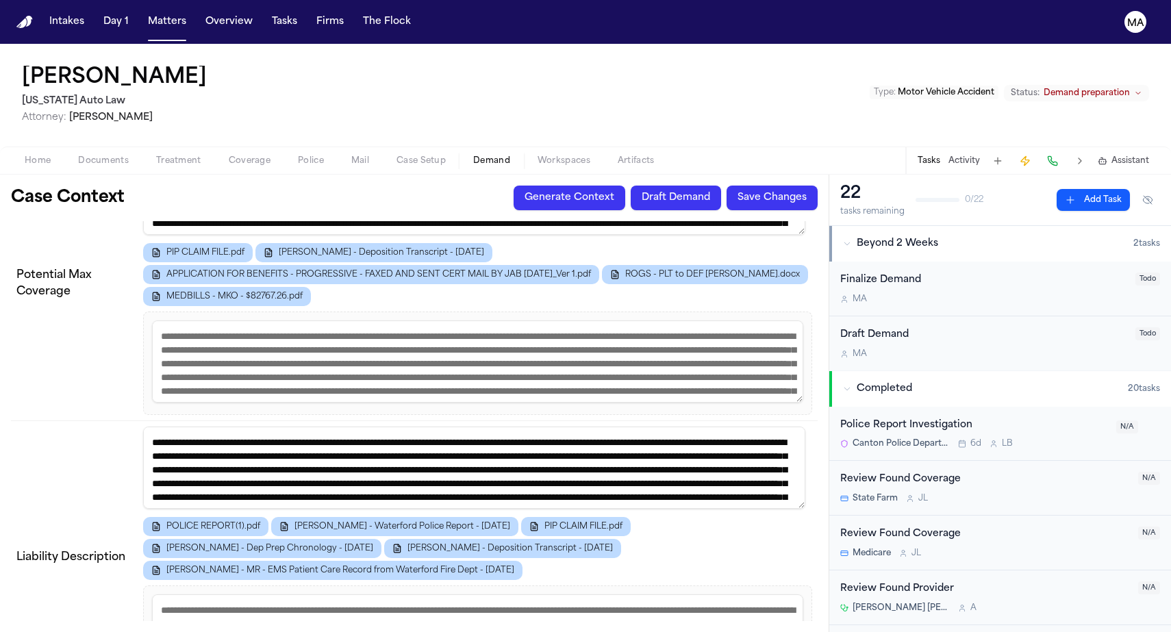
scroll to position [0, 0]
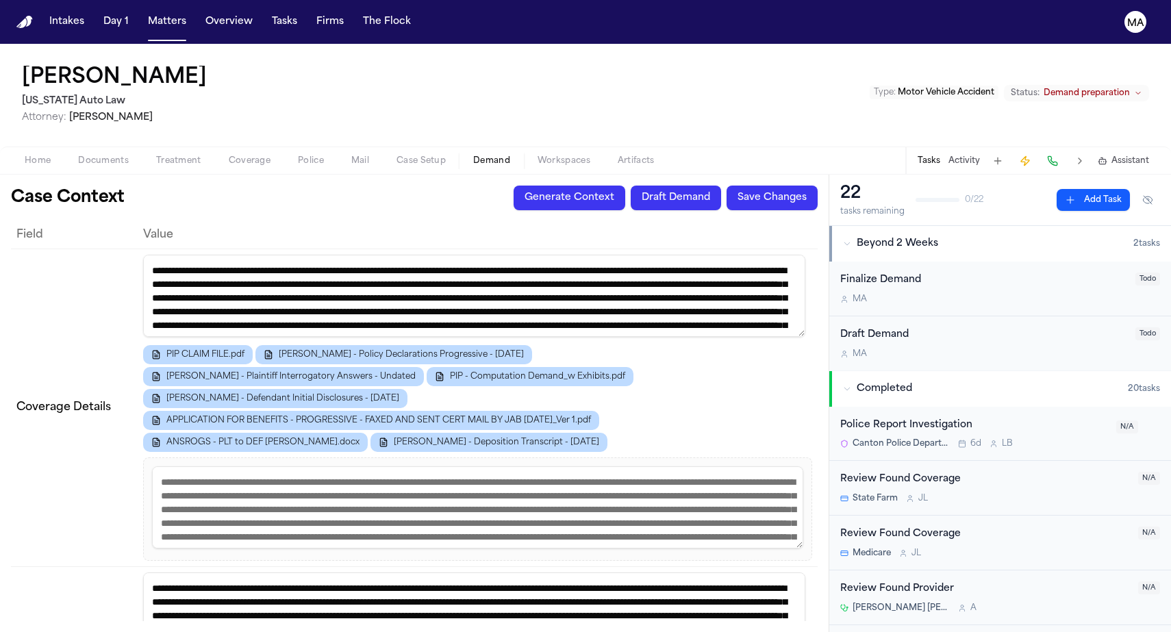
click at [538, 155] on span "Workspaces" at bounding box center [564, 160] width 53 height 11
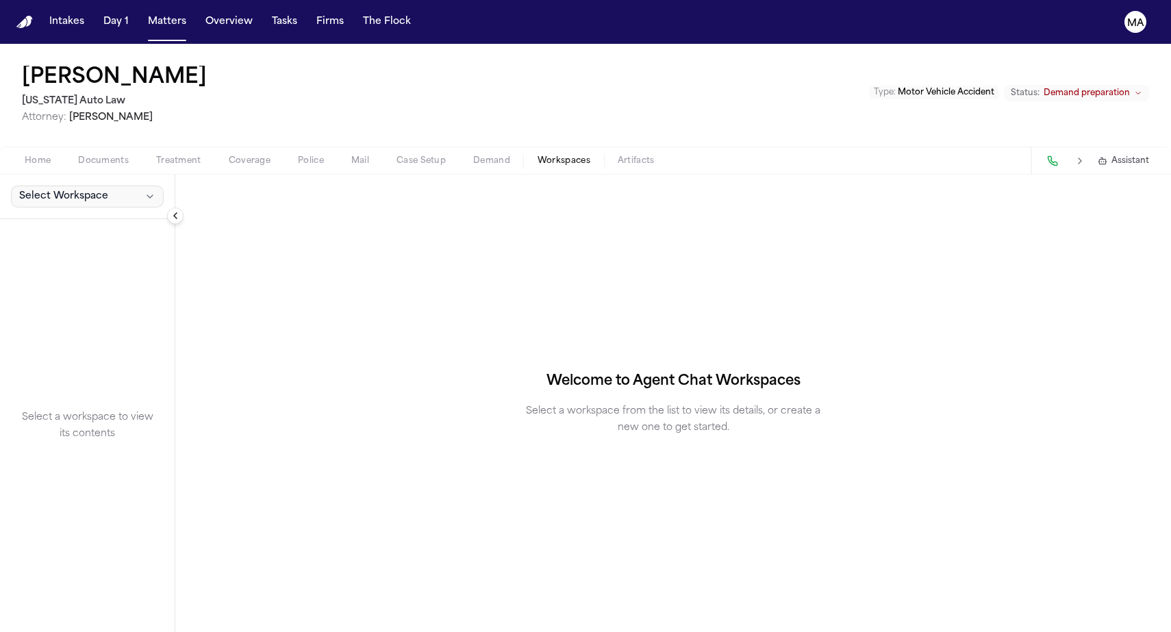
click at [70, 186] on button "Select Workspace" at bounding box center [87, 197] width 153 height 22
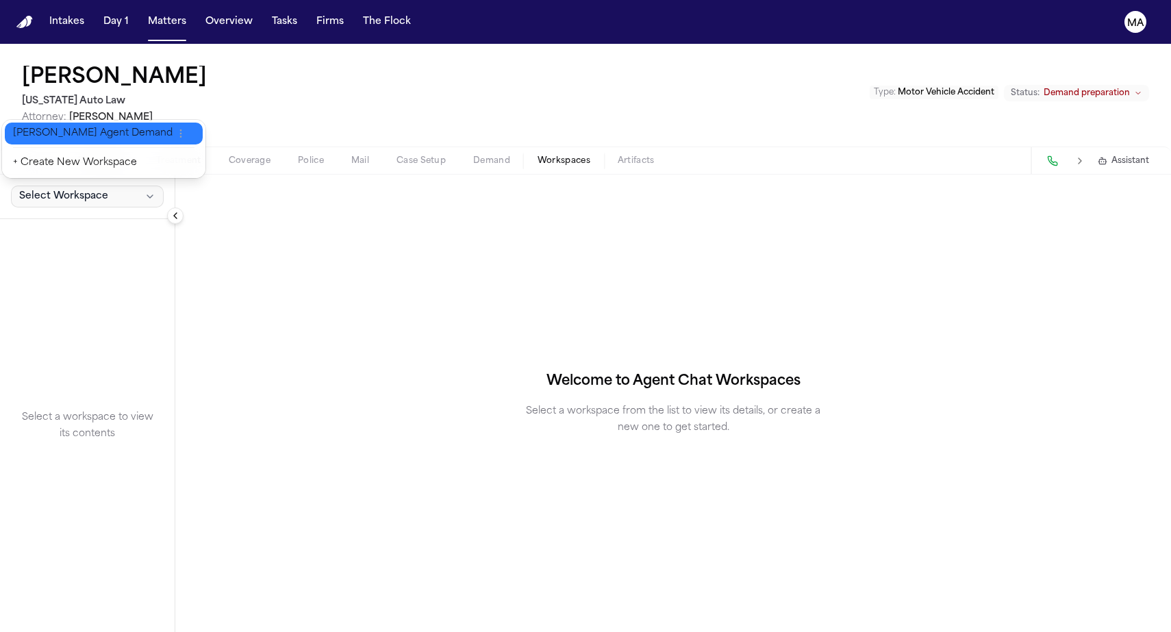
click at [61, 129] on span "Finch Agent Demand" at bounding box center [93, 134] width 160 height 14
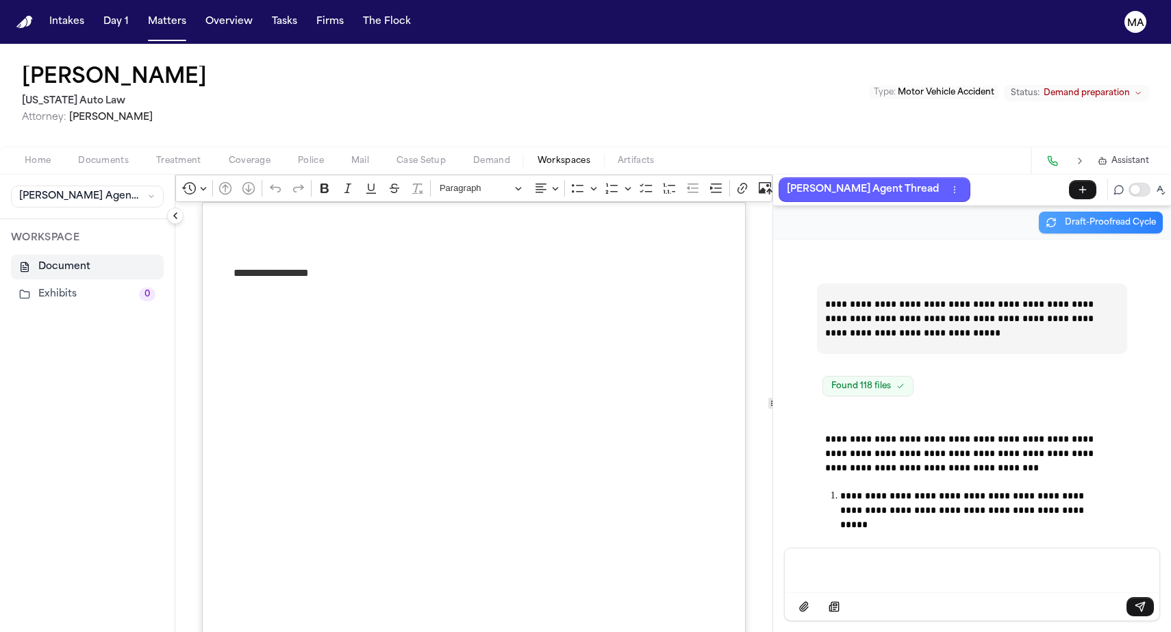
click at [473, 155] on span "Demand" at bounding box center [491, 160] width 37 height 11
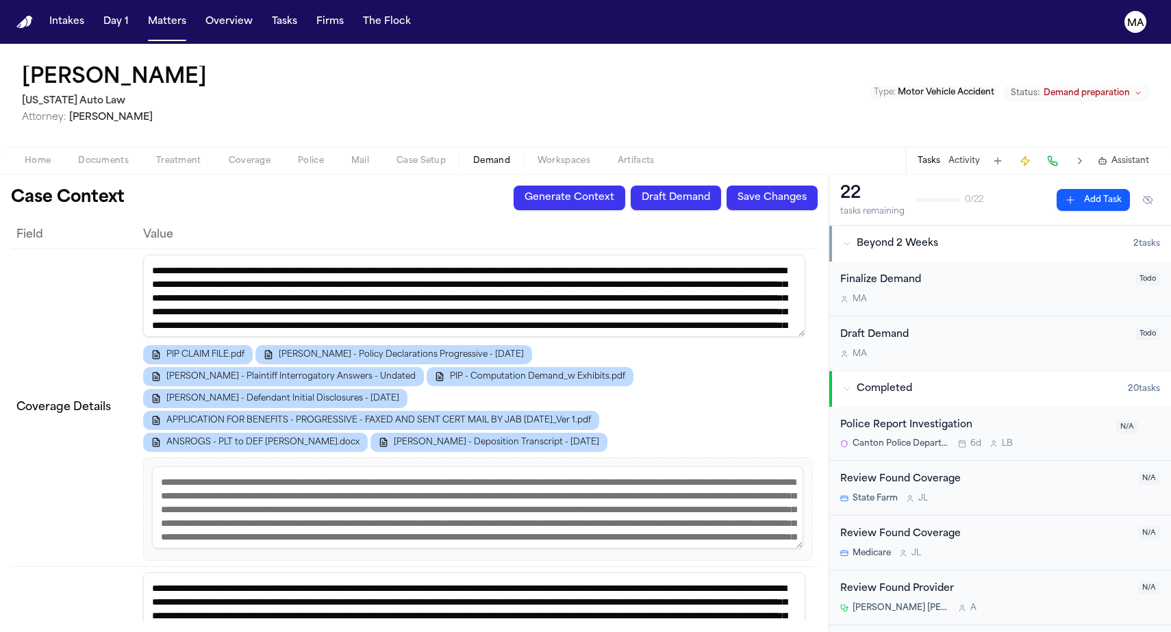
click at [721, 186] on button "Draft Demand" at bounding box center [676, 198] width 90 height 25
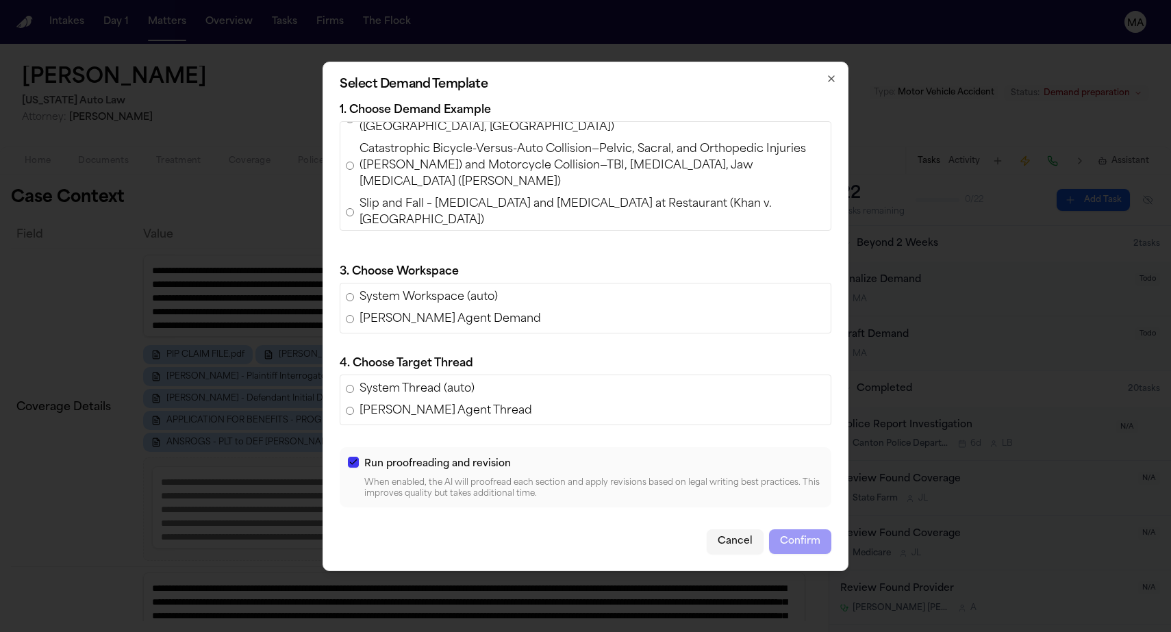
scroll to position [236, 0]
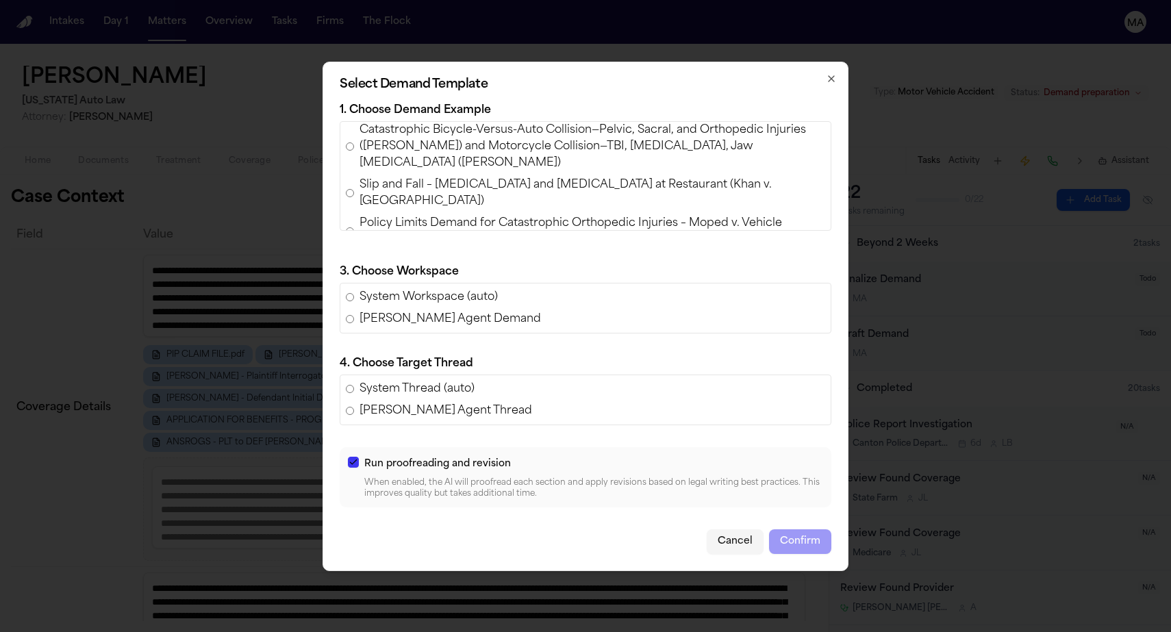
click at [544, 385] on span "Policy Limits Demand for Luke Bartholomew Wilson v. Wissam Walid Laham (AAA Ins…" at bounding box center [593, 401] width 466 height 33
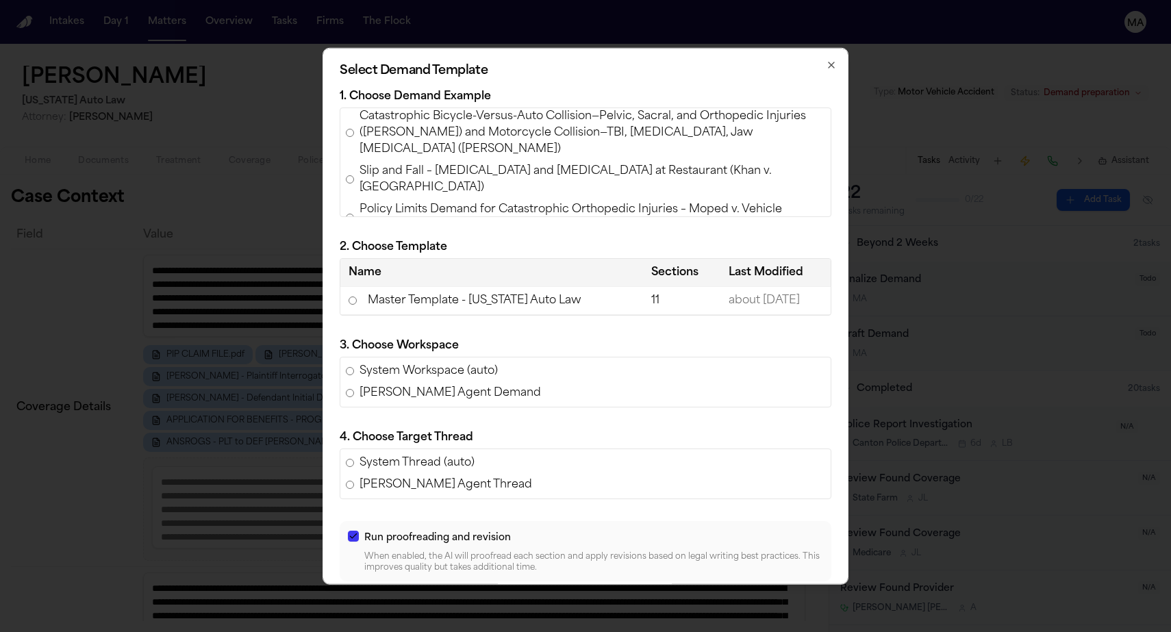
click at [518, 286] on td "Master Template - Michigan Auto Law" at bounding box center [491, 300] width 303 height 28
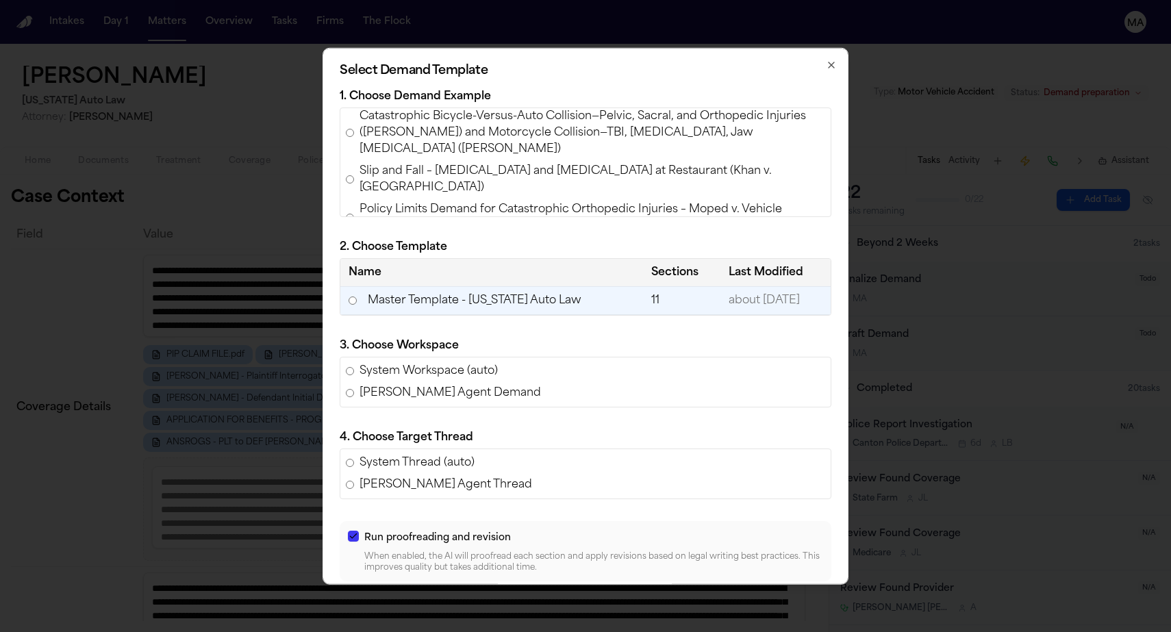
click at [769, 603] on button "Confirm" at bounding box center [800, 615] width 62 height 25
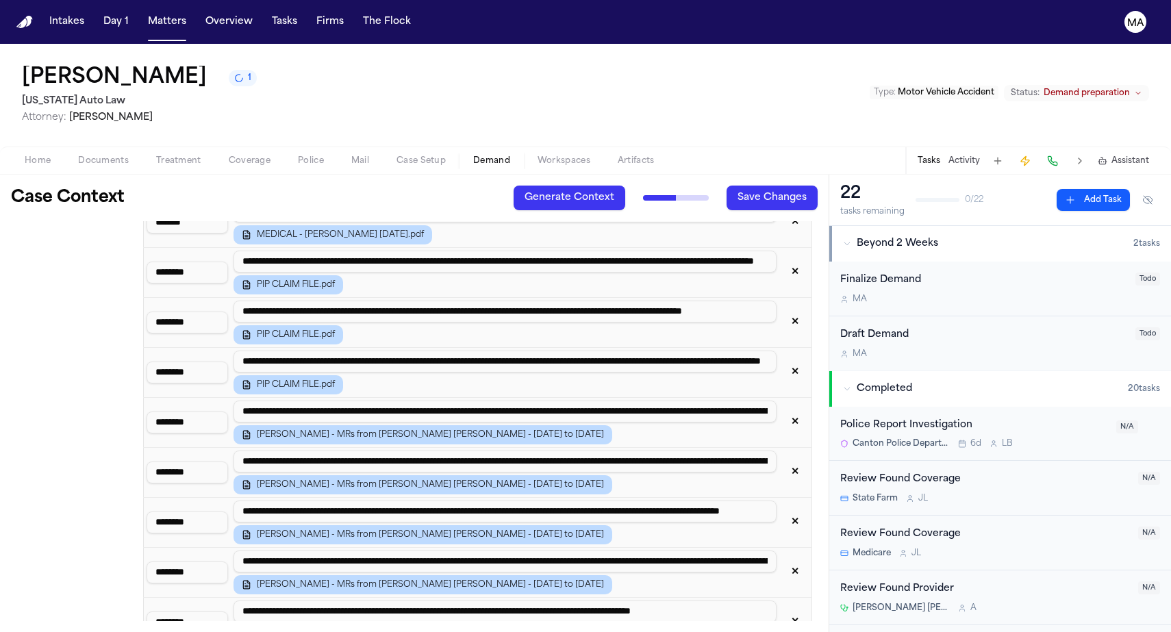
scroll to position [1917, 0]
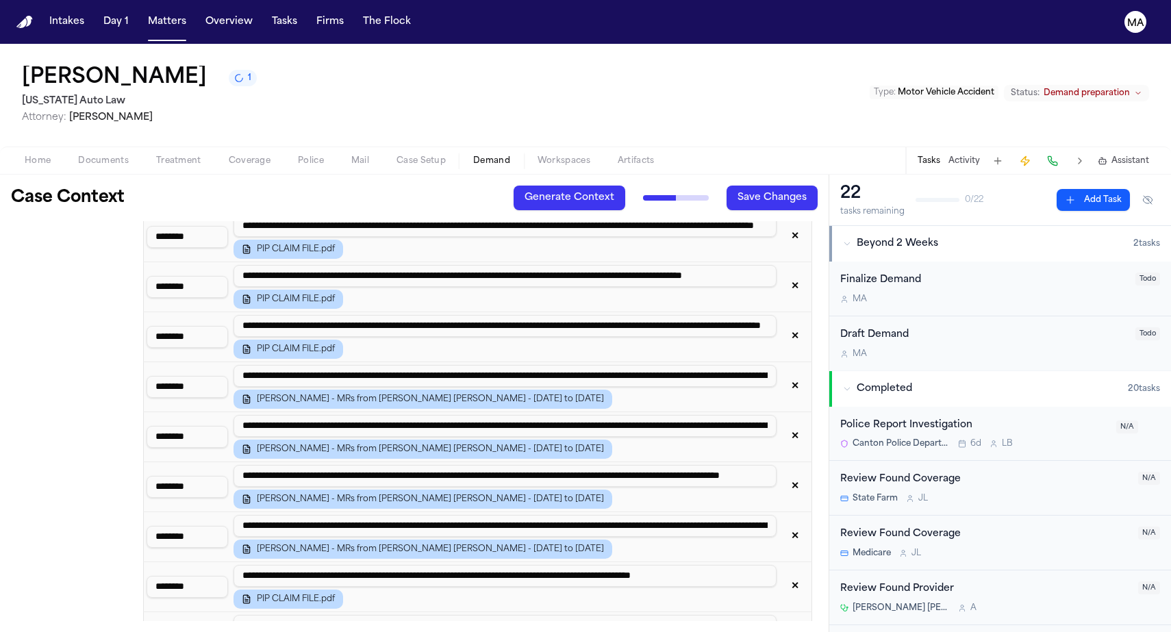
click at [538, 155] on span "Workspaces" at bounding box center [564, 160] width 53 height 11
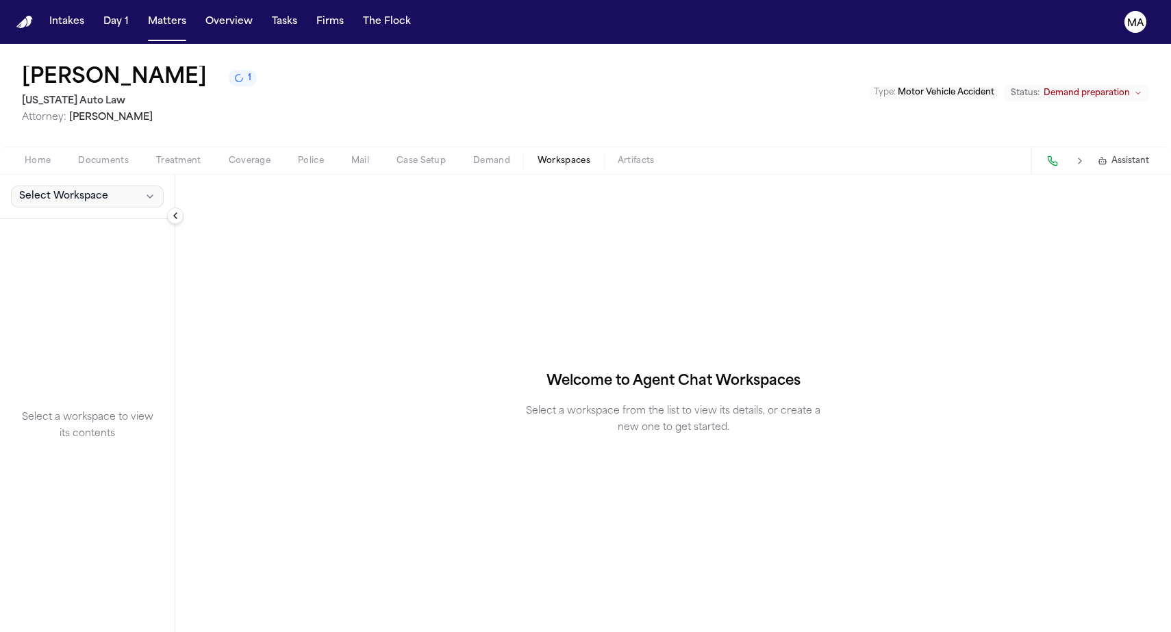
click at [44, 190] on span "Select Workspace" at bounding box center [63, 197] width 89 height 14
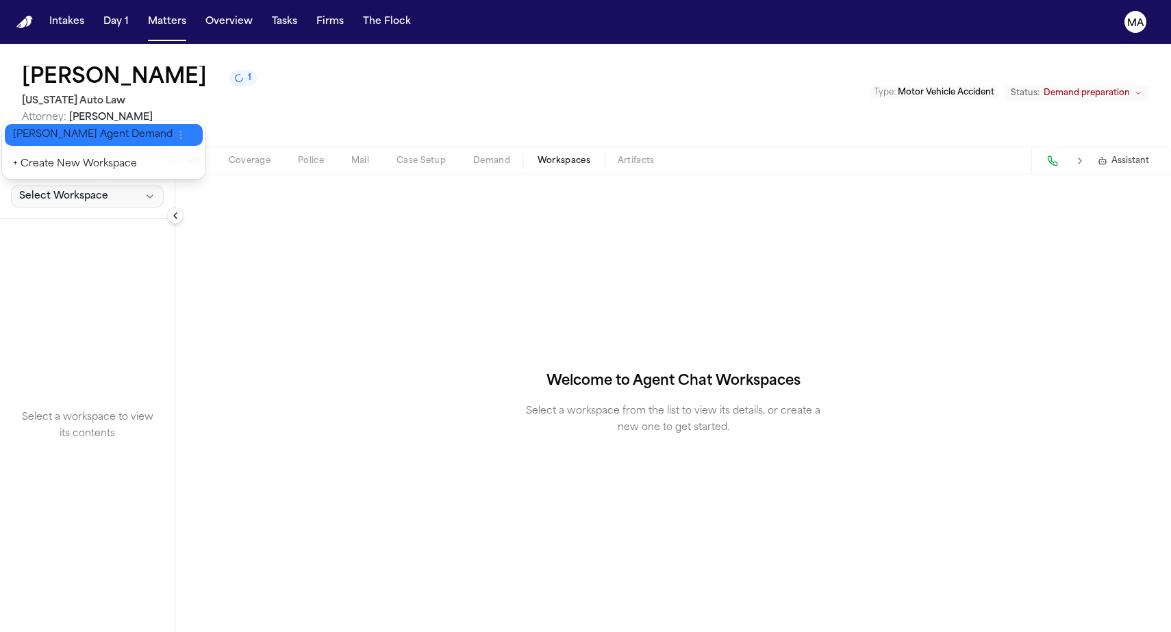
click at [47, 134] on button "Finch Agent Demand" at bounding box center [104, 135] width 198 height 22
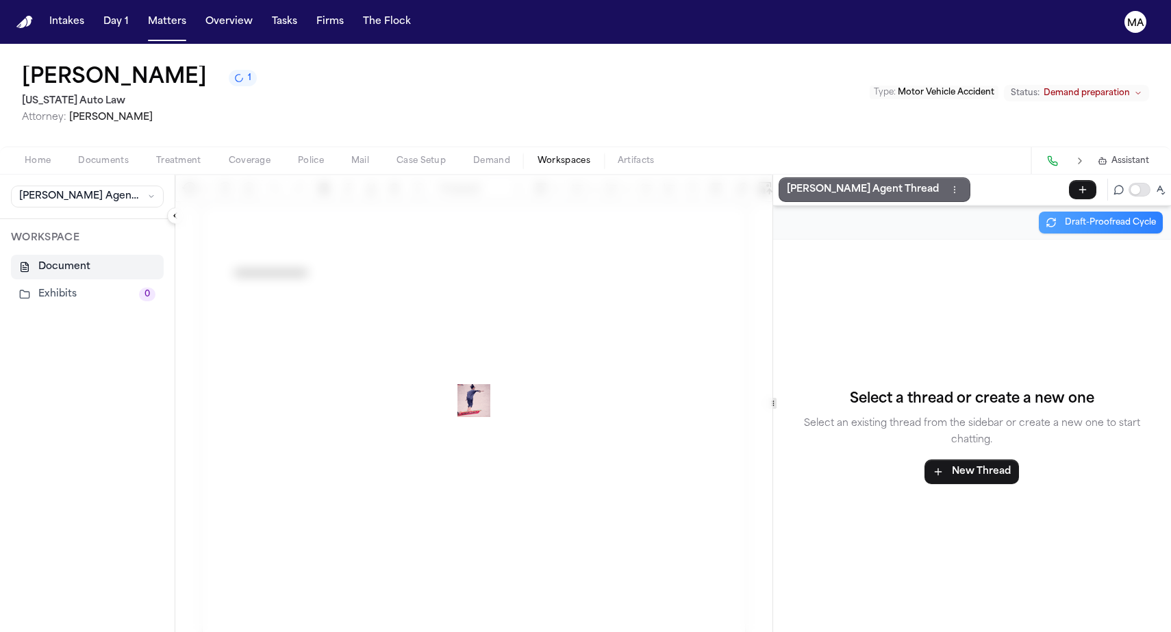
click at [787, 182] on p "Finch Agent Thread" at bounding box center [863, 190] width 152 height 16
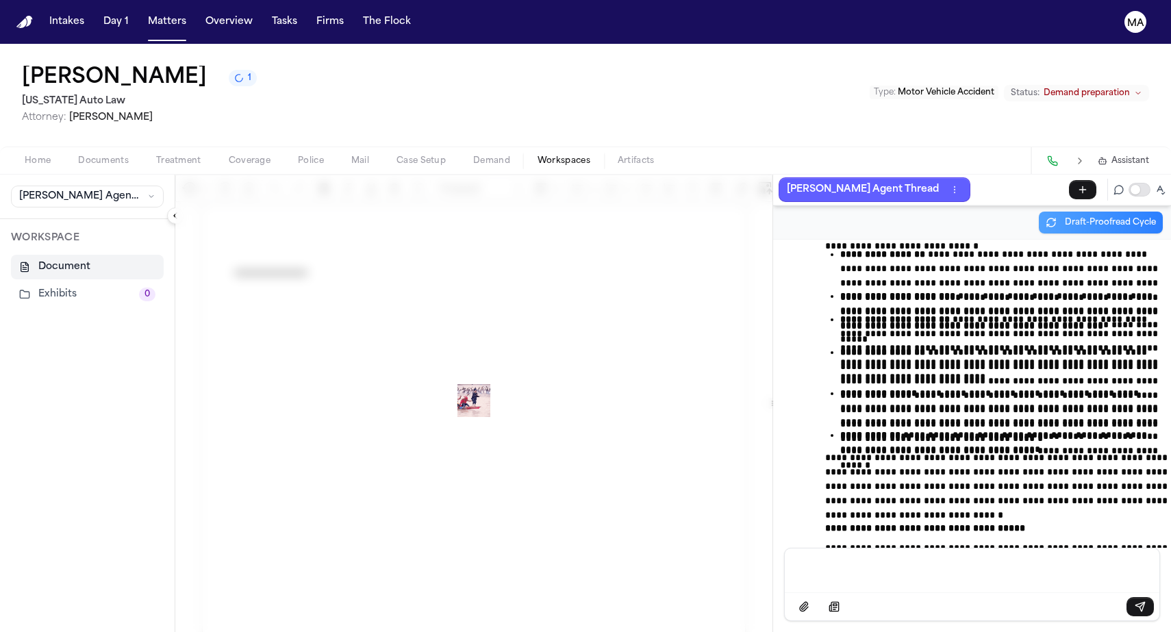
scroll to position [43919, 0]
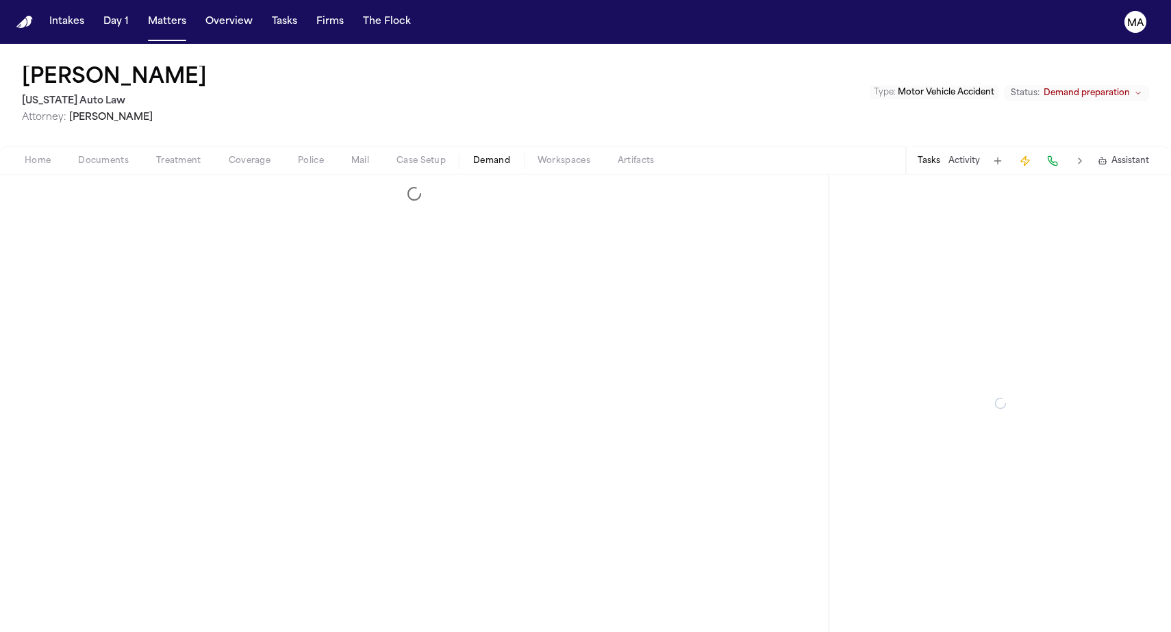
click at [473, 155] on span "Demand" at bounding box center [491, 160] width 37 height 11
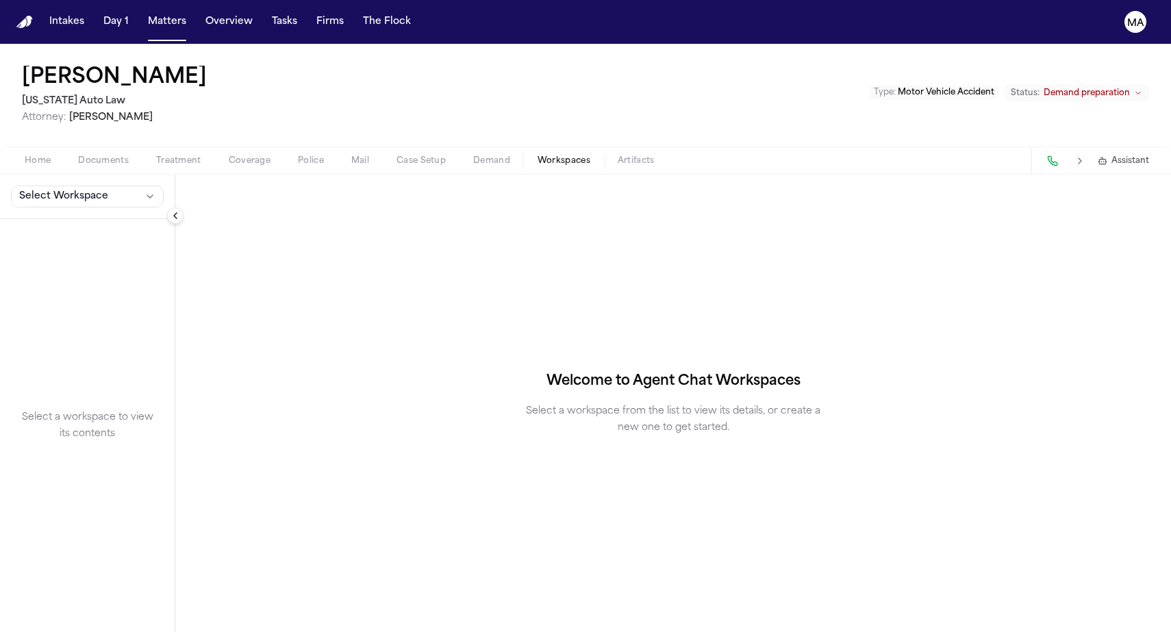
click at [538, 155] on span "Workspaces" at bounding box center [564, 160] width 53 height 11
click at [45, 190] on span "Select Workspace" at bounding box center [63, 197] width 89 height 14
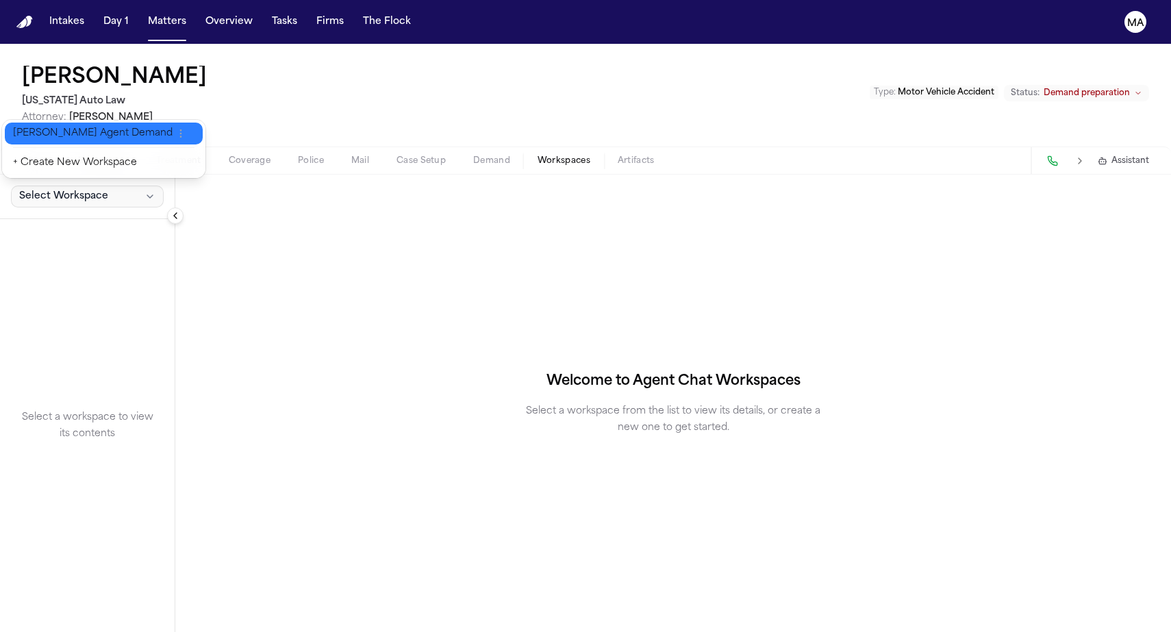
click at [47, 127] on span "Finch Agent Demand" at bounding box center [93, 134] width 160 height 14
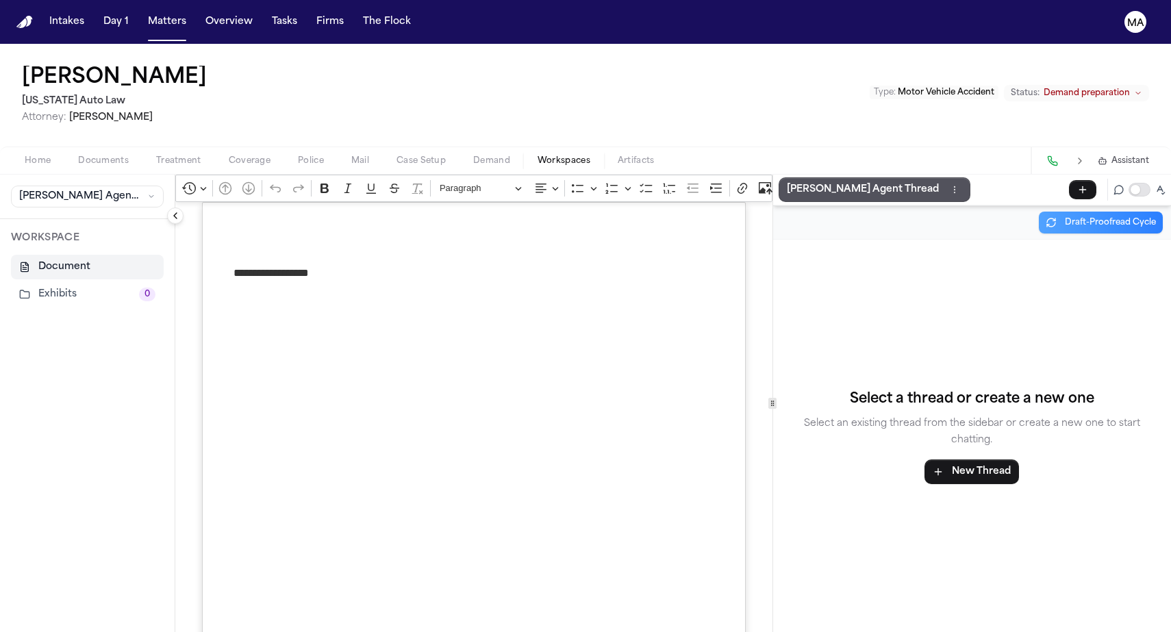
click at [725, 298] on div "**********" at bounding box center [473, 573] width 597 height 797
click at [790, 182] on p "Finch Agent Thread" at bounding box center [863, 190] width 152 height 16
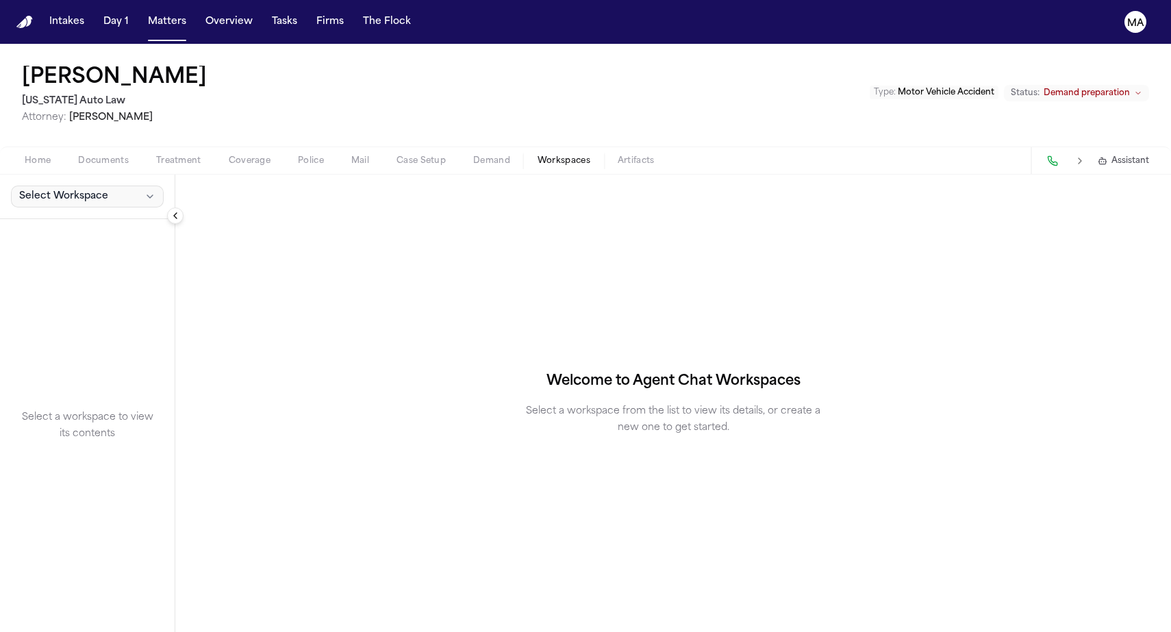
click at [53, 190] on span "Select Workspace" at bounding box center [63, 197] width 89 height 14
click at [51, 131] on span "Finch Agent Demand" at bounding box center [93, 134] width 160 height 14
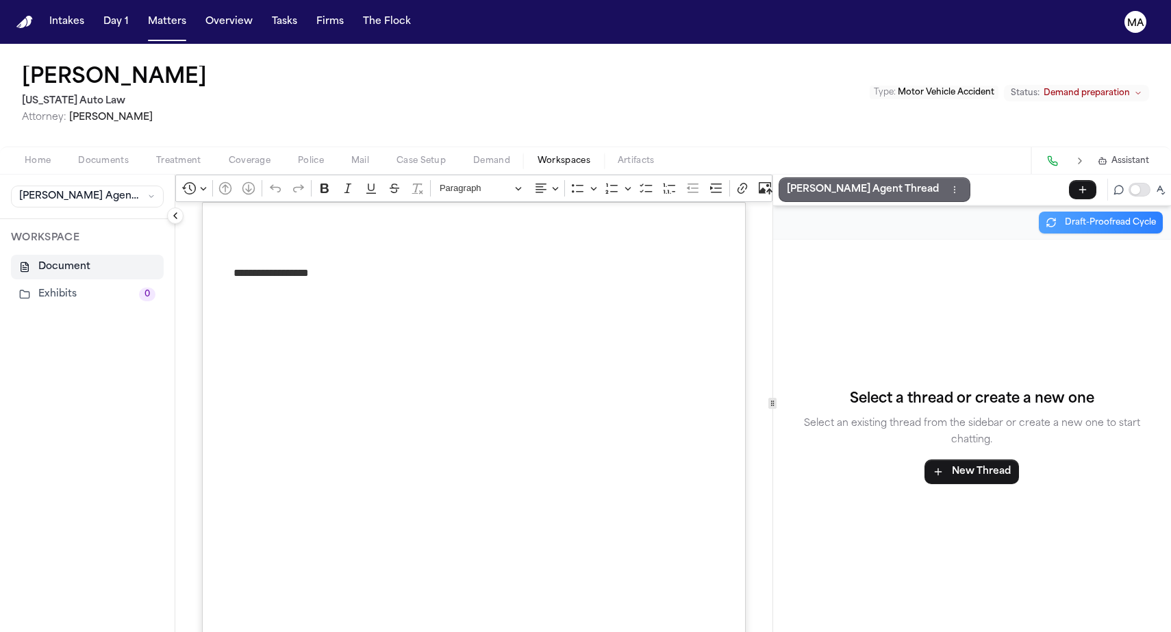
click at [784, 177] on button "Finch Agent Thread" at bounding box center [875, 189] width 192 height 25
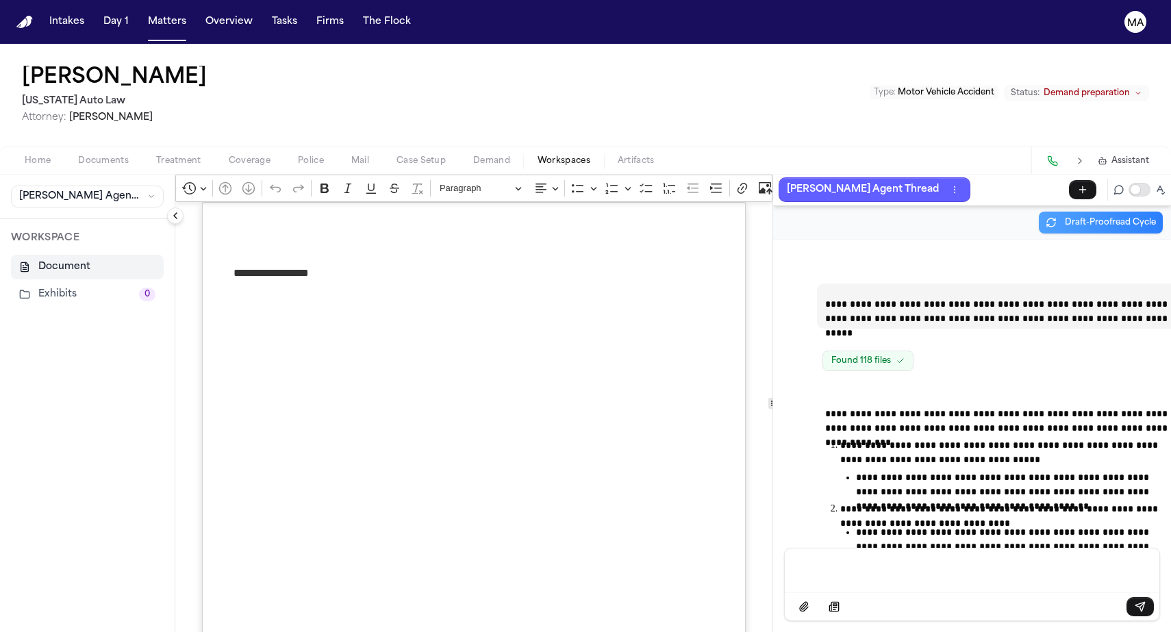
scroll to position [42966, 0]
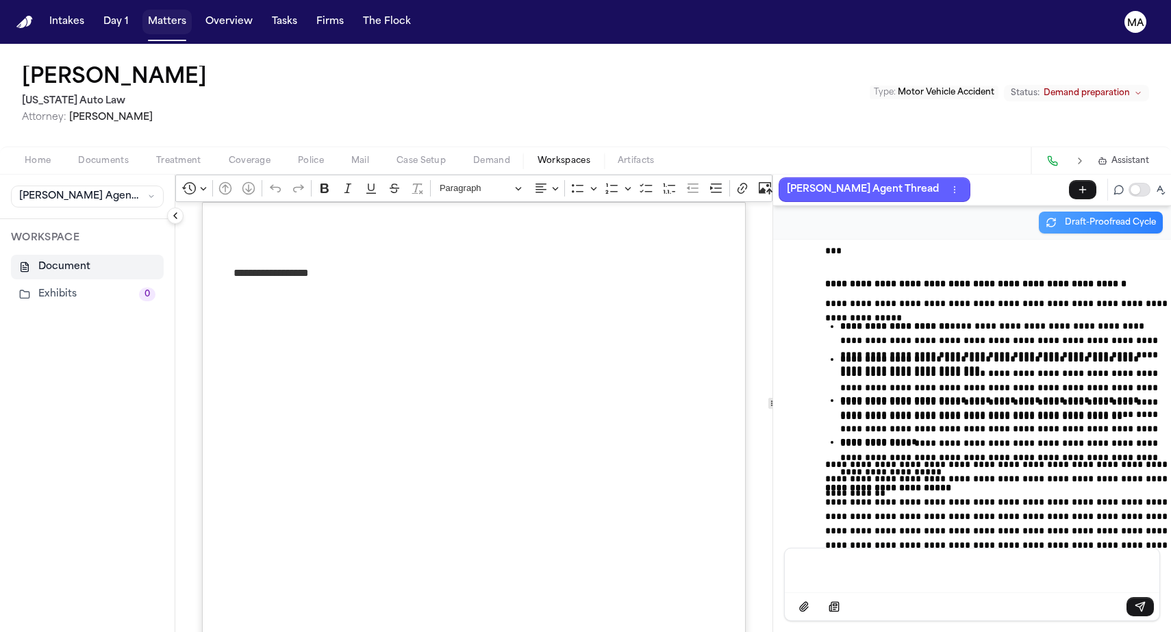
click at [142, 12] on button "Matters" at bounding box center [166, 22] width 49 height 25
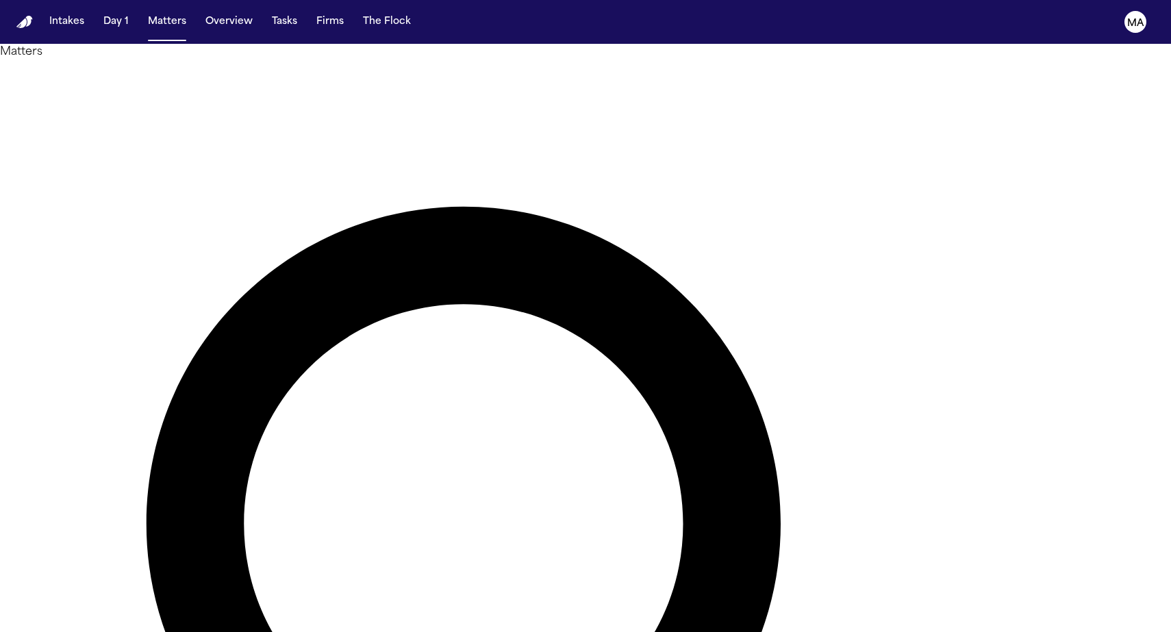
type input "********"
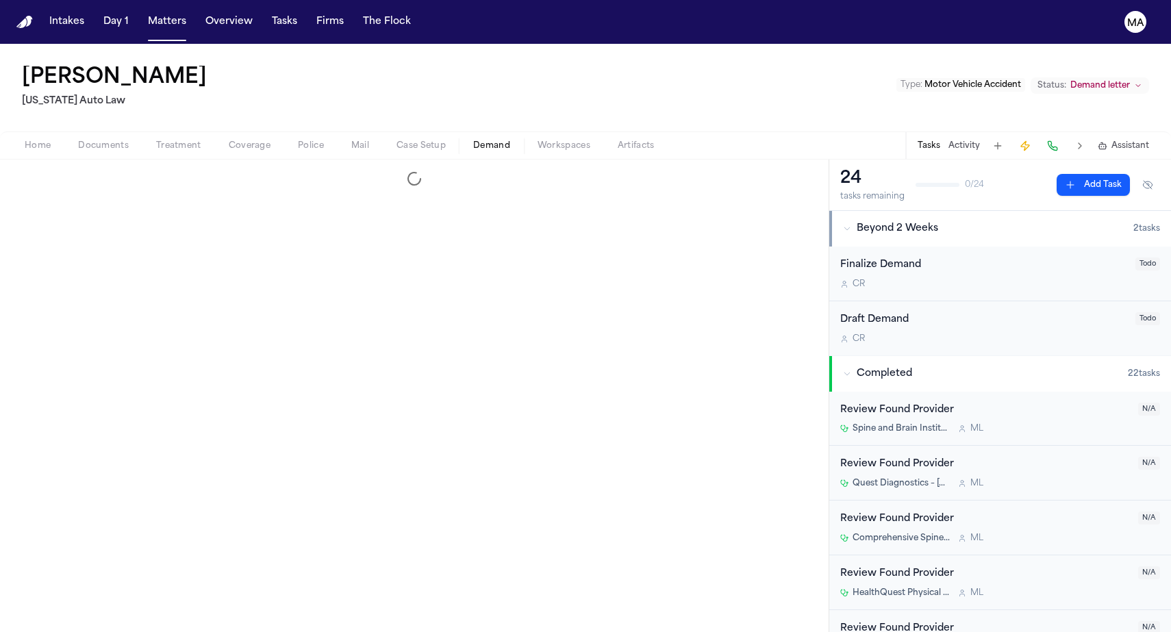
click at [473, 140] on span "Demand" at bounding box center [491, 145] width 37 height 11
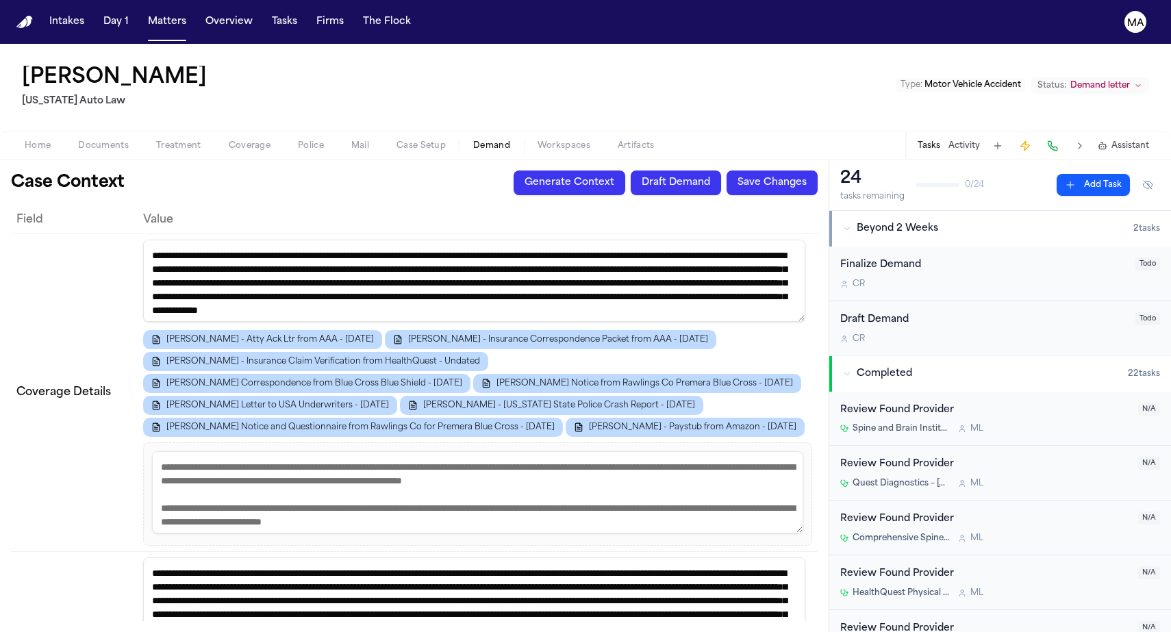
click at [538, 140] on span "Workspaces" at bounding box center [564, 145] width 53 height 11
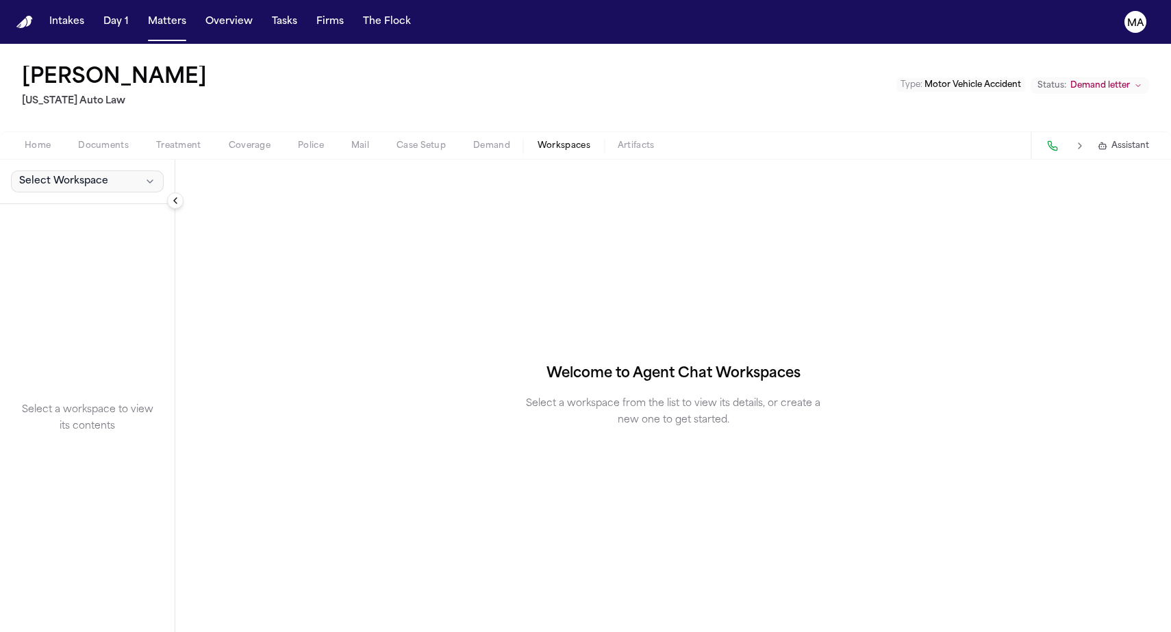
click at [52, 175] on span "Select Workspace" at bounding box center [63, 182] width 89 height 14
click at [58, 123] on button "Finch Agent Demand" at bounding box center [104, 125] width 198 height 22
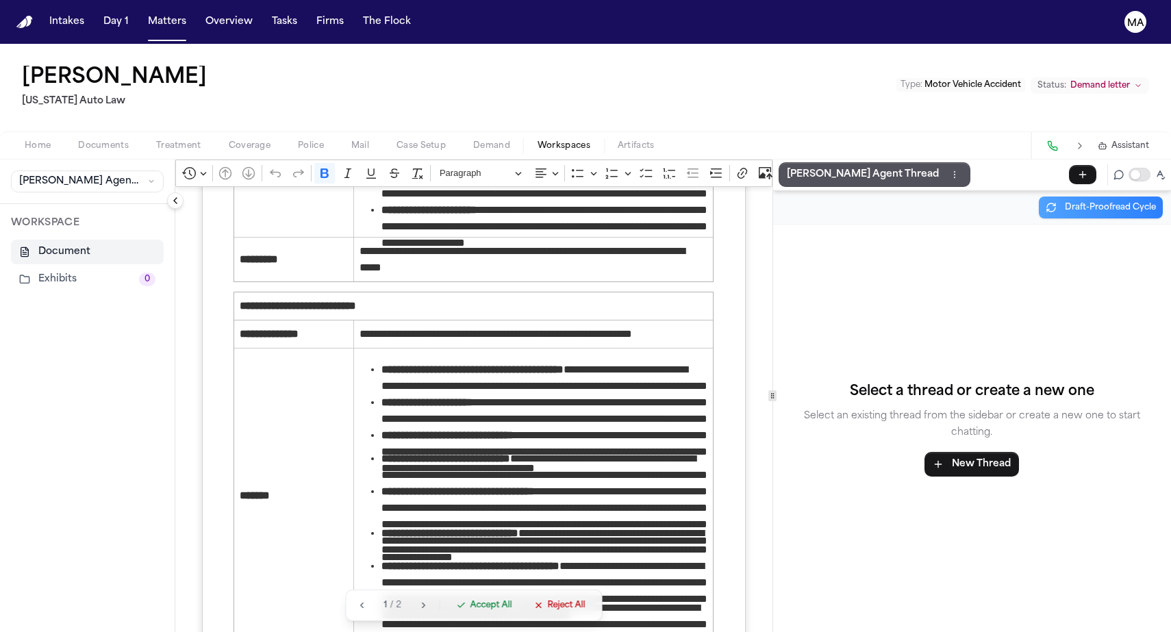
scroll to position [3344, 0]
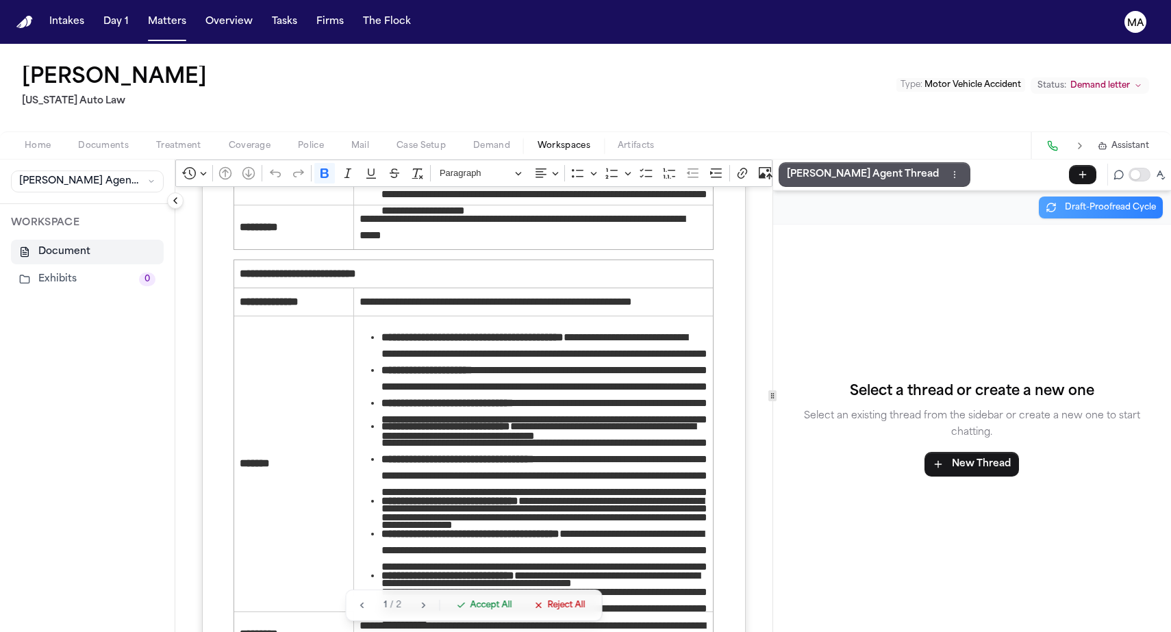
click at [470, 611] on span "Accept All" at bounding box center [491, 605] width 42 height 11
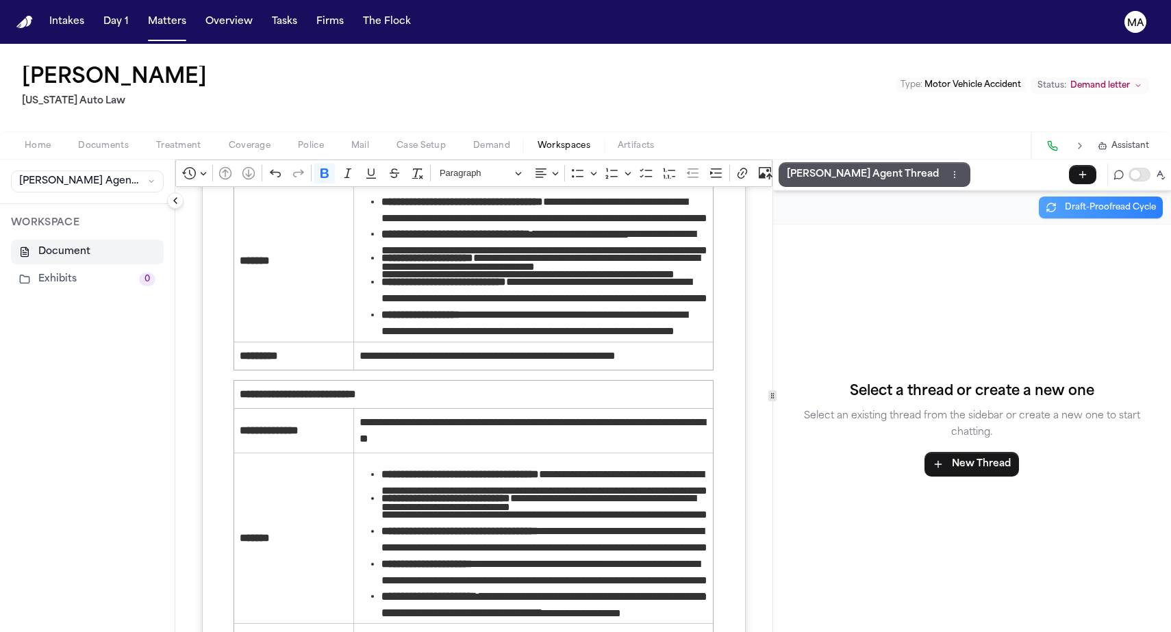
scroll to position [2638, 0]
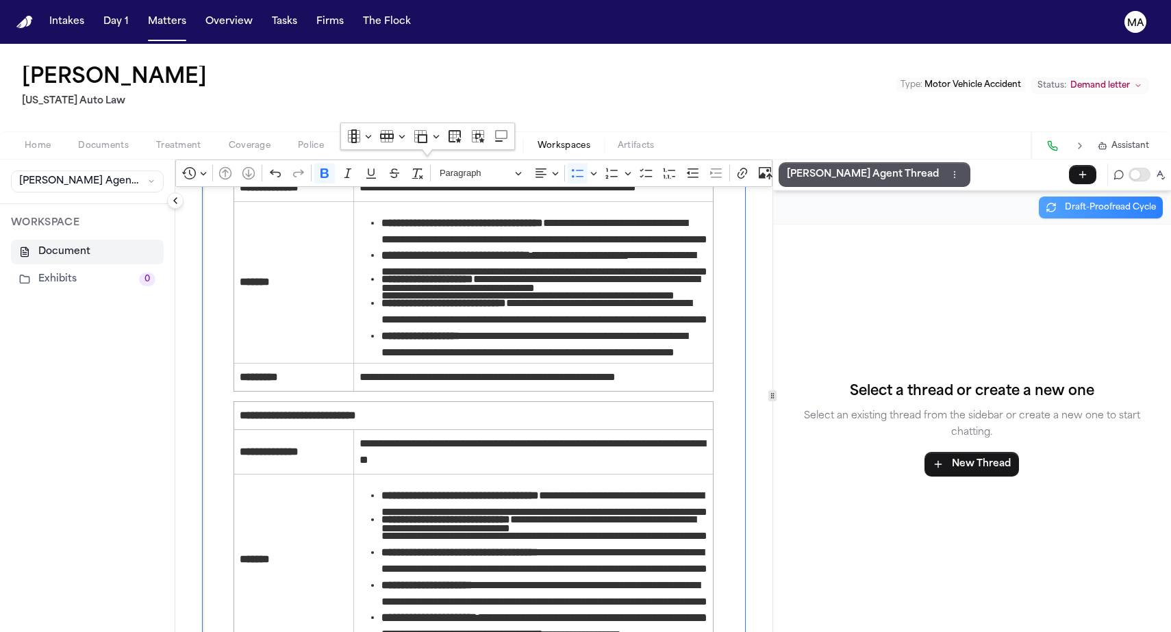
drag, startPoint x: 308, startPoint y: 214, endPoint x: 593, endPoint y: 468, distance: 382.3
copy ul "**********"
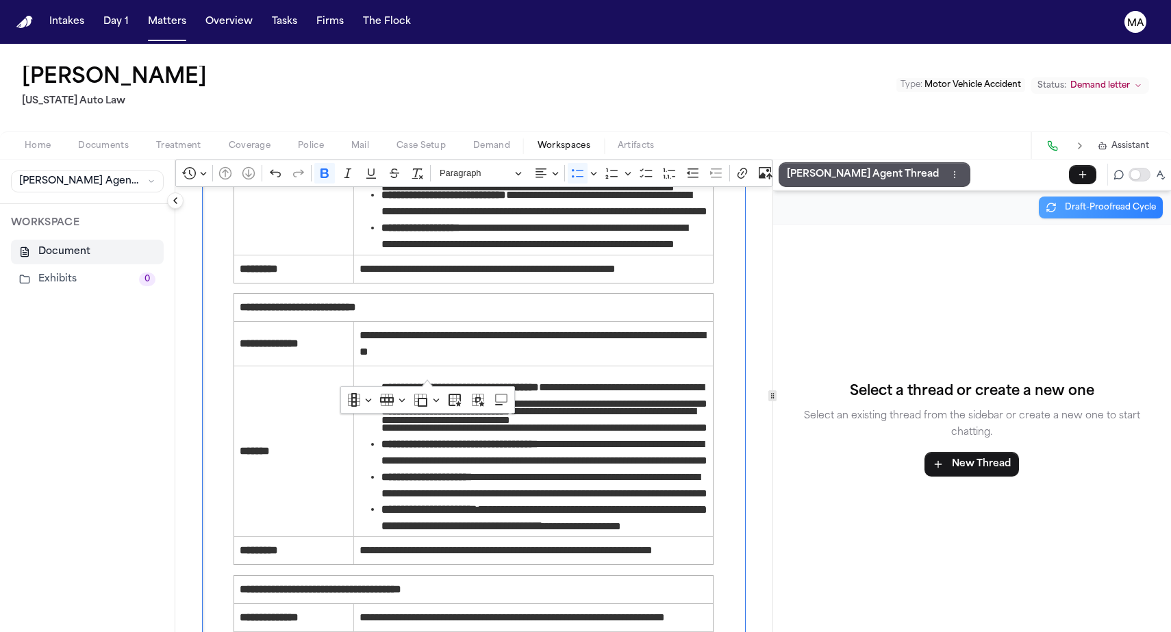
scroll to position [2937, 0]
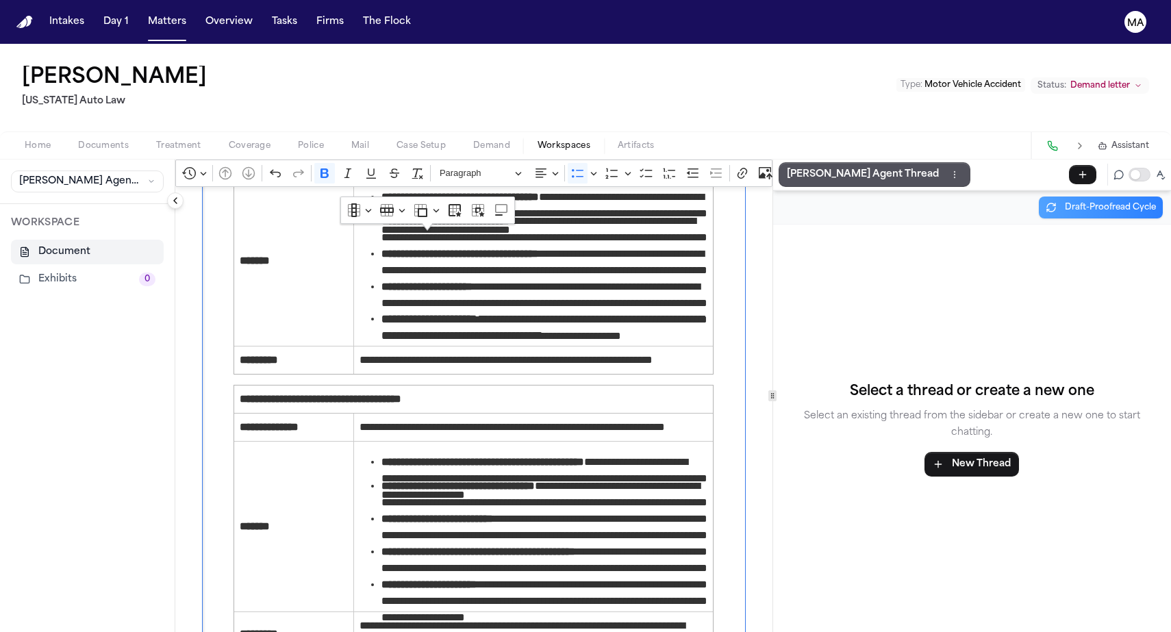
drag, startPoint x: 434, startPoint y: 334, endPoint x: 300, endPoint y: 284, distance: 142.9
copy ul "**********"
drag, startPoint x: 451, startPoint y: 403, endPoint x: 301, endPoint y: 408, distance: 150.7
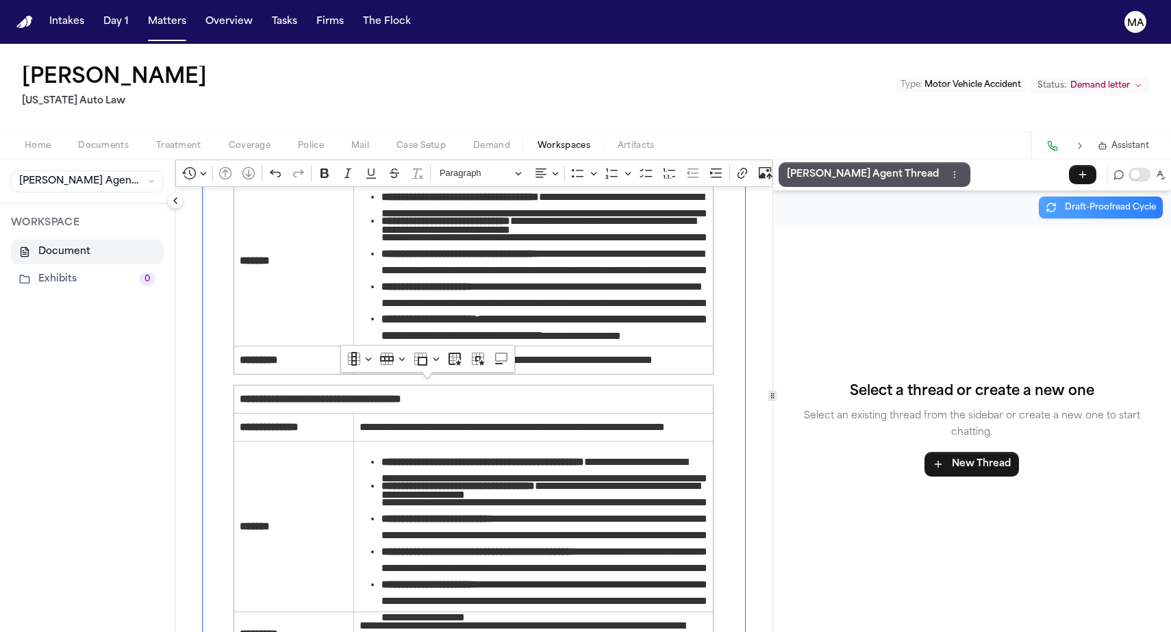
copy span "**********"
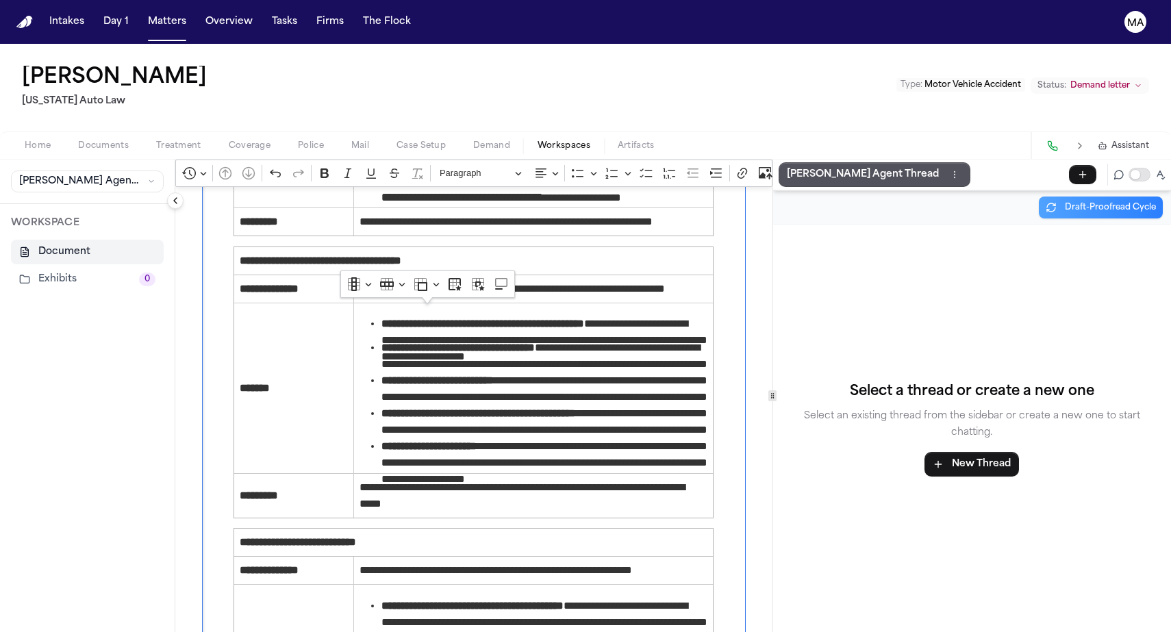
scroll to position [3164, 0]
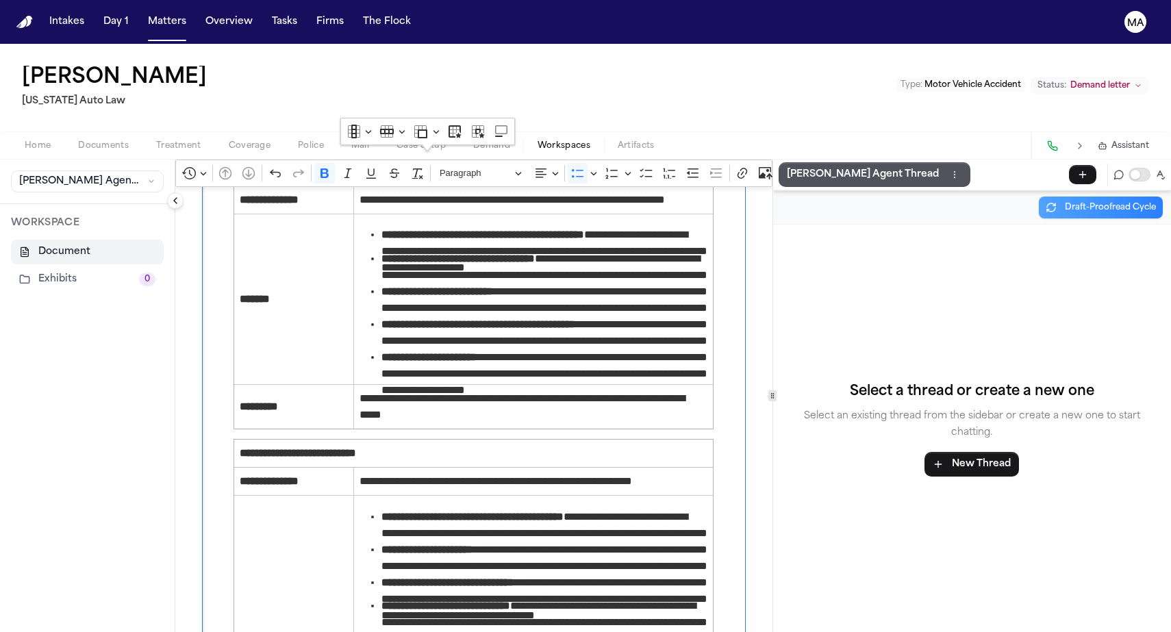
drag, startPoint x: 484, startPoint y: 407, endPoint x: 323, endPoint y: 210, distance: 254.2
copy li "Rich Text Editor. Editing area: main. Press ⌥0 for help."
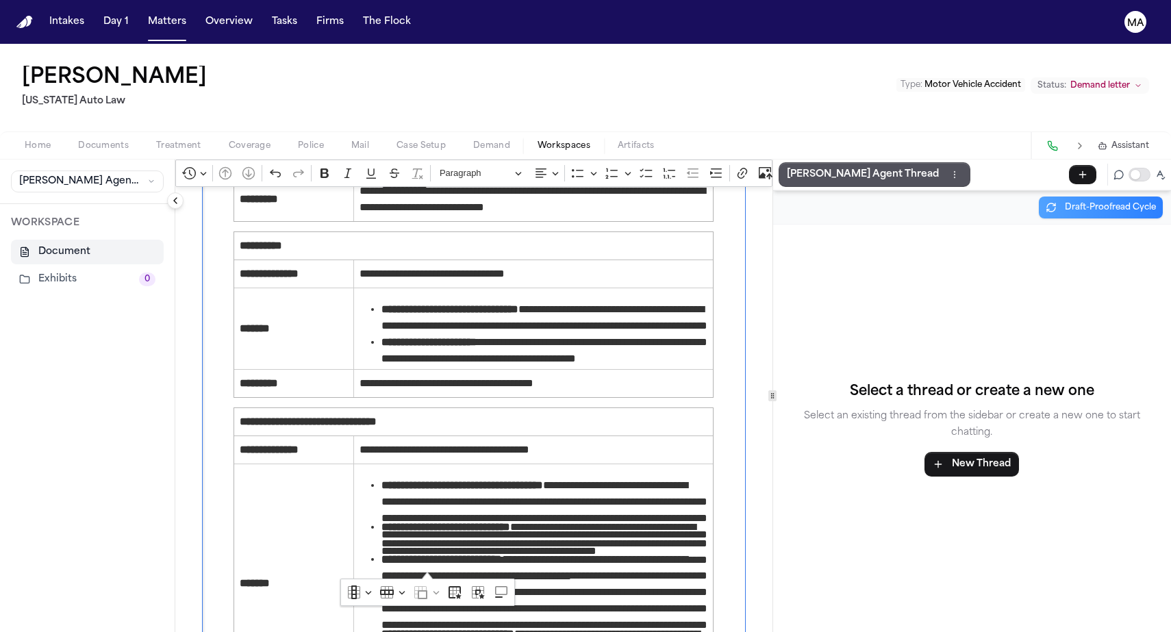
scroll to position [3791, 0]
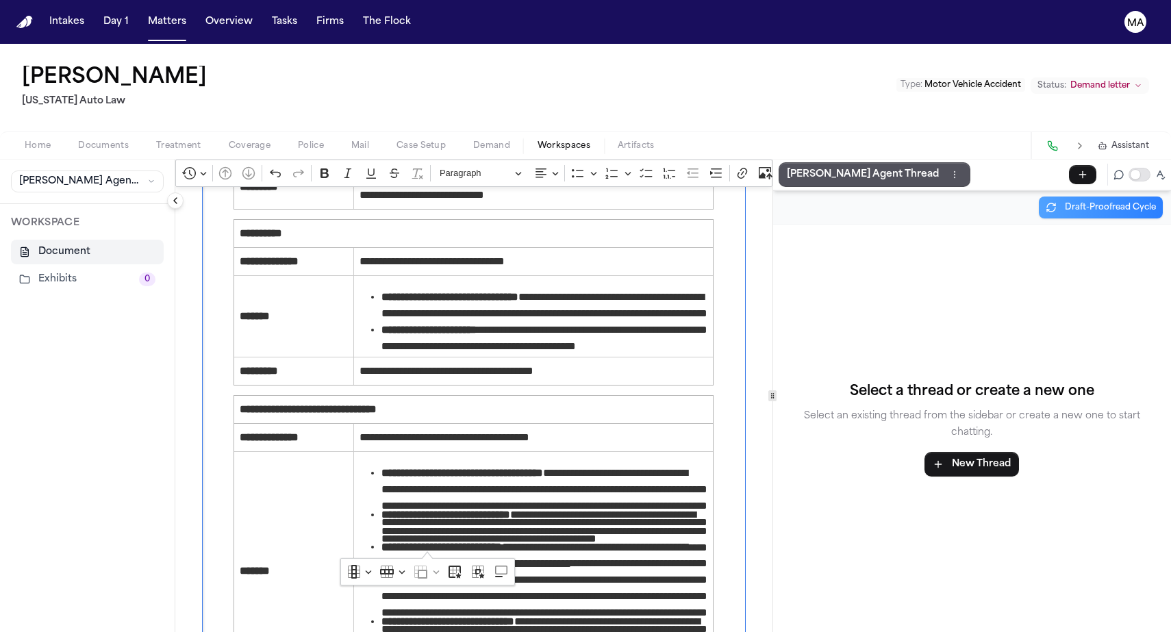
drag, startPoint x: 186, startPoint y: 262, endPoint x: 554, endPoint y: 534, distance: 458.4
copy span "**********"
drag, startPoint x: 581, startPoint y: 540, endPoint x: 195, endPoint y: 523, distance: 386.6
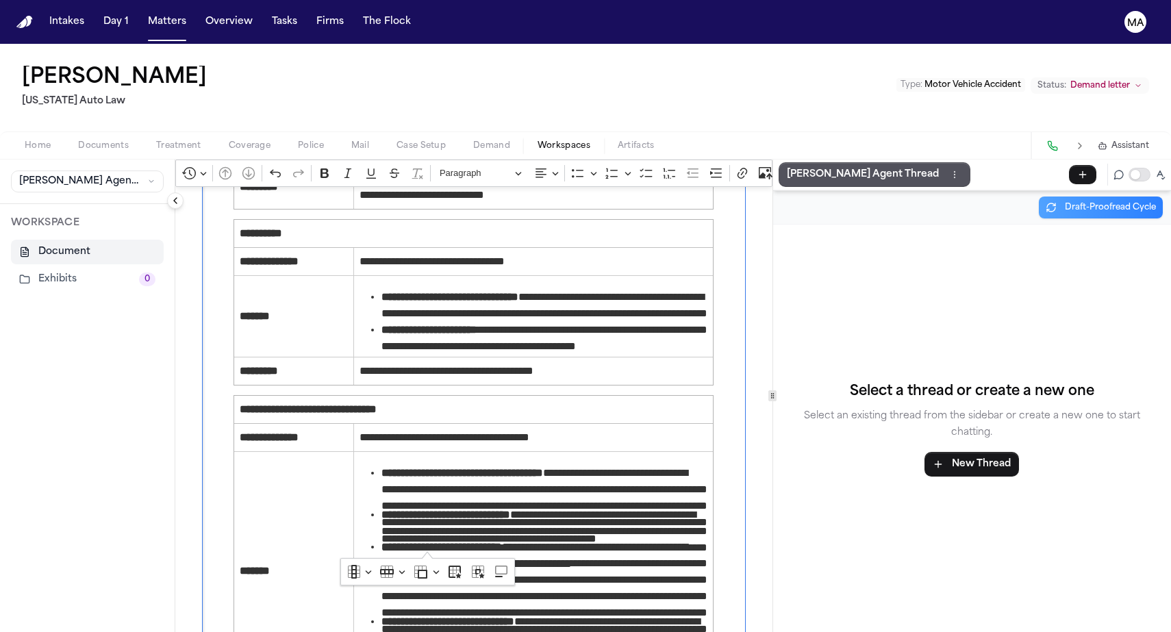
click at [787, 166] on p "Finch Agent Thread" at bounding box center [863, 174] width 152 height 16
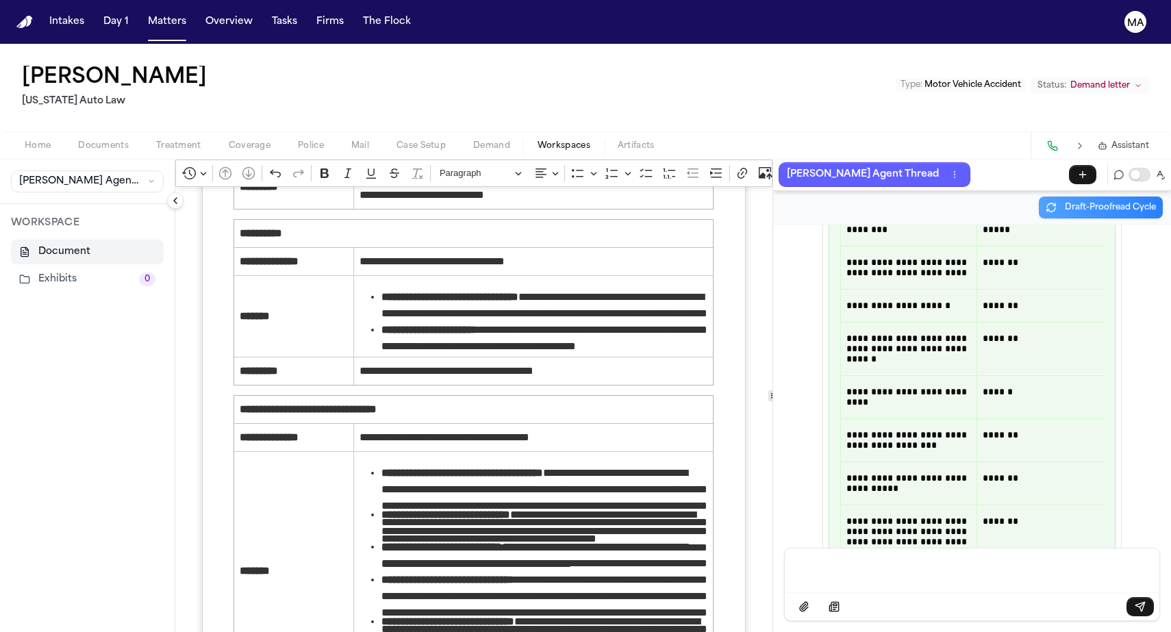
scroll to position [34087, 0]
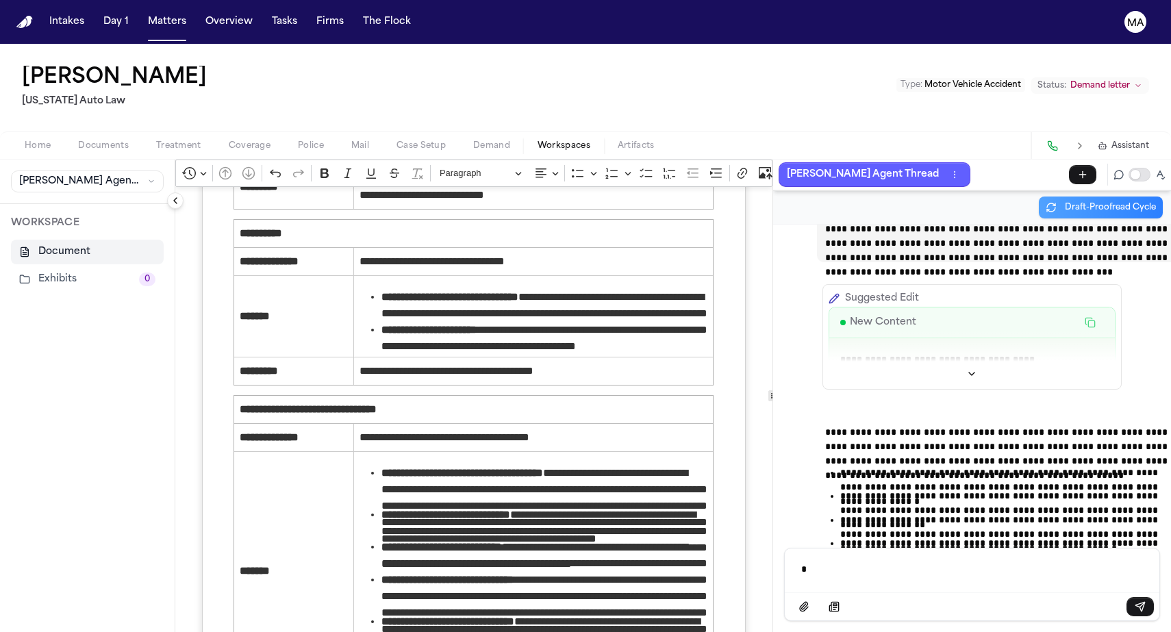
click at [847, 573] on div "*" at bounding box center [972, 569] width 358 height 41
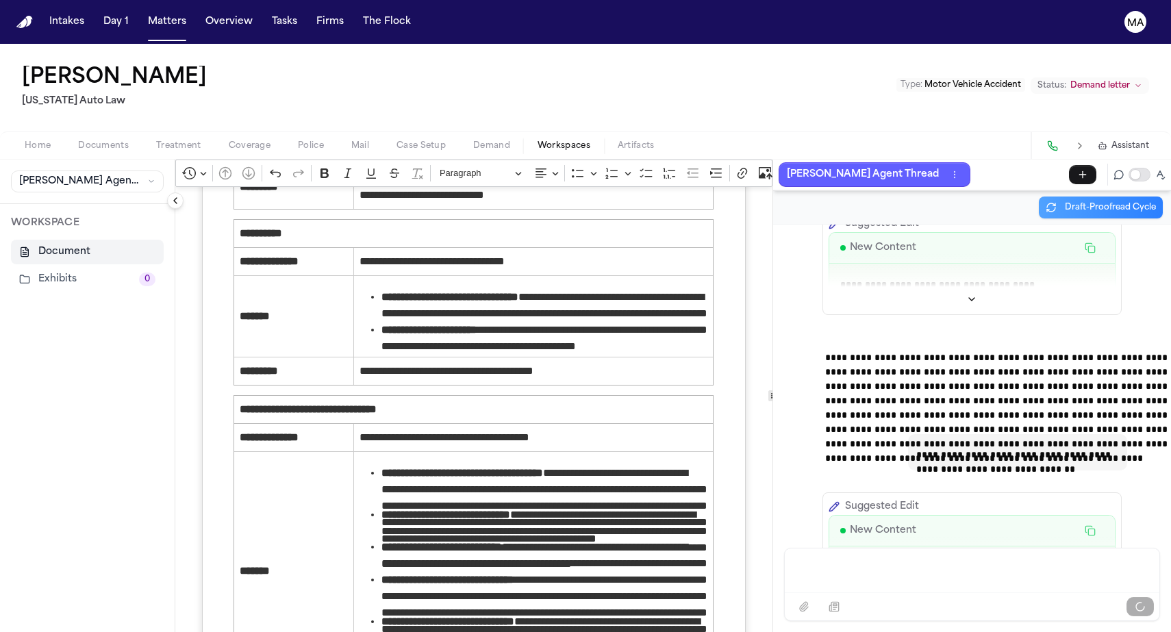
scroll to position [36084, 0]
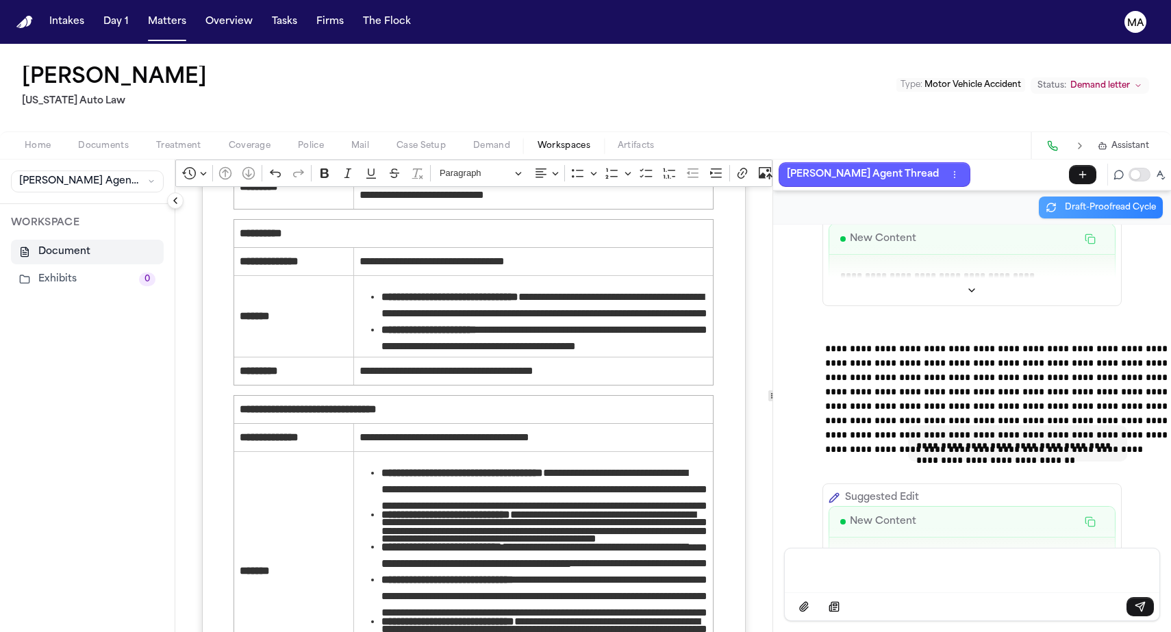
click at [911, 590] on div "Message input" at bounding box center [972, 569] width 358 height 41
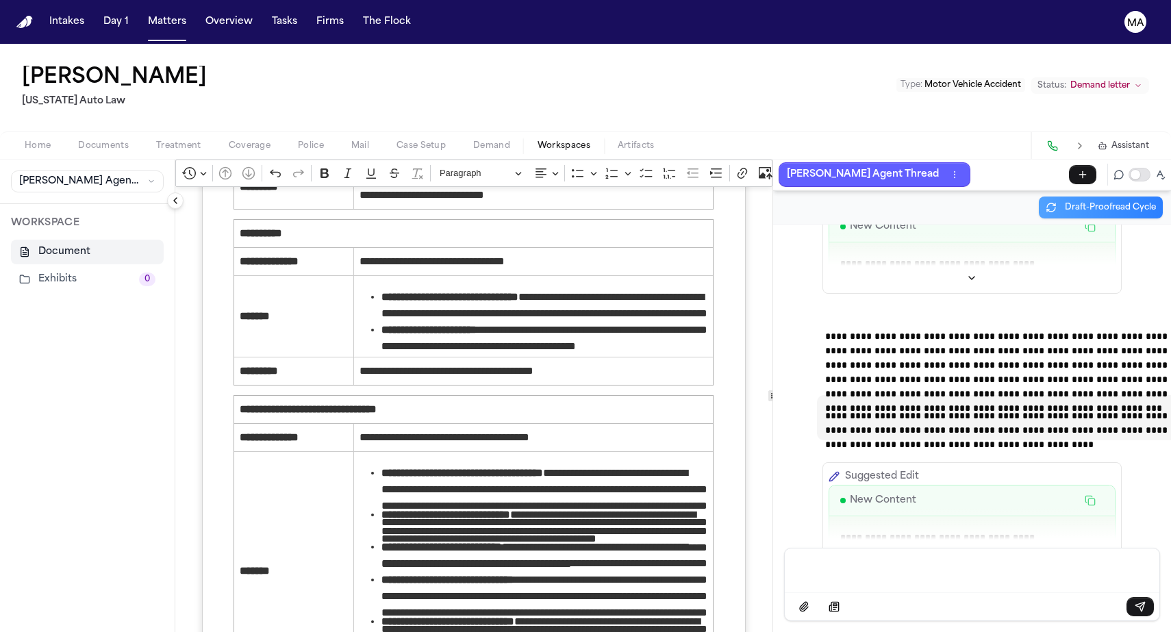
scroll to position [36434, 0]
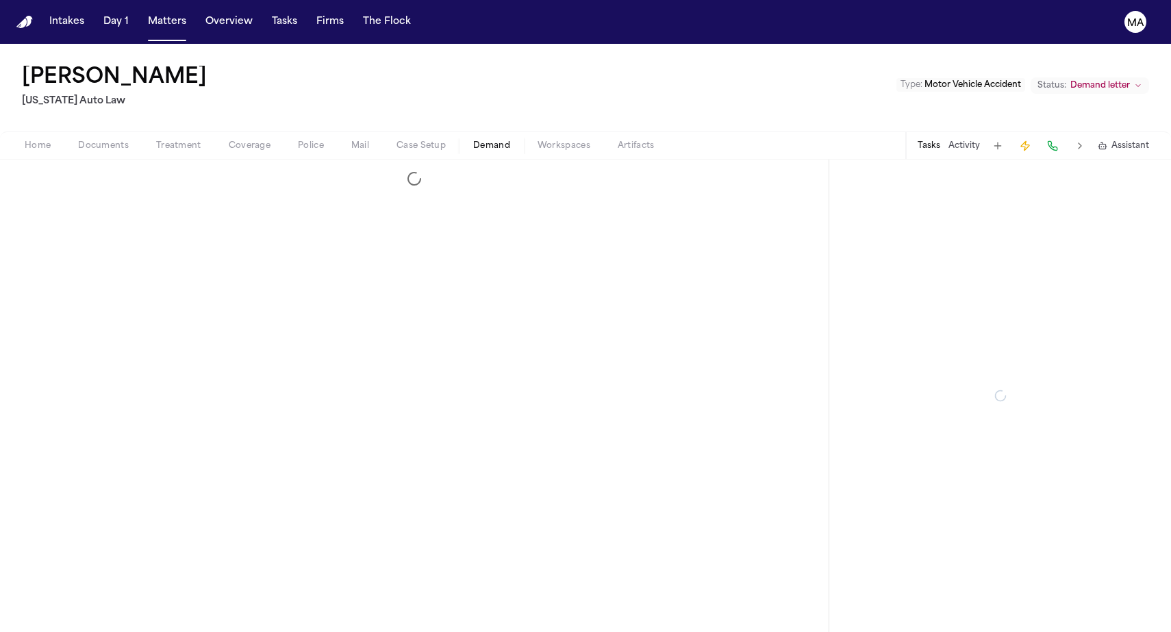
click at [473, 140] on span "Demand" at bounding box center [491, 145] width 37 height 11
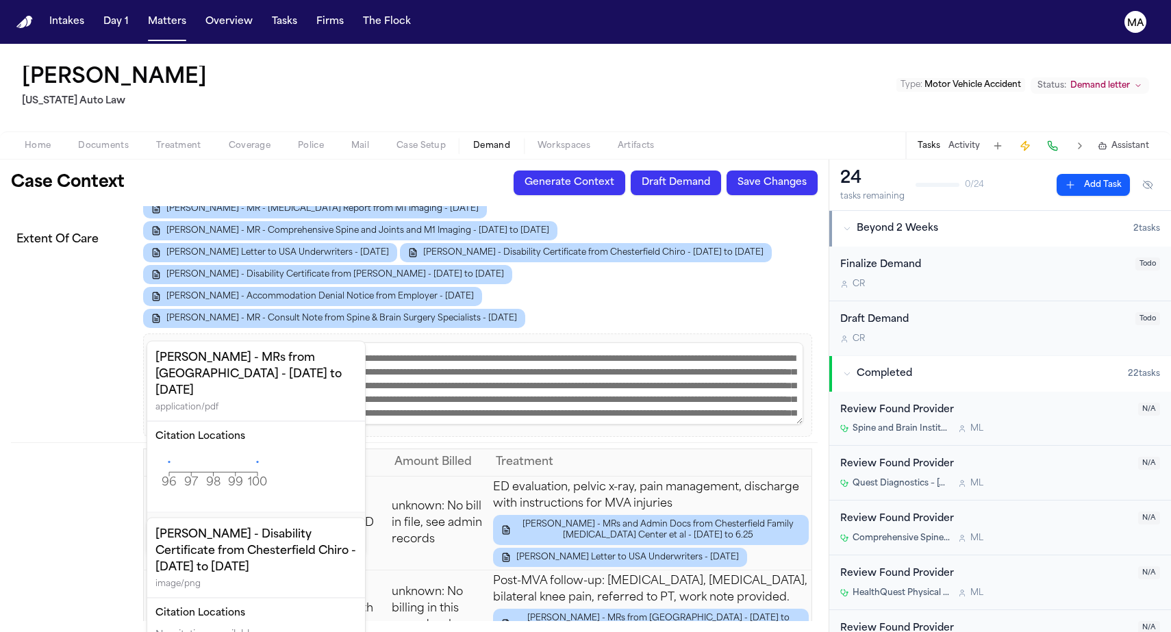
scroll to position [2948, 0]
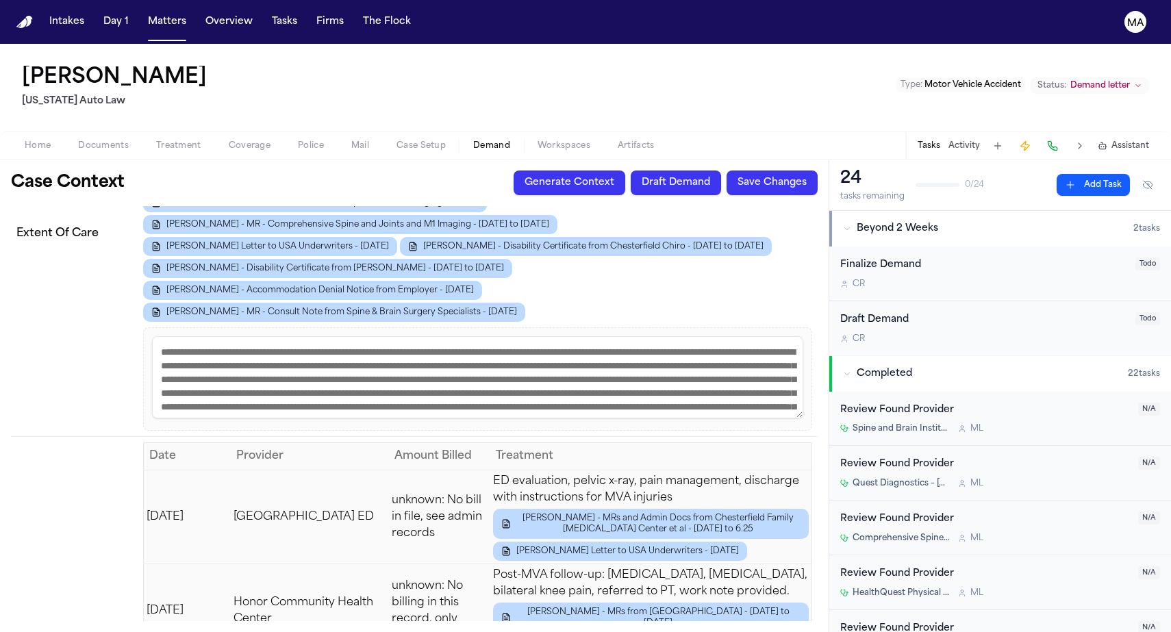
click at [78, 140] on span "Documents" at bounding box center [103, 145] width 51 height 11
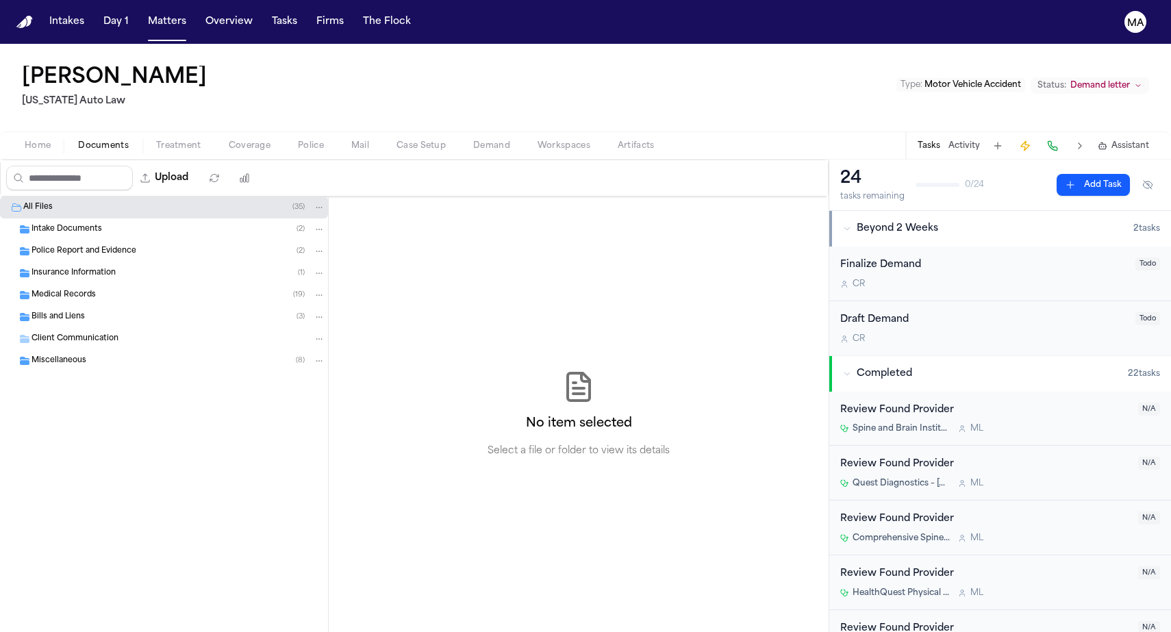
click at [95, 289] on div "Medical Records ( 19 )" at bounding box center [179, 295] width 294 height 12
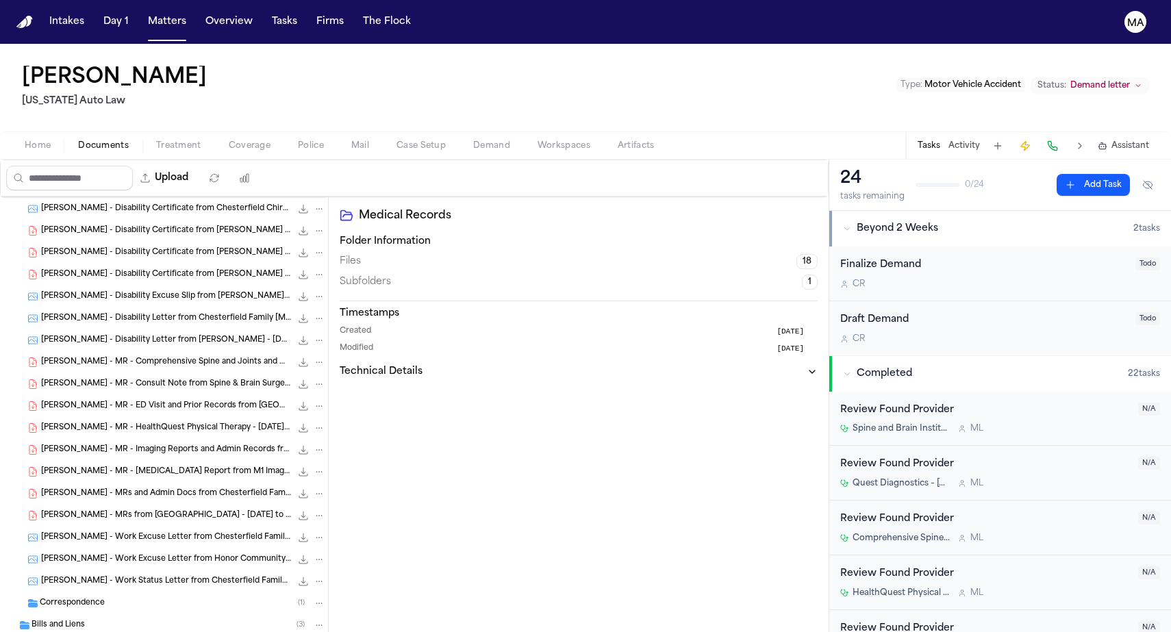
scroll to position [116, 0]
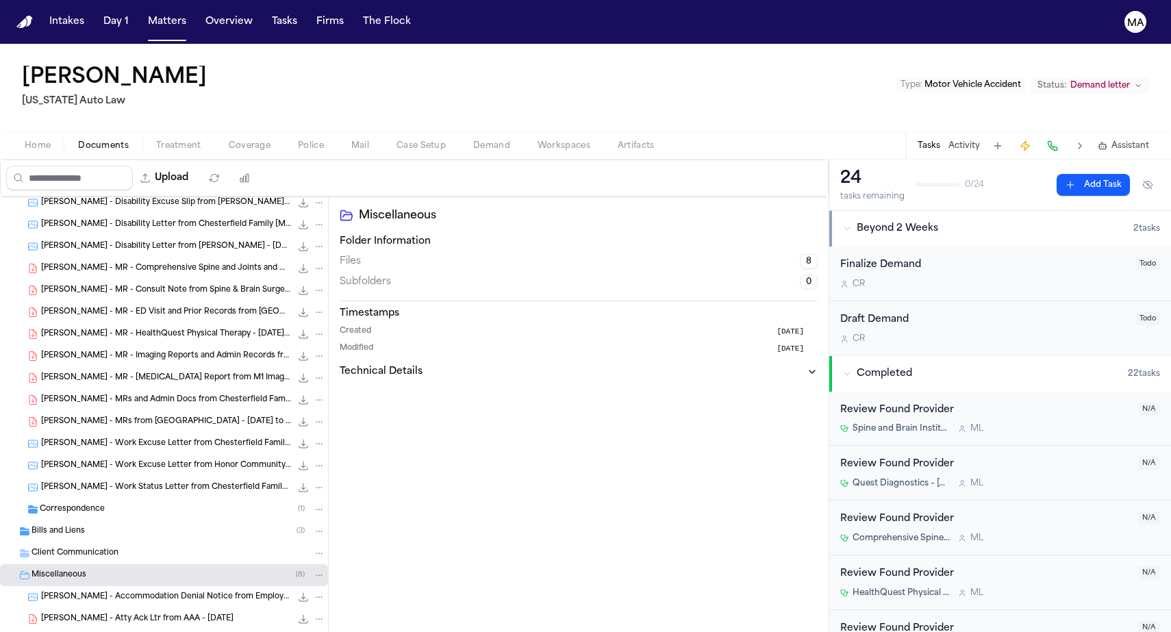
scroll to position [227, 0]
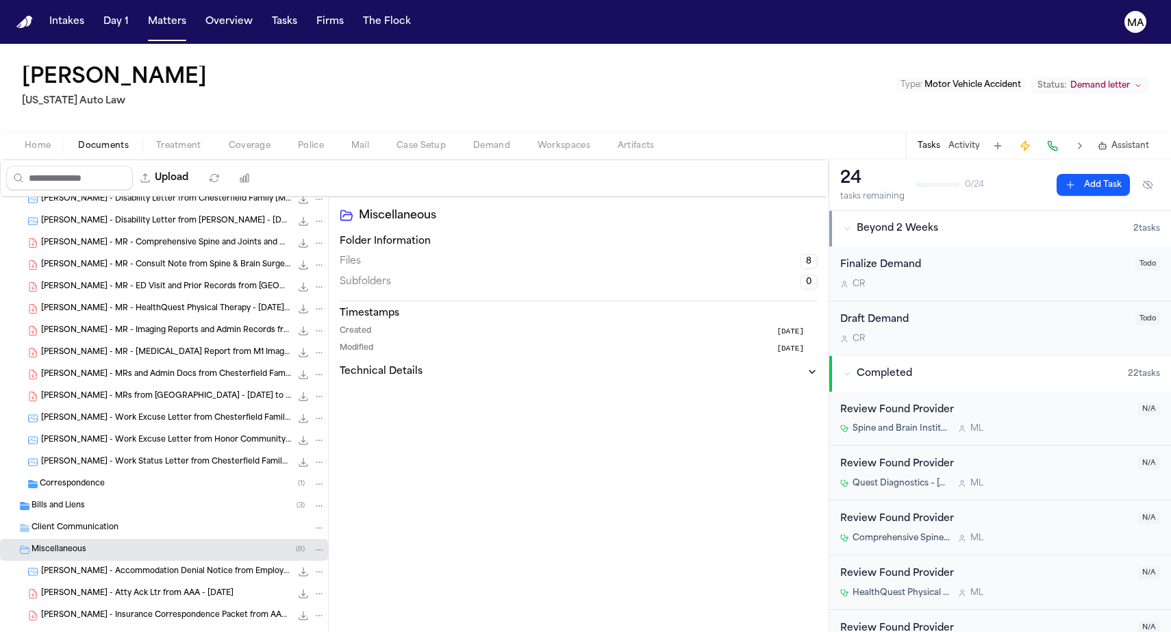
click at [107, 566] on span "M. Johnson - Accommodation Denial Notice from Employer - 3.20.25" at bounding box center [166, 572] width 250 height 12
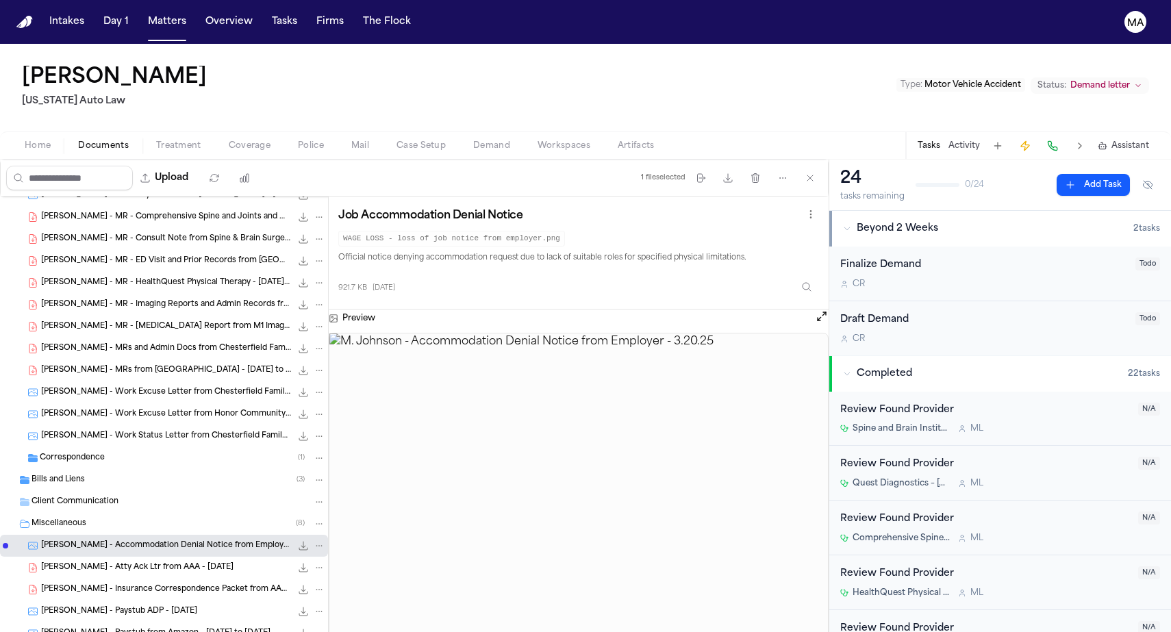
scroll to position [292, 0]
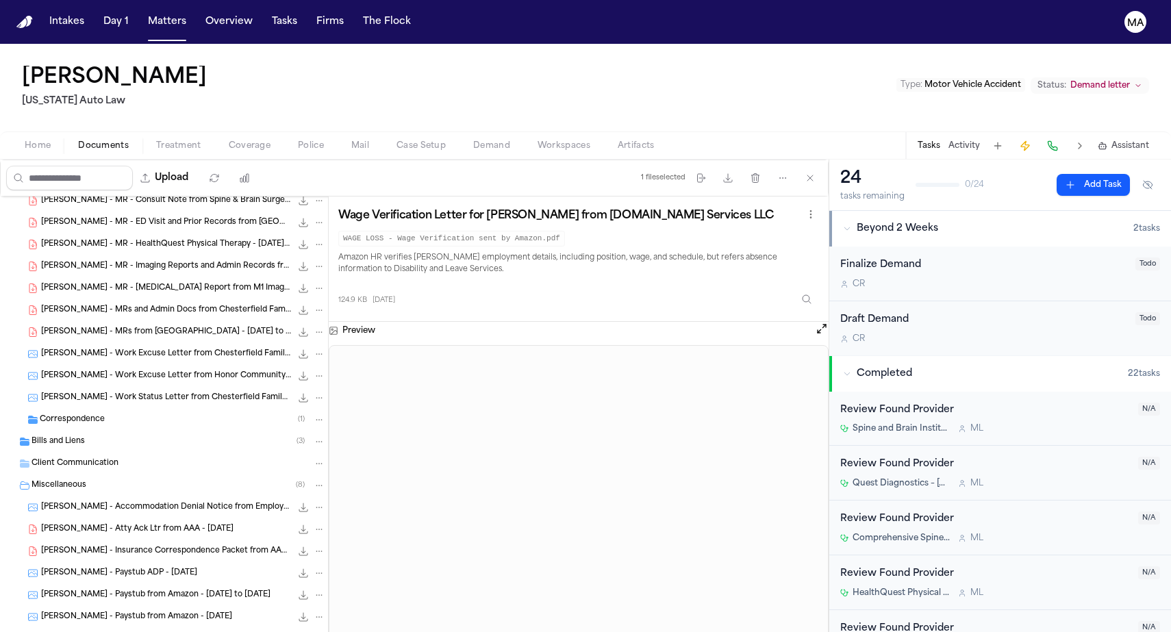
click at [1146, 140] on span "Assistant" at bounding box center [1131, 145] width 38 height 11
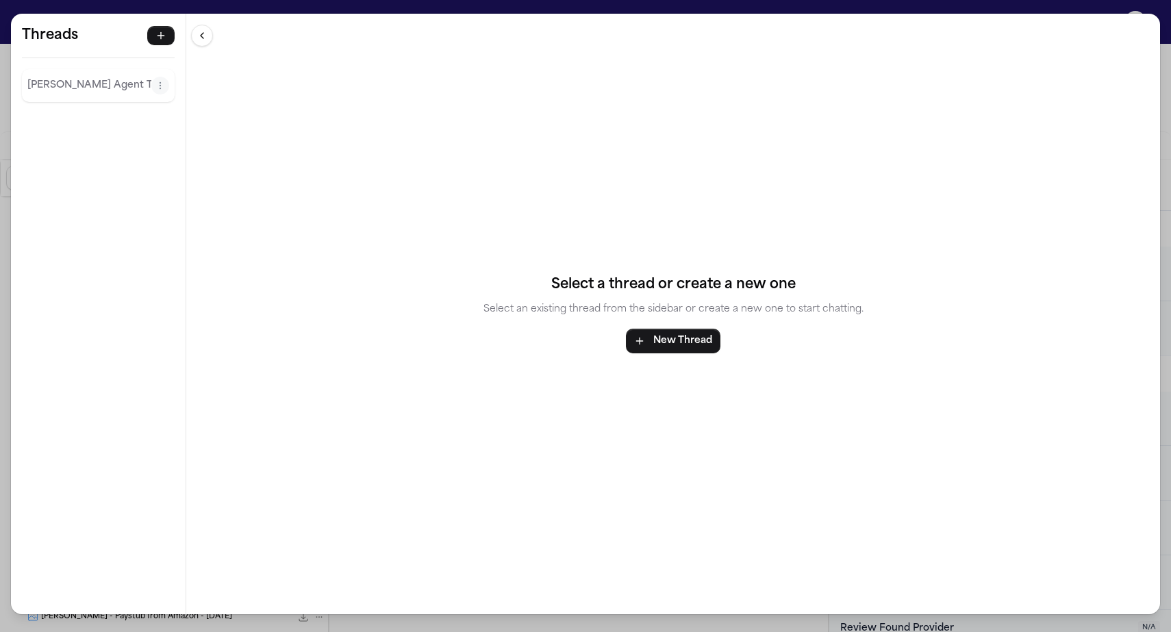
click at [39, 77] on p "Finch Agent Thread" at bounding box center [89, 85] width 124 height 16
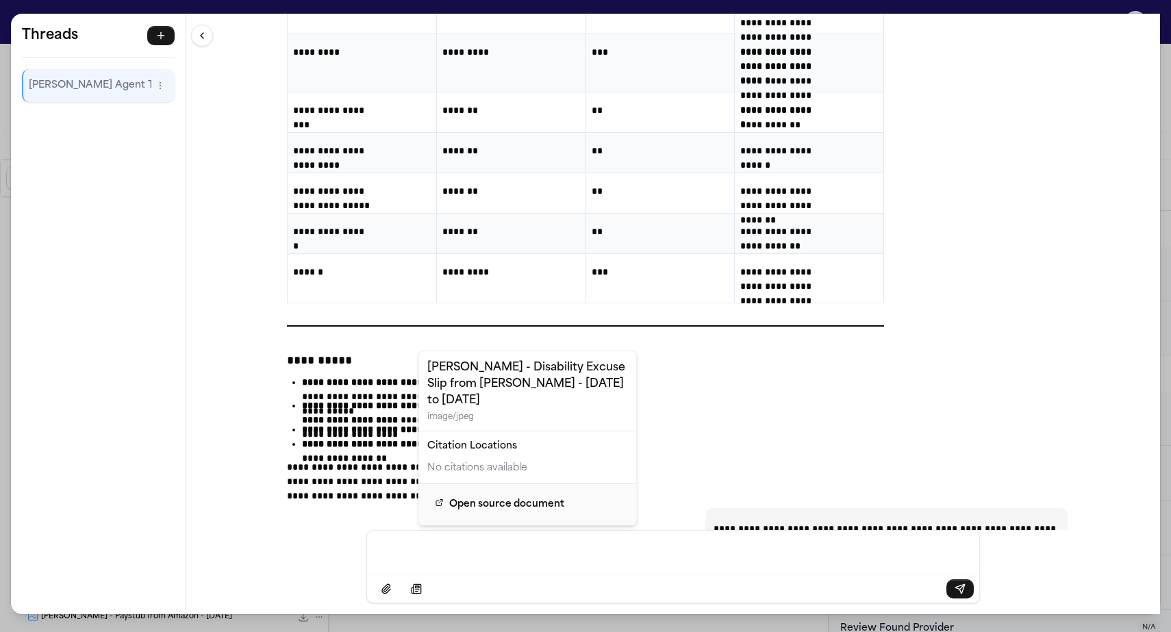
scroll to position [31747, 0]
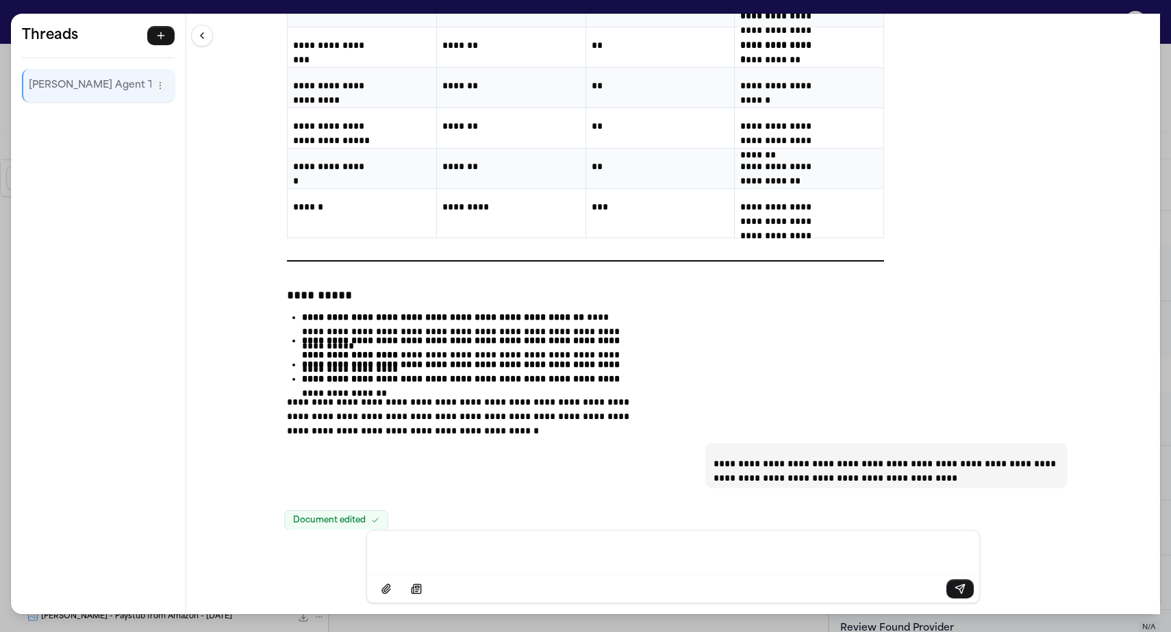
drag, startPoint x: 408, startPoint y: 171, endPoint x: 770, endPoint y: 453, distance: 459.2
copy div "**********"
click at [317, 8] on div "**********" at bounding box center [585, 316] width 1171 height 632
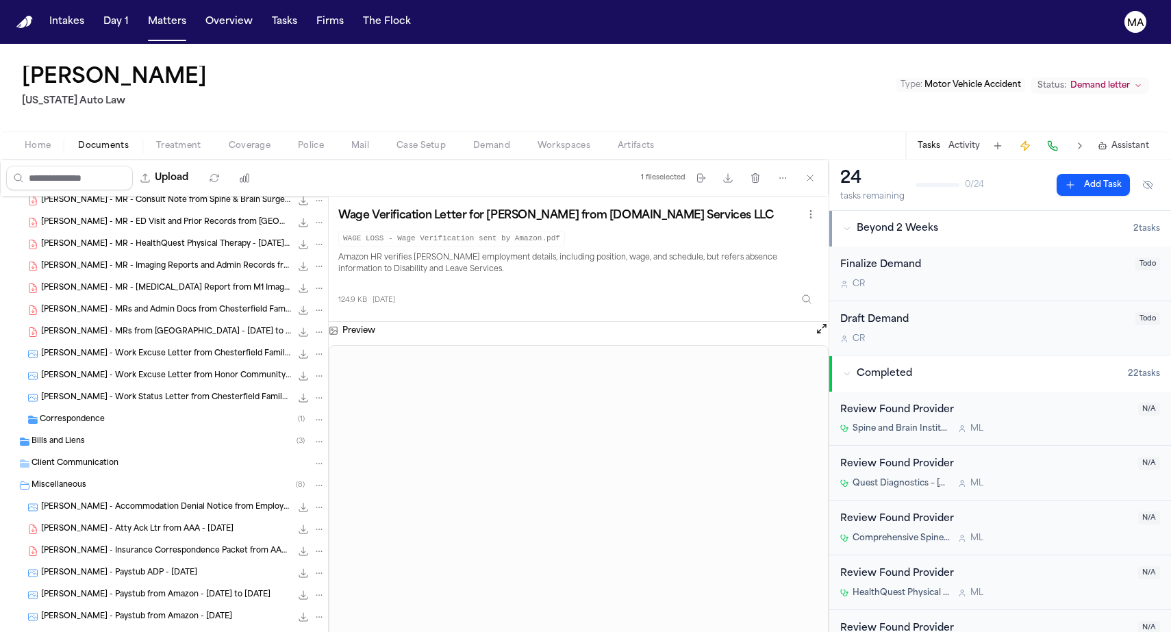
scroll to position [0, 0]
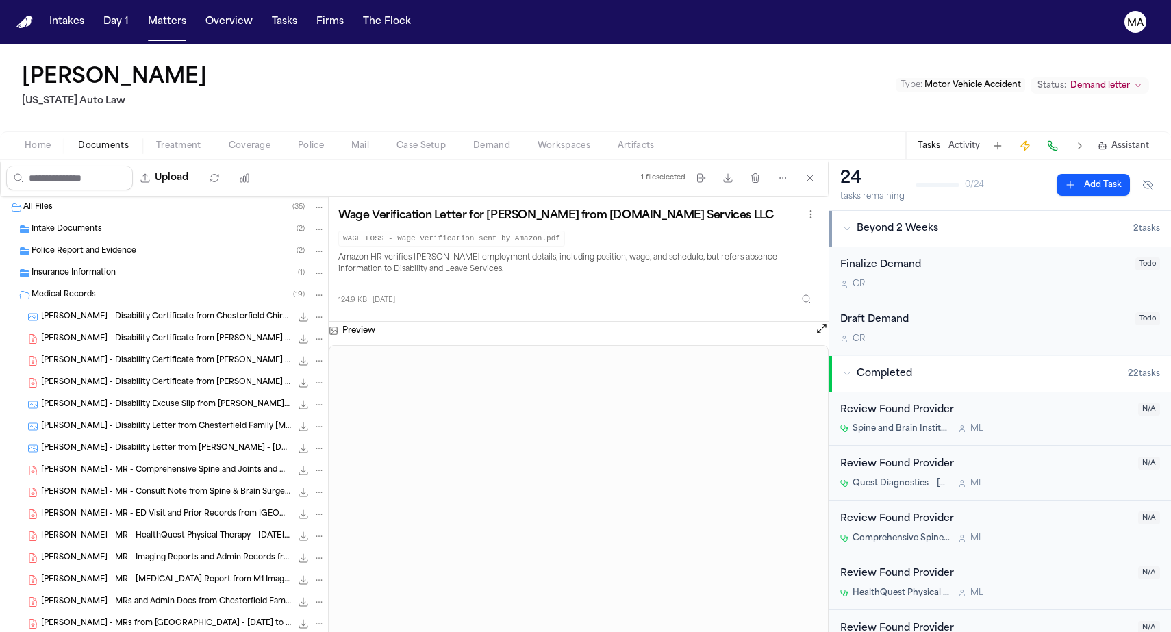
click at [1144, 140] on span "Assistant" at bounding box center [1131, 145] width 38 height 11
